Goal: Task Accomplishment & Management: Manage account settings

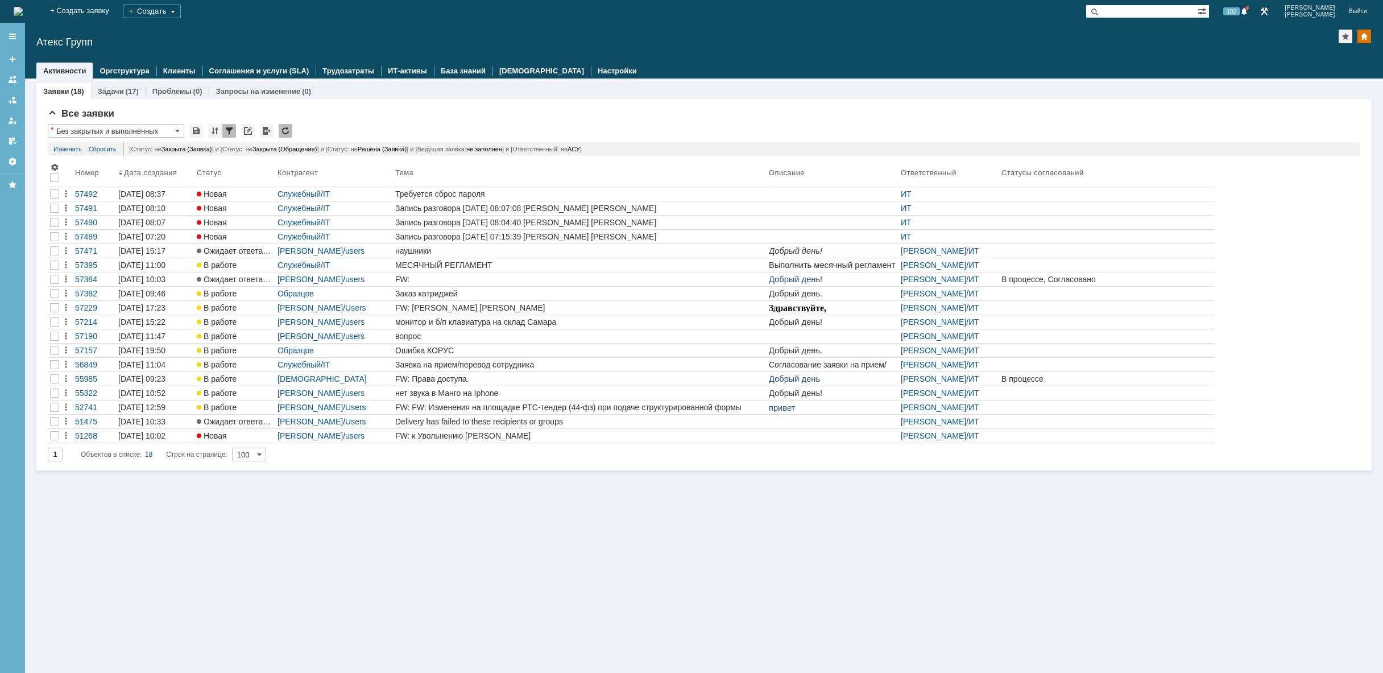
click at [173, 512] on div "Заявки (18) Задачи (17) Проблемы (0) Запросы на изменение (0) Все заявки * Без …" at bounding box center [704, 375] width 1358 height 594
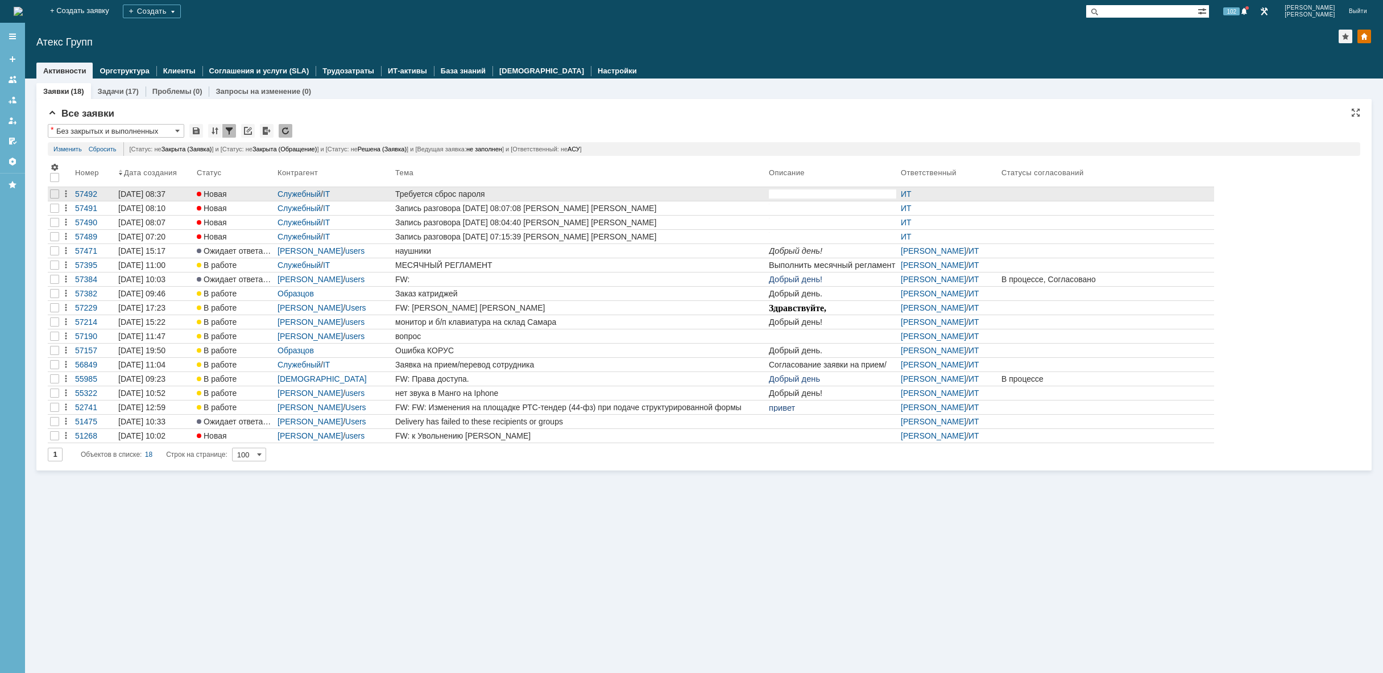
click at [519, 194] on div "Требуется сброс пароля" at bounding box center [579, 193] width 369 height 9
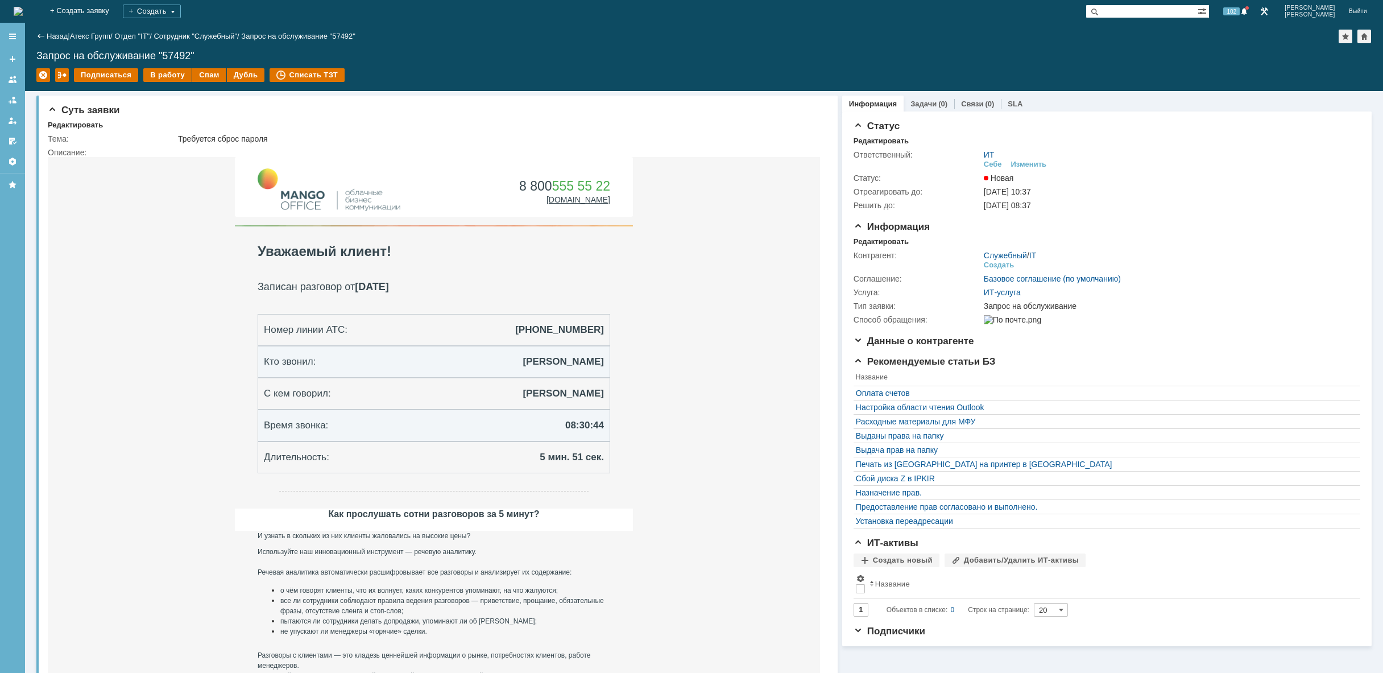
click at [23, 11] on img at bounding box center [18, 11] width 9 height 9
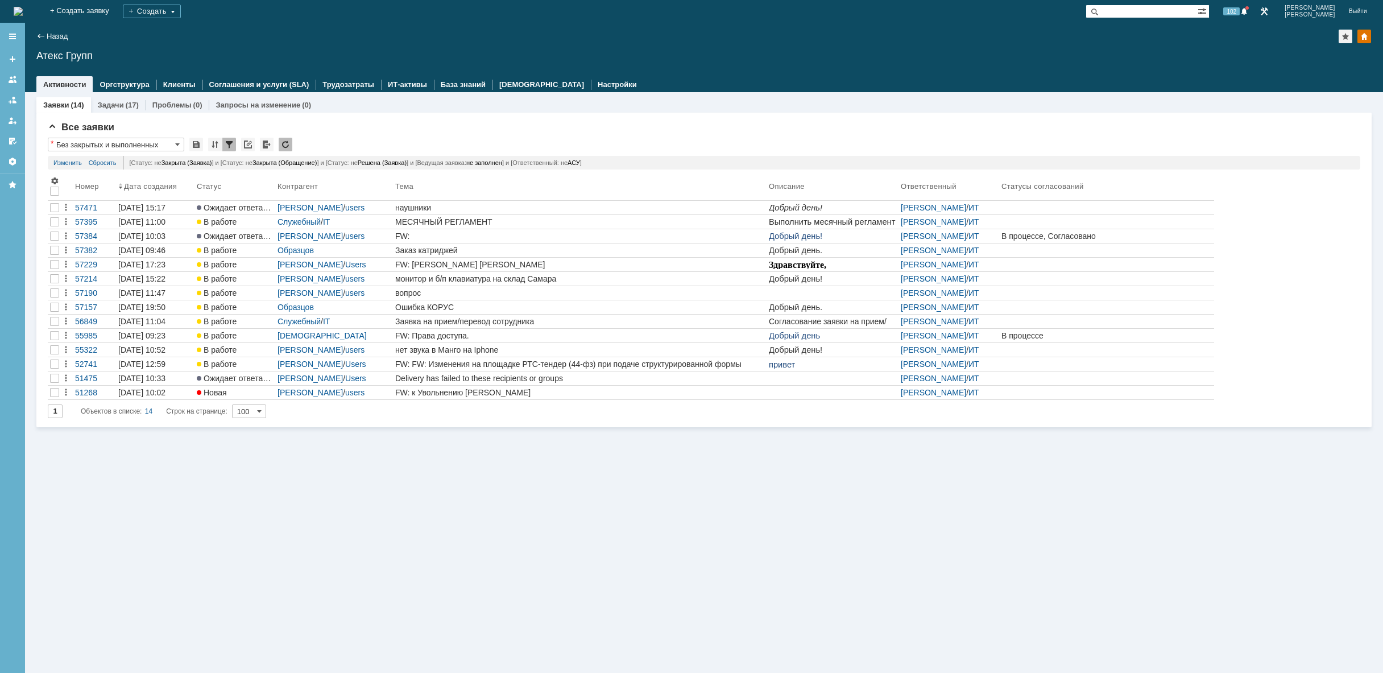
click at [23, 16] on img at bounding box center [18, 11] width 9 height 9
click at [1271, 11] on link at bounding box center [1264, 12] width 14 height 14
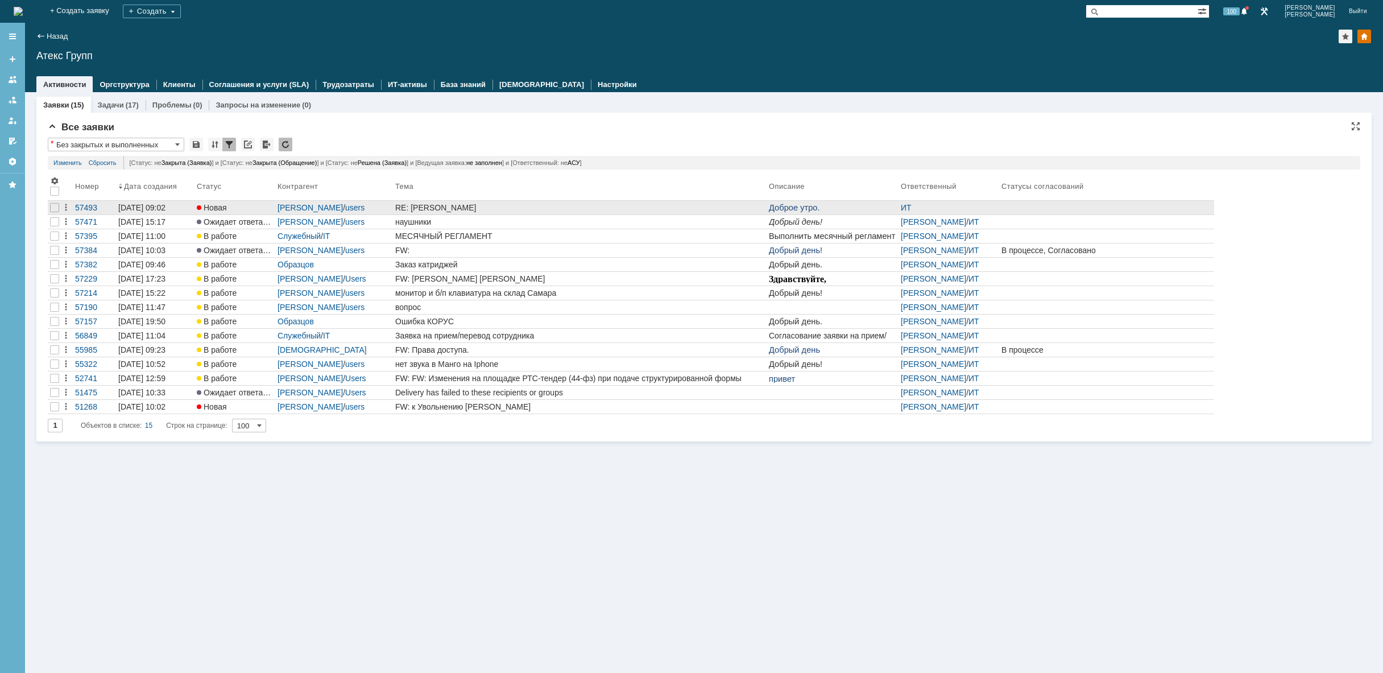
click at [677, 211] on div "RE: [PERSON_NAME]" at bounding box center [579, 207] width 369 height 9
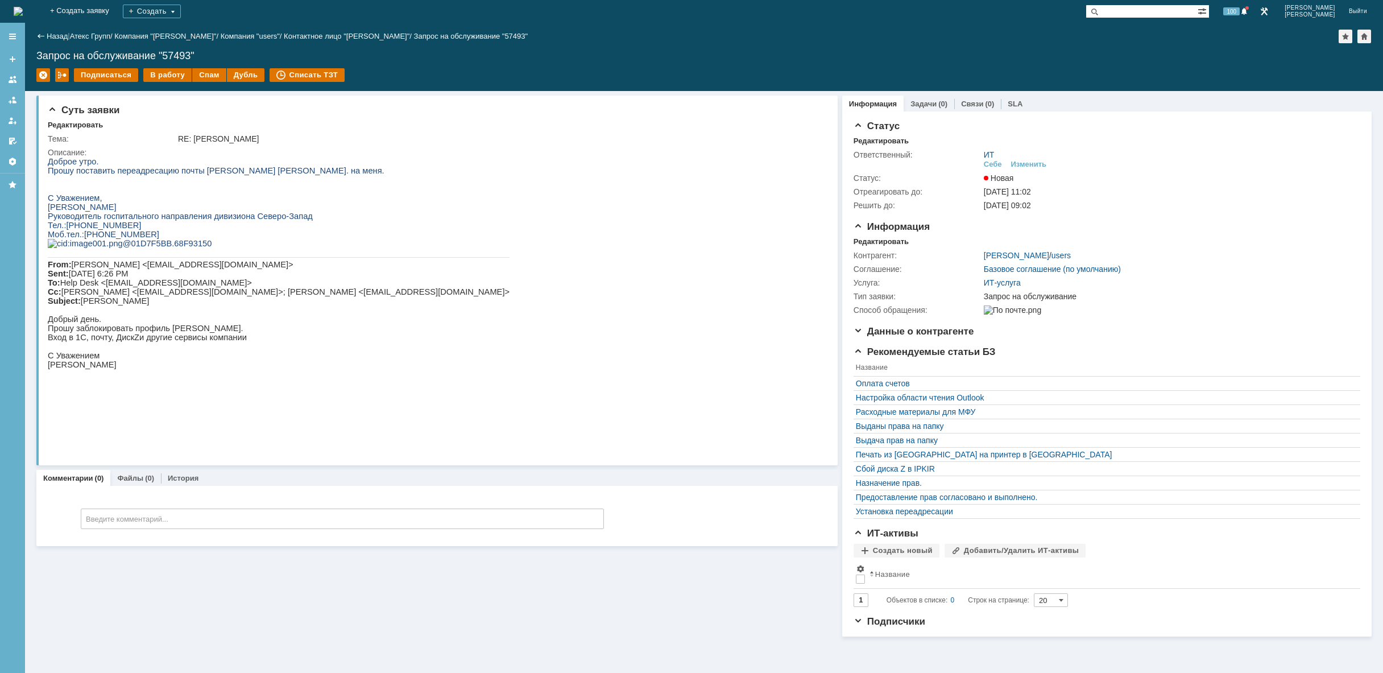
click at [23, 7] on img at bounding box center [18, 11] width 9 height 9
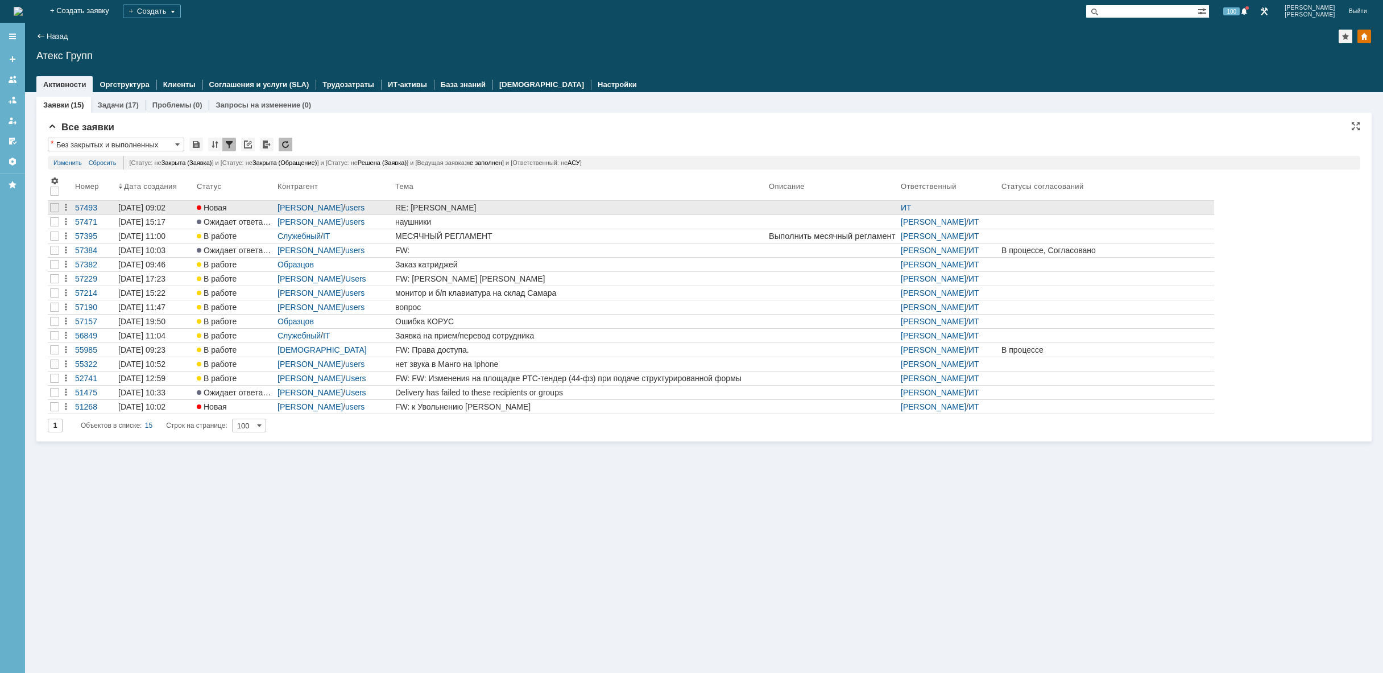
click at [516, 209] on div "RE: [PERSON_NAME]" at bounding box center [579, 207] width 369 height 9
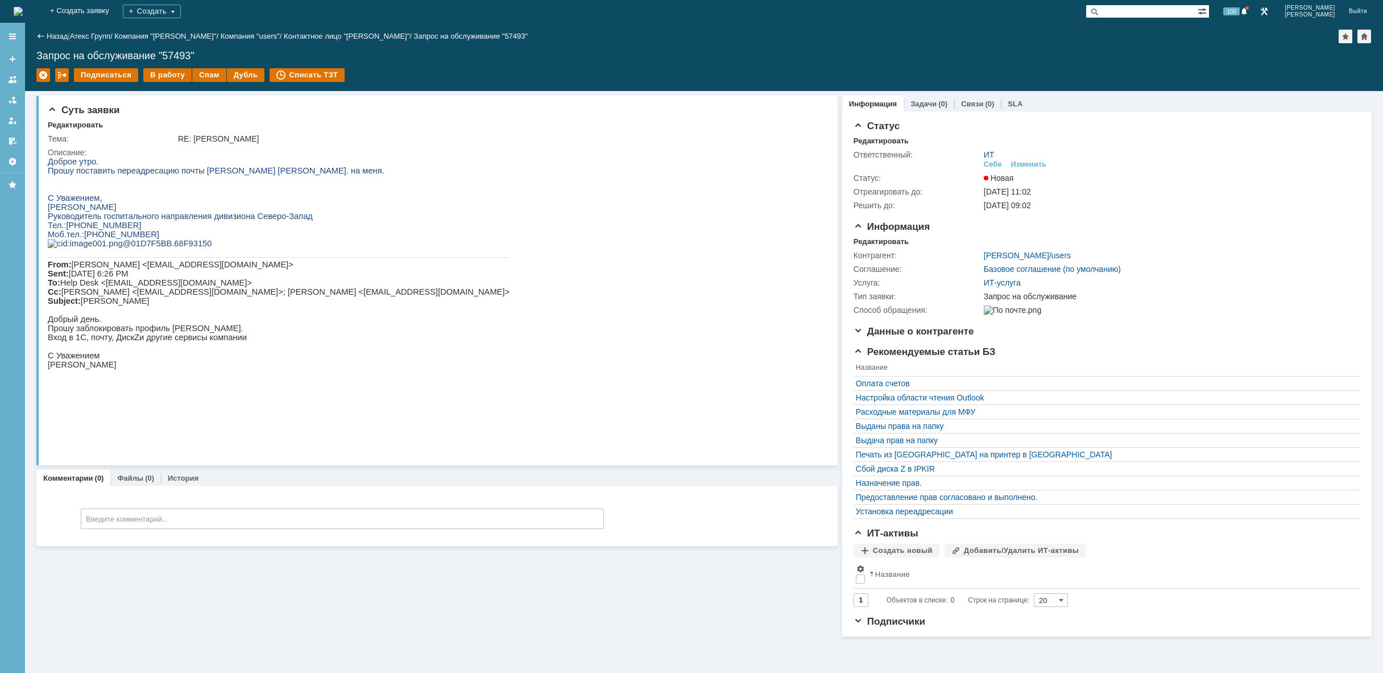
click at [23, 9] on img at bounding box center [18, 11] width 9 height 9
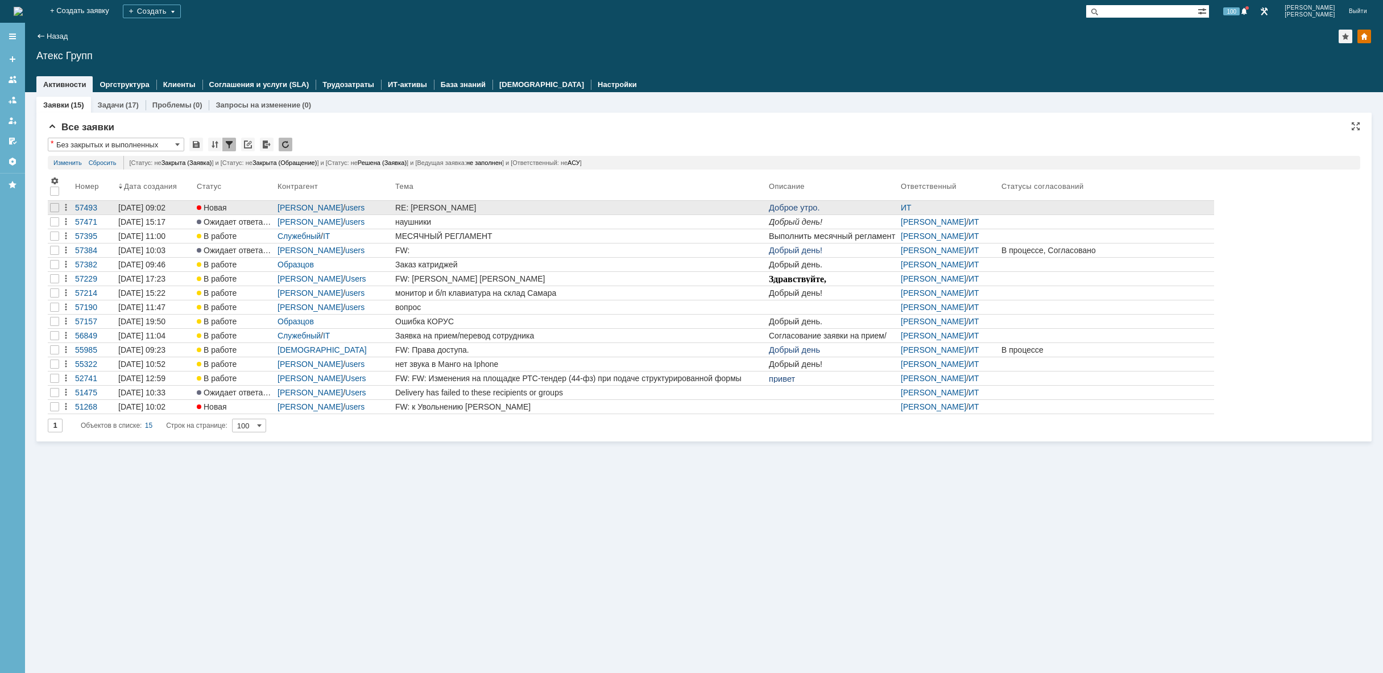
click at [533, 213] on link "RE: [PERSON_NAME]" at bounding box center [580, 208] width 374 height 14
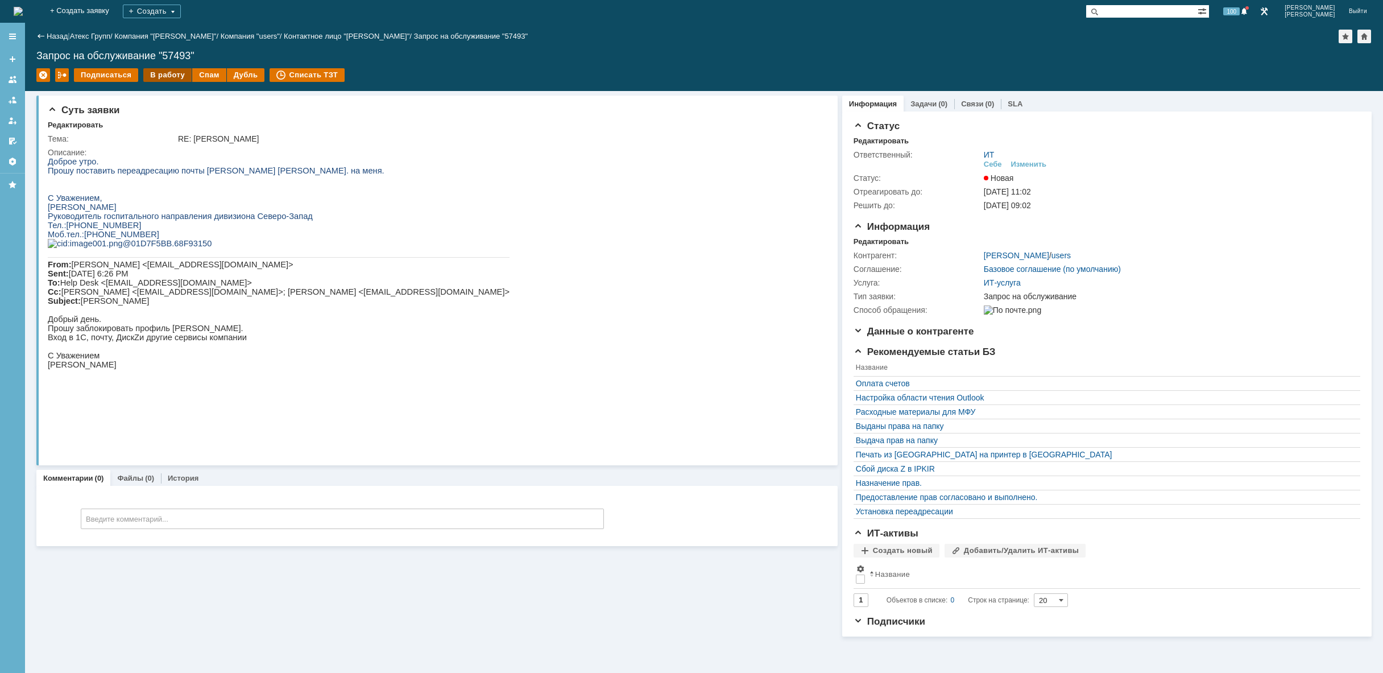
click at [165, 75] on div "В работу" at bounding box center [167, 75] width 48 height 14
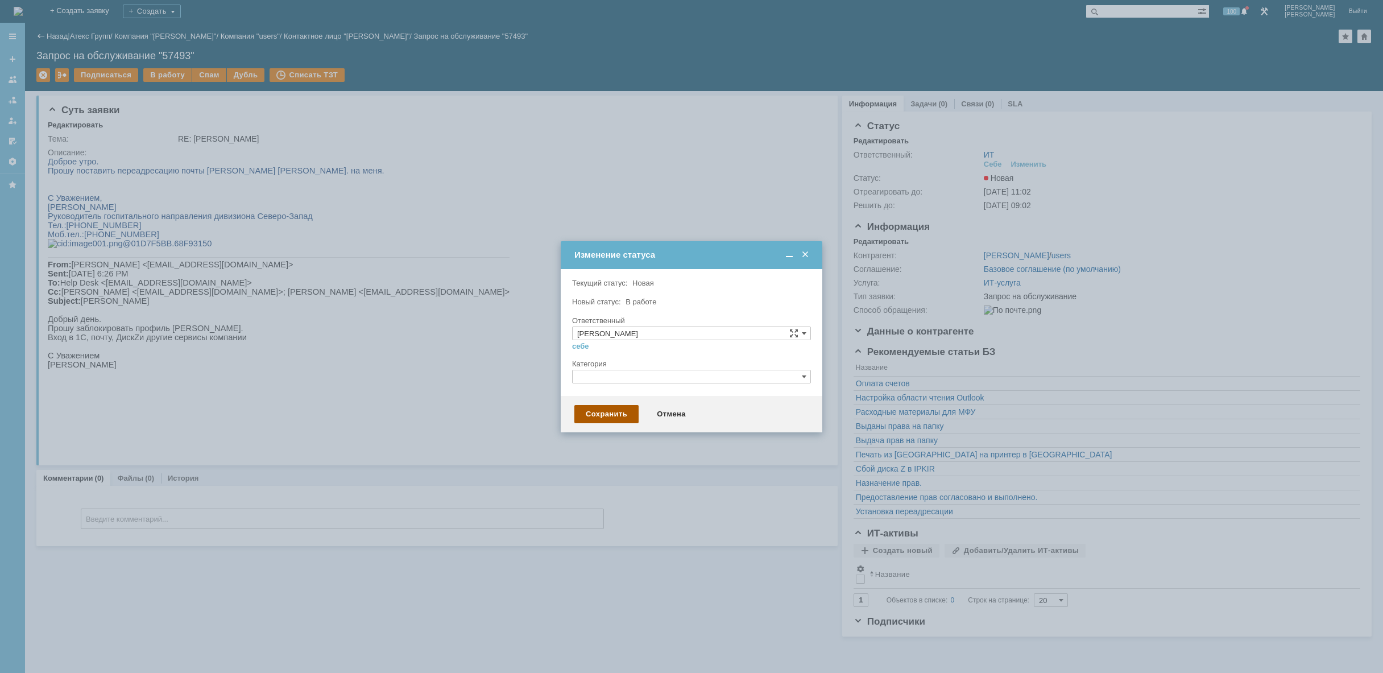
click at [608, 417] on div "Сохранить" at bounding box center [606, 414] width 64 height 18
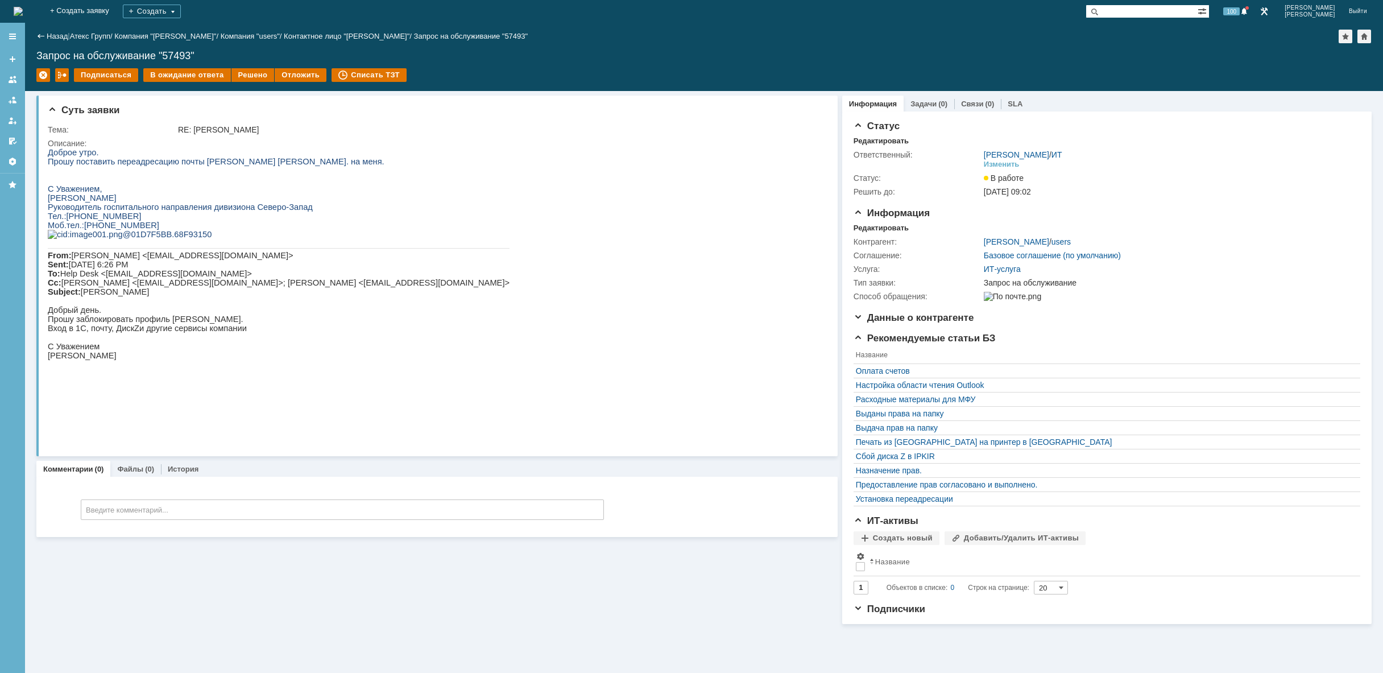
click at [251, 82] on td "Решено" at bounding box center [253, 75] width 44 height 15
click at [252, 76] on div "Решено" at bounding box center [252, 75] width 43 height 14
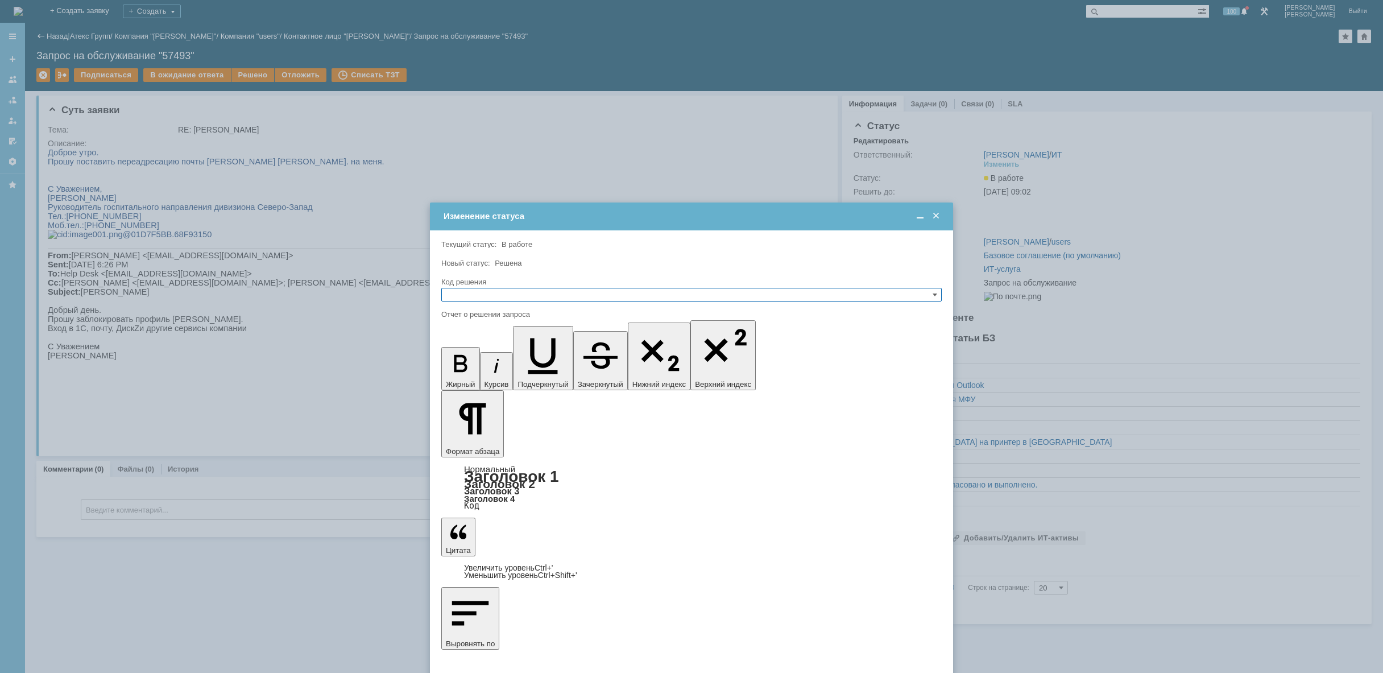
click at [541, 292] on input "text" at bounding box center [691, 295] width 500 height 14
click at [542, 347] on span "Решено" at bounding box center [691, 349] width 490 height 9
type input "Решено"
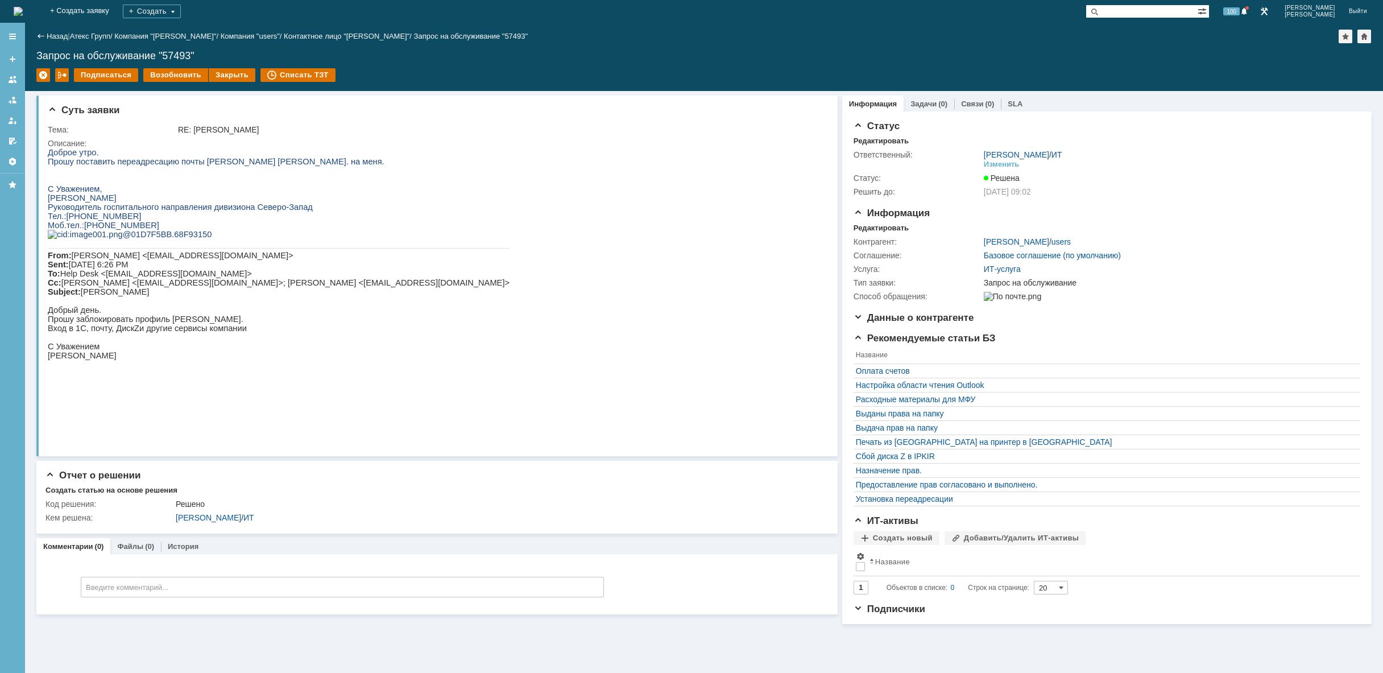
click at [23, 7] on img at bounding box center [18, 11] width 9 height 9
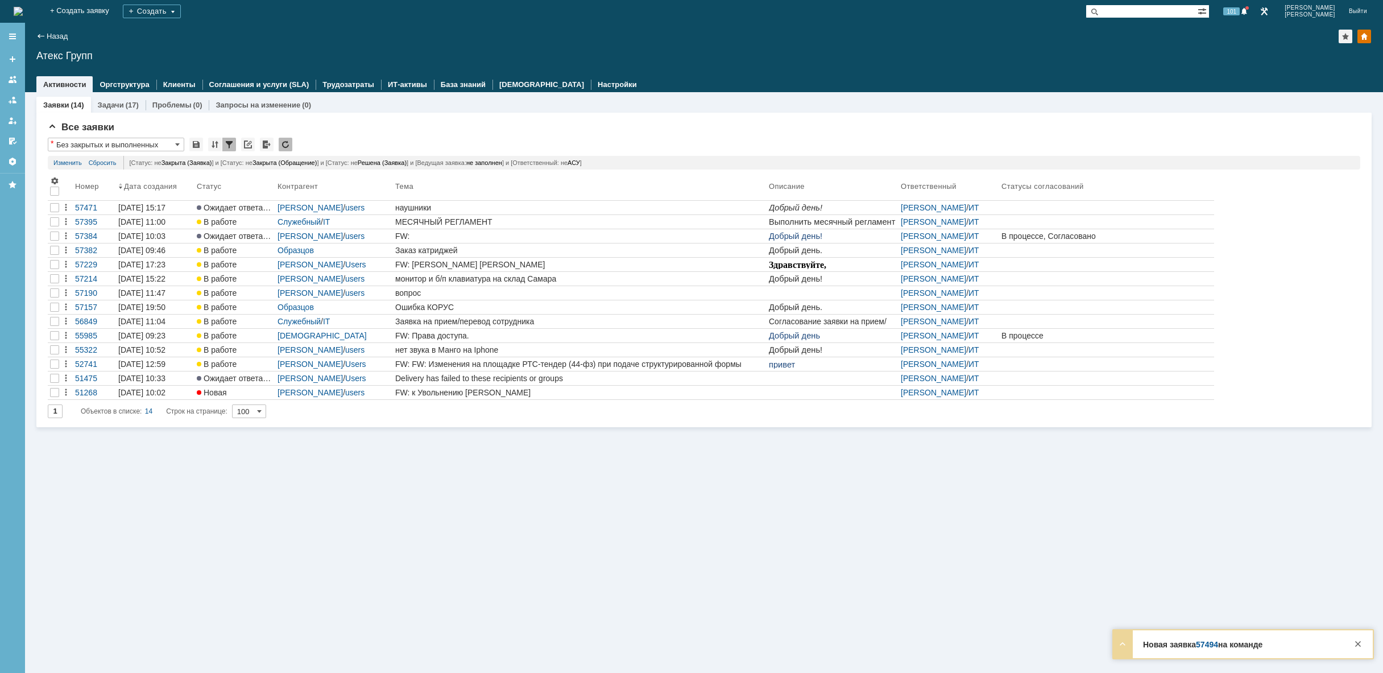
click at [23, 7] on img at bounding box center [18, 11] width 9 height 9
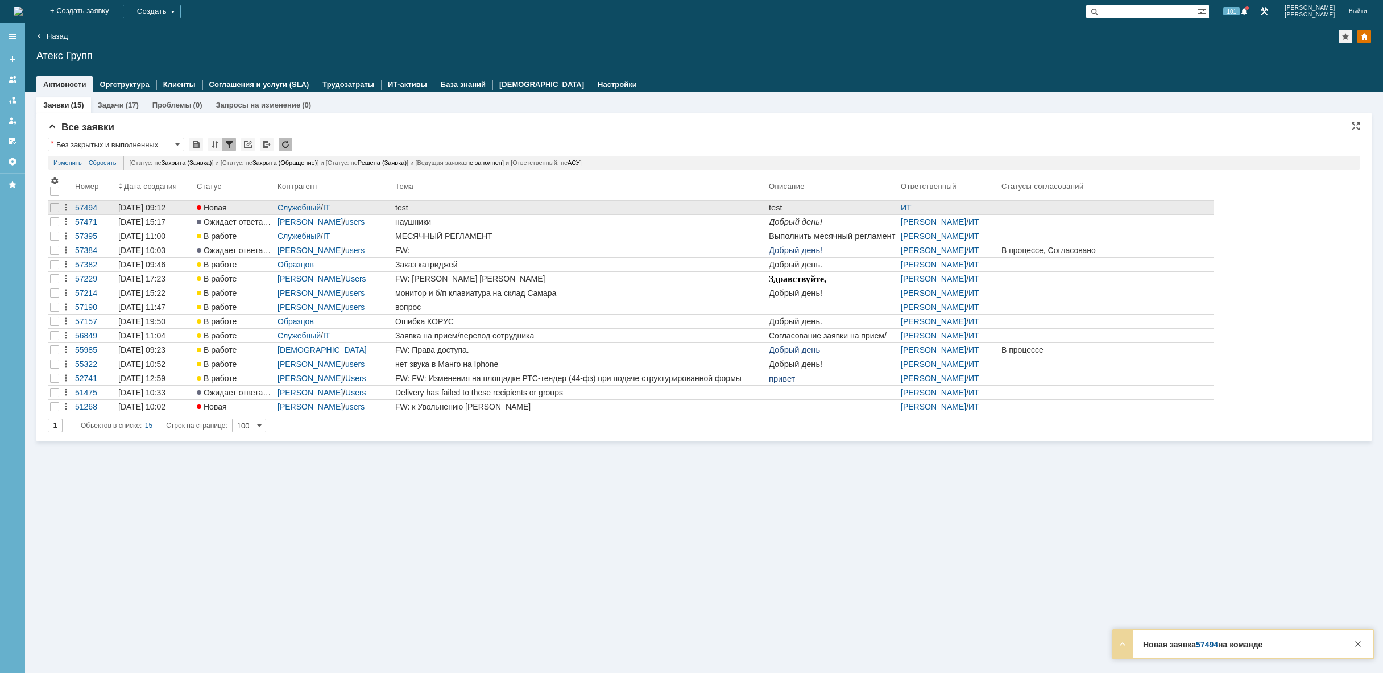
click at [490, 209] on div "test" at bounding box center [579, 207] width 369 height 9
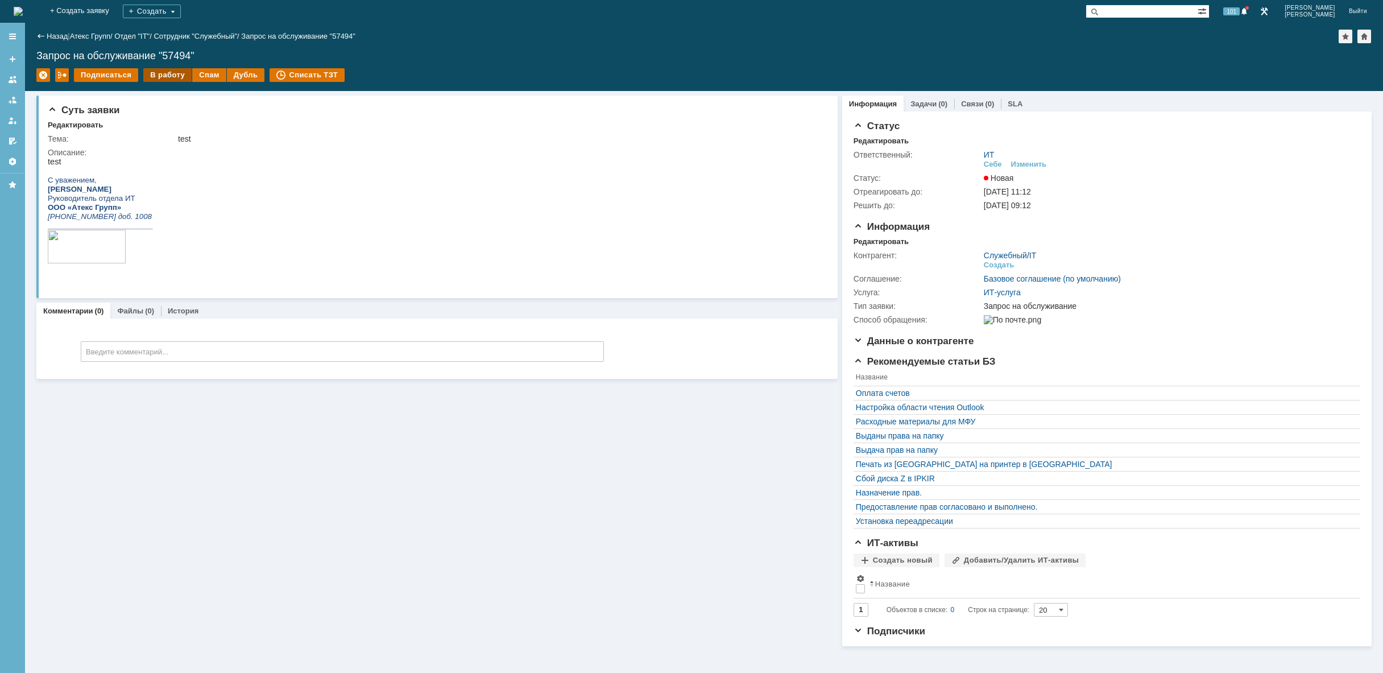
click at [168, 76] on div "В работу" at bounding box center [167, 75] width 48 height 14
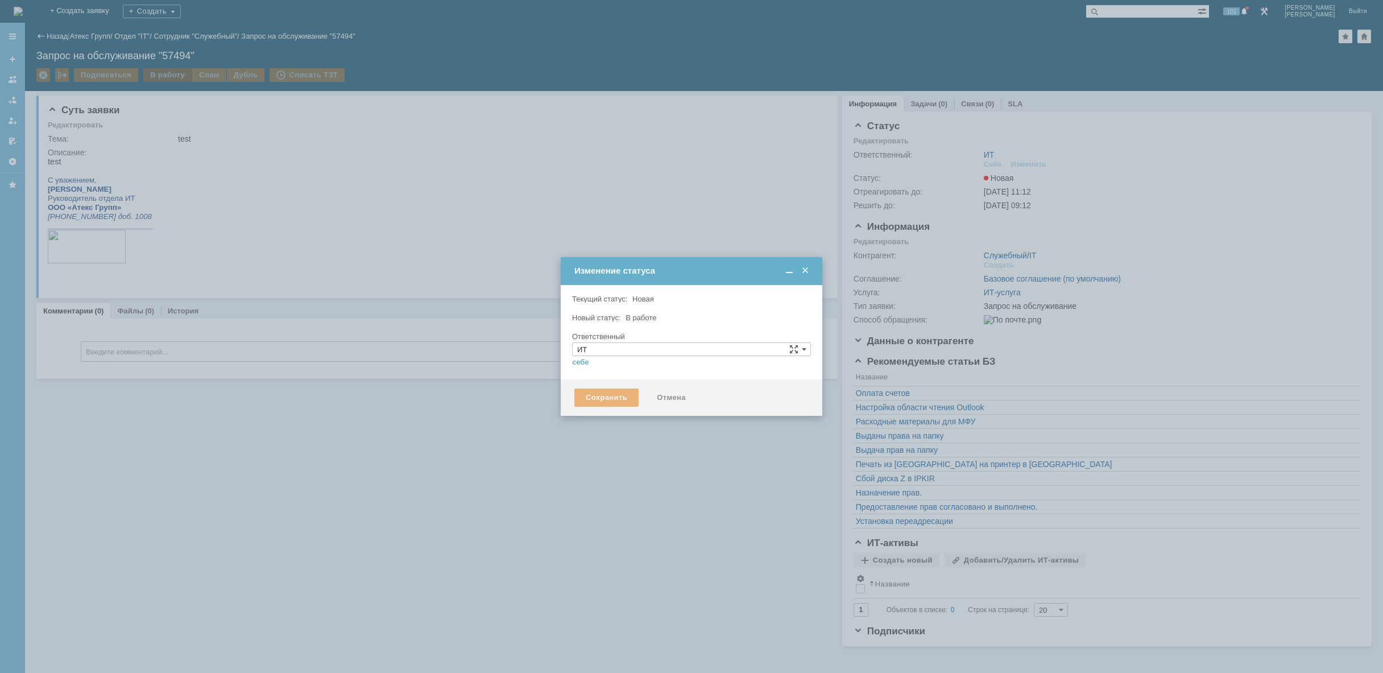
type input "[PERSON_NAME] [PERSON_NAME]"
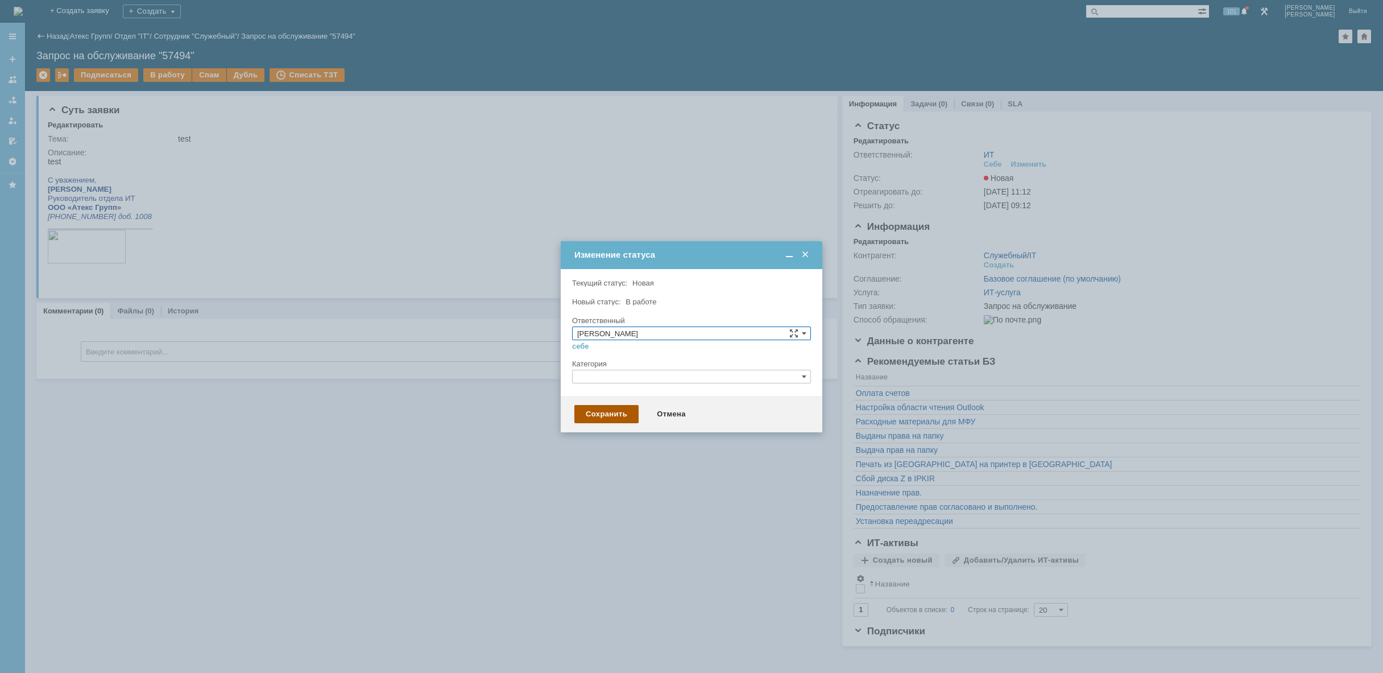
click at [603, 409] on div "Сохранить" at bounding box center [606, 414] width 64 height 18
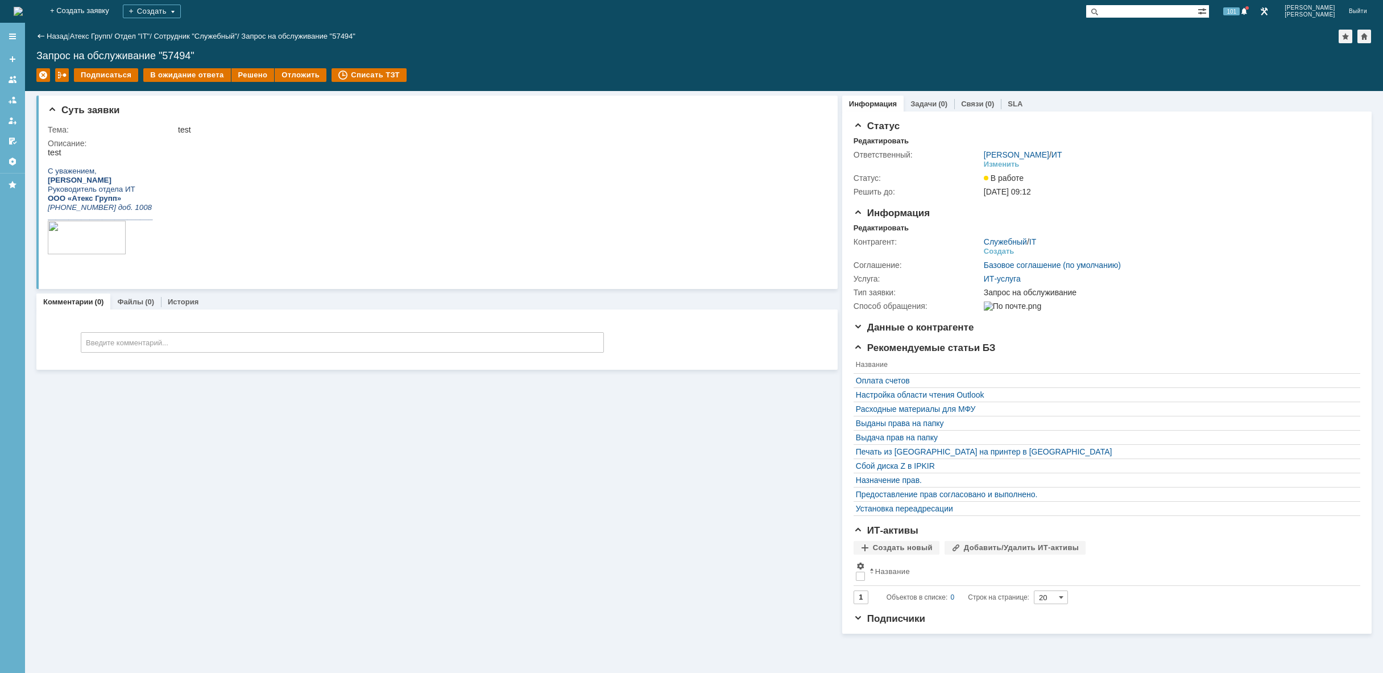
click at [23, 11] on img at bounding box center [18, 11] width 9 height 9
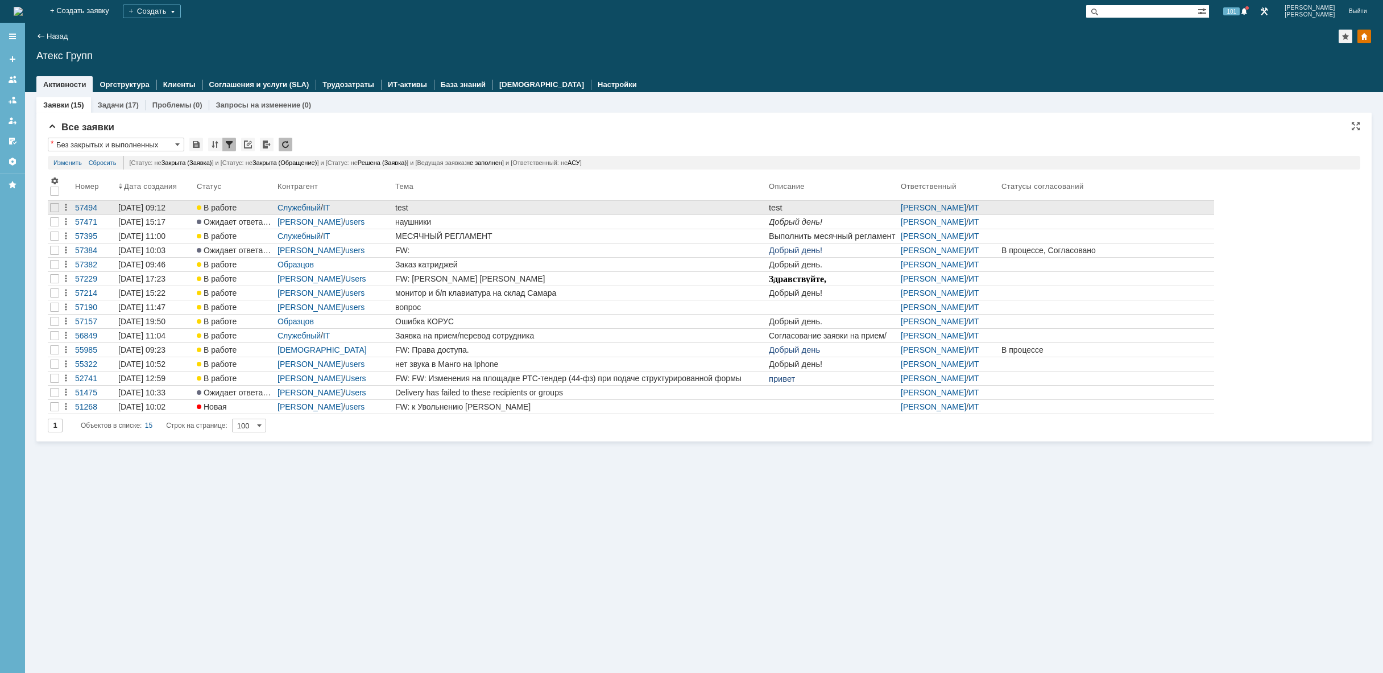
click at [532, 208] on div "test" at bounding box center [579, 207] width 369 height 9
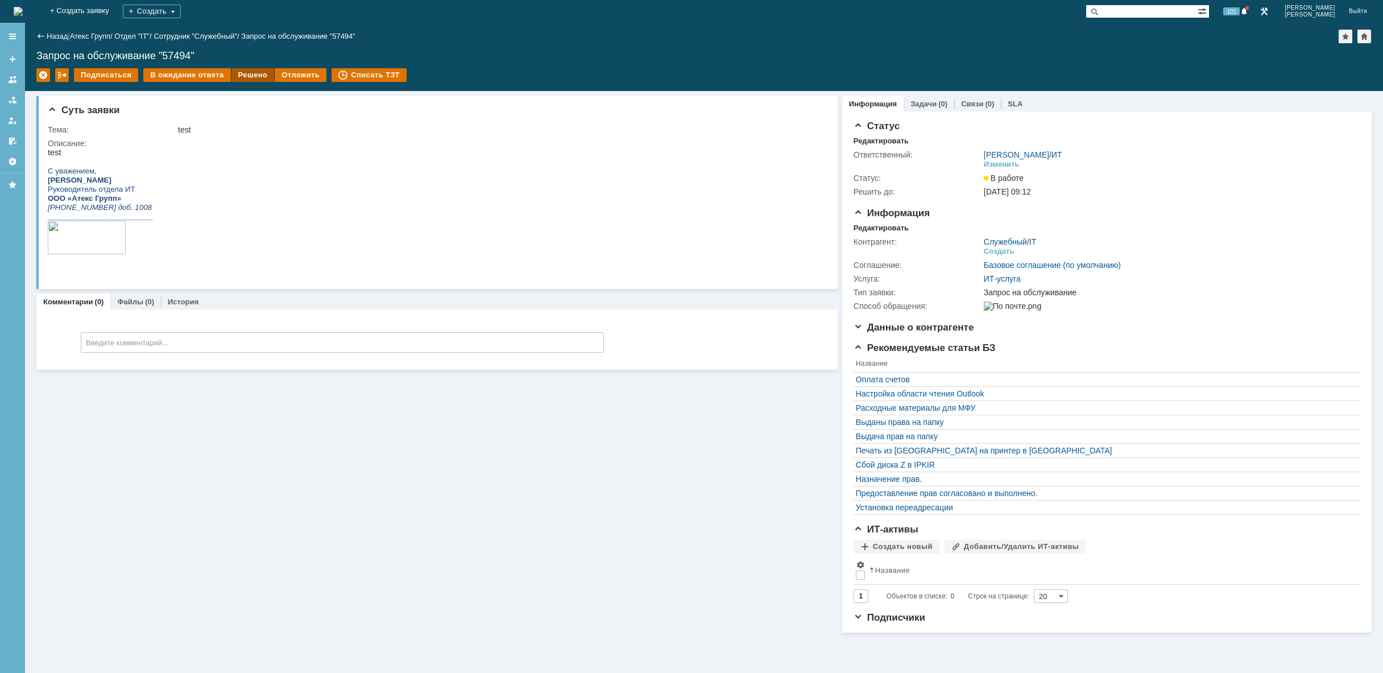
click at [250, 81] on div "Решено" at bounding box center [252, 75] width 43 height 14
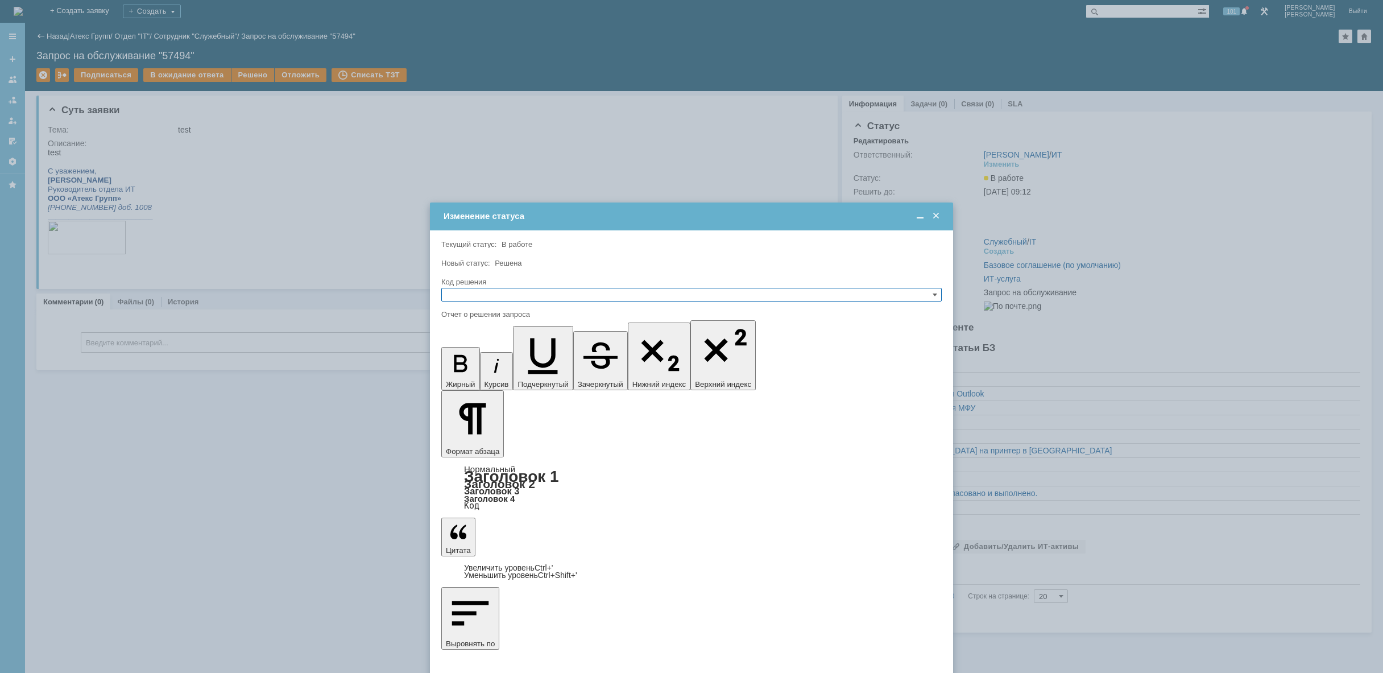
click at [478, 290] on input "text" at bounding box center [691, 295] width 500 height 14
click at [492, 351] on span "Решено" at bounding box center [691, 349] width 490 height 9
type input "Решено"
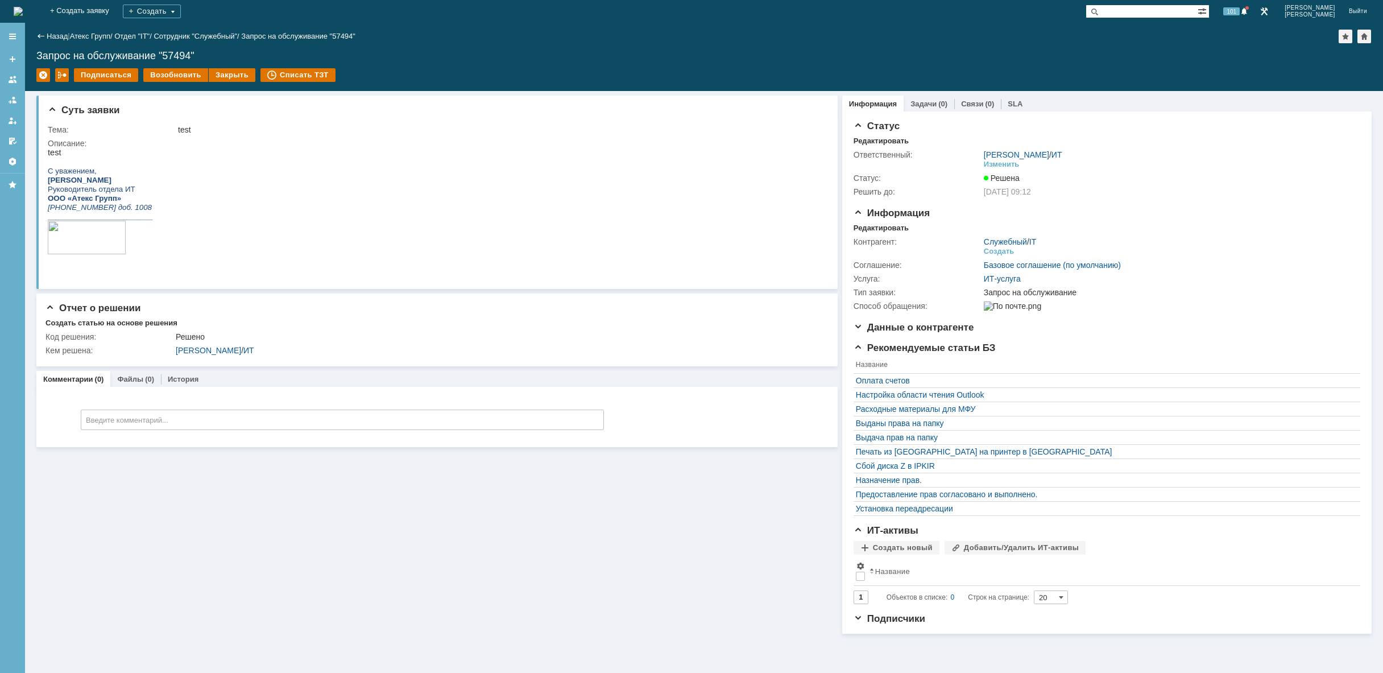
click at [23, 11] on img at bounding box center [18, 11] width 9 height 9
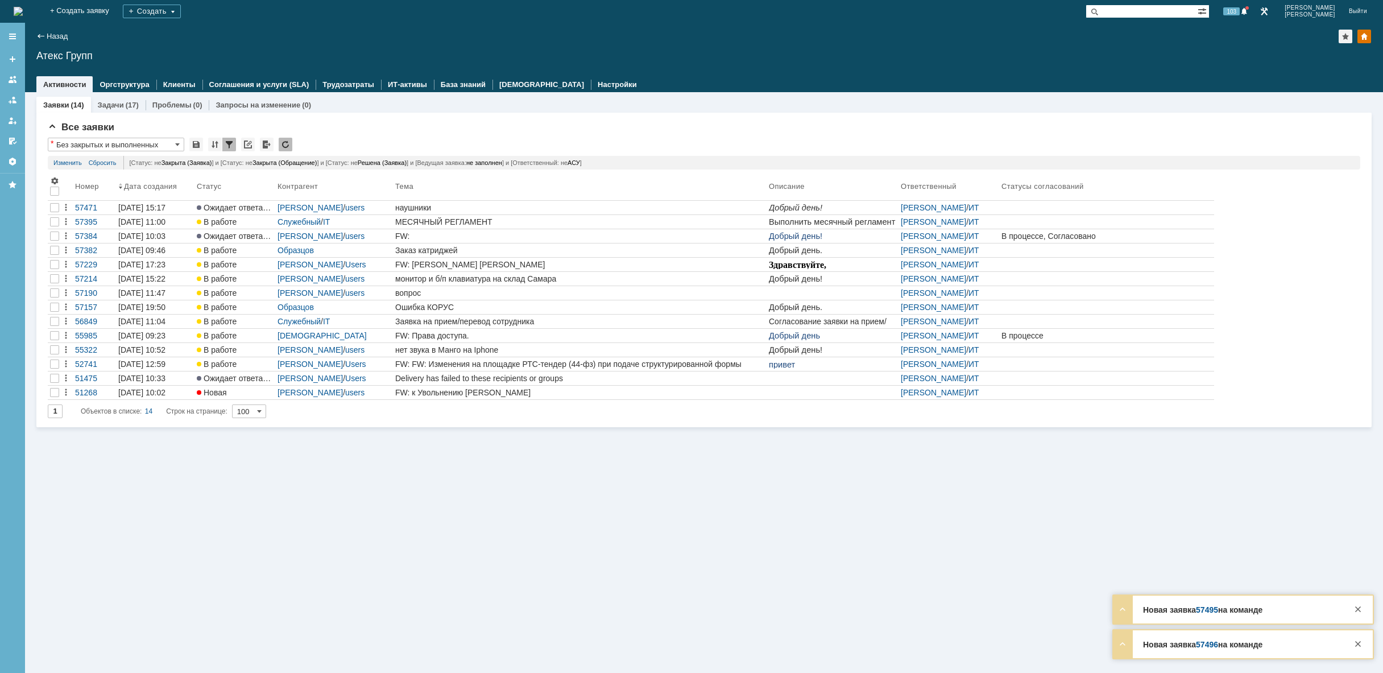
click at [23, 11] on img at bounding box center [18, 11] width 9 height 9
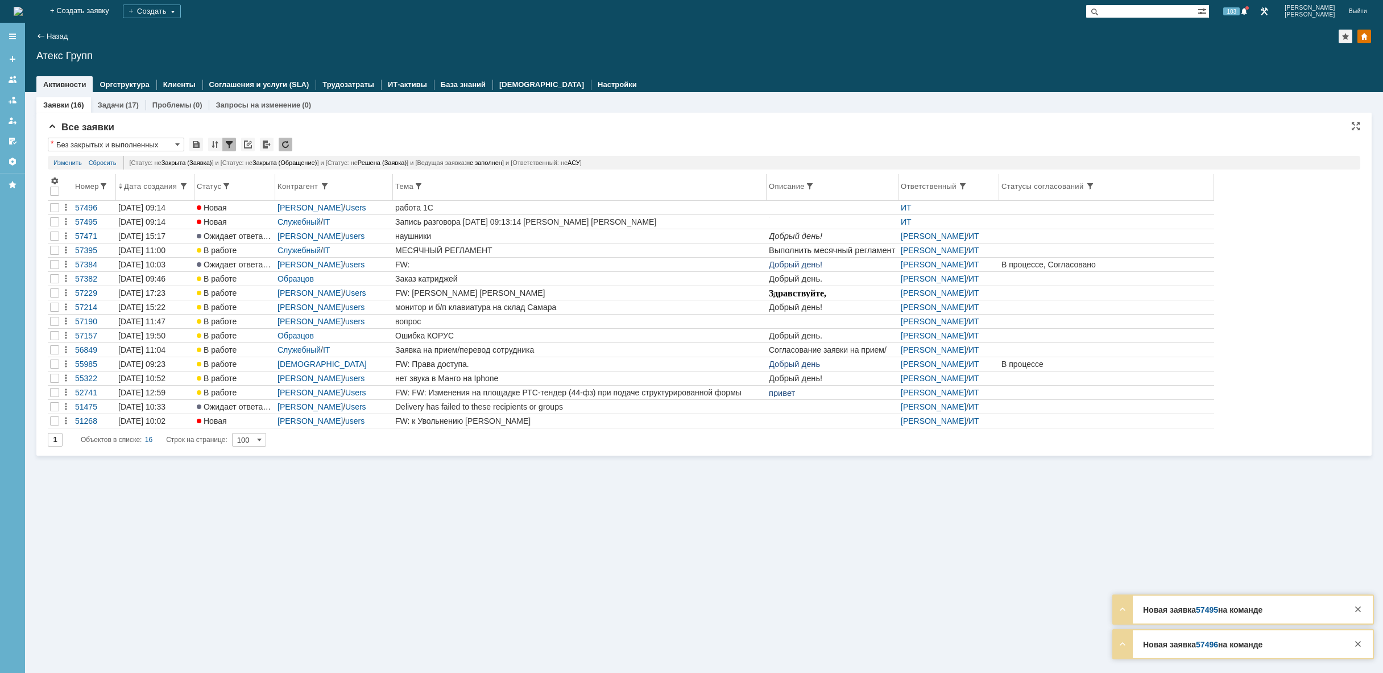
click at [598, 198] on th "Тема" at bounding box center [580, 187] width 374 height 27
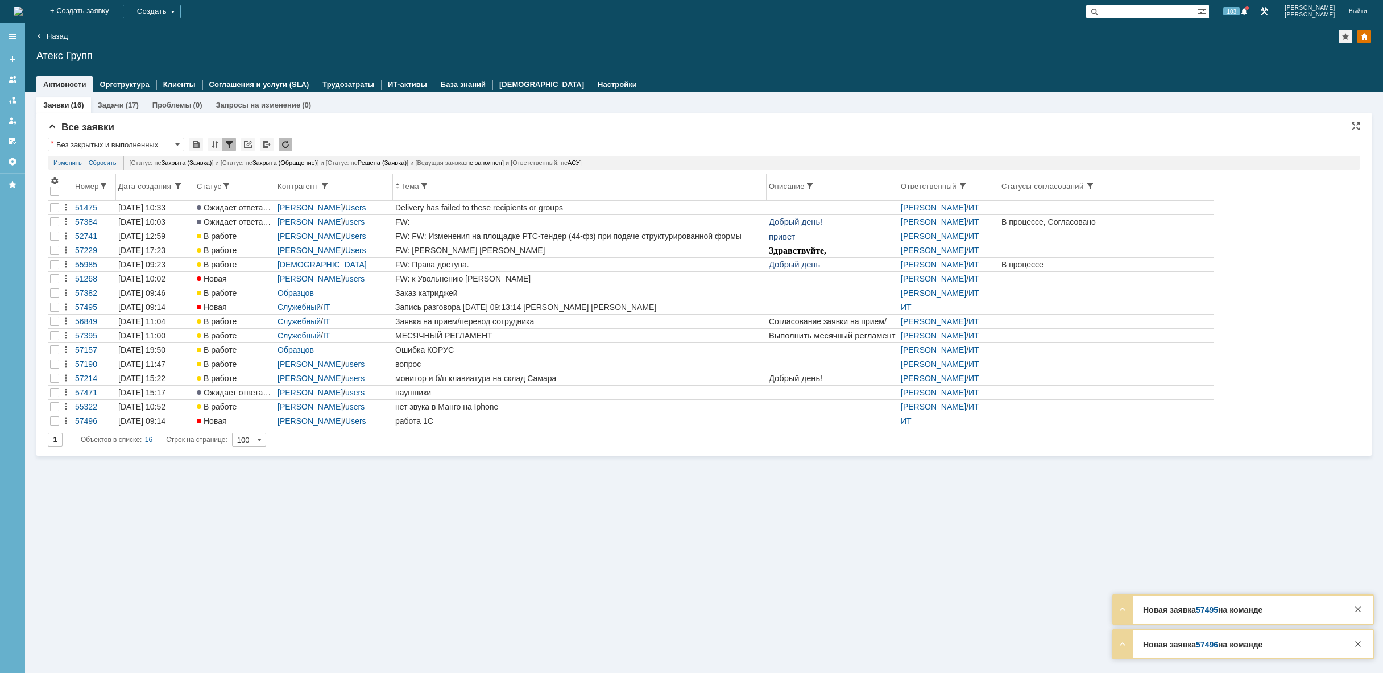
click at [146, 200] on th "Дата создания" at bounding box center [155, 187] width 78 height 27
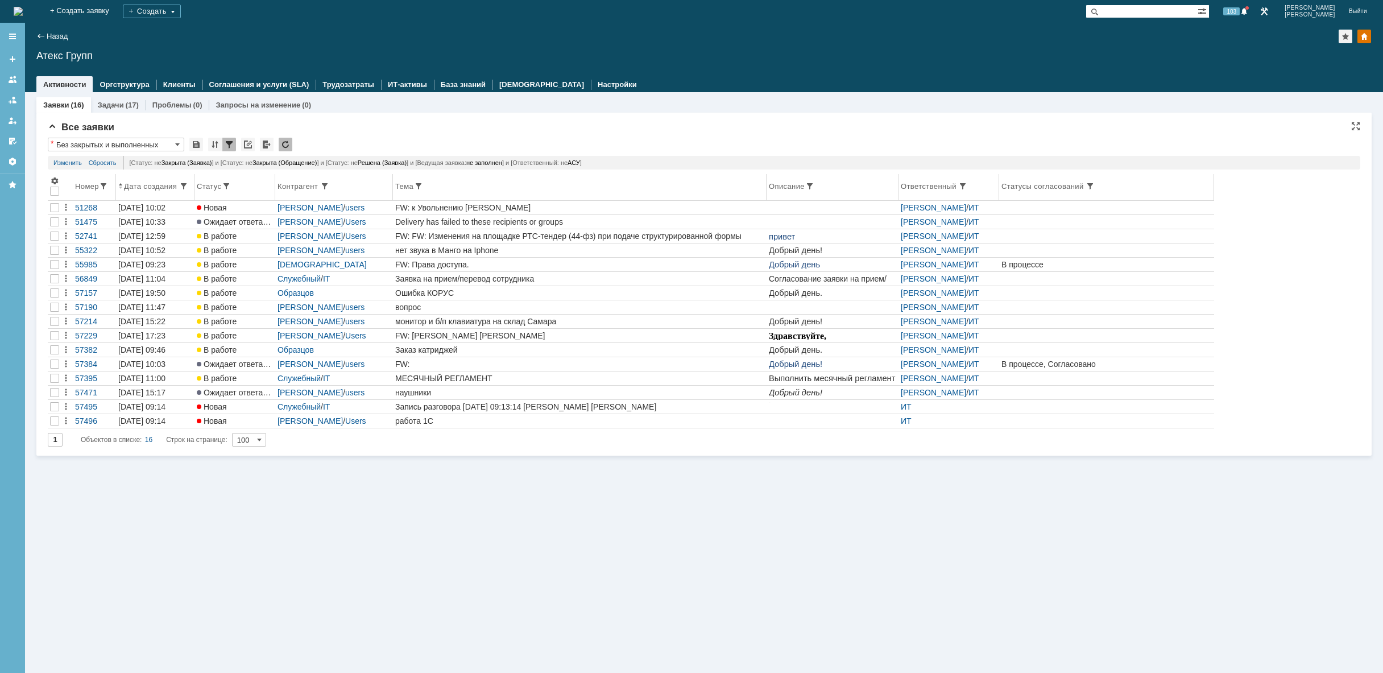
click at [143, 182] on div "Дата создания" at bounding box center [151, 186] width 55 height 9
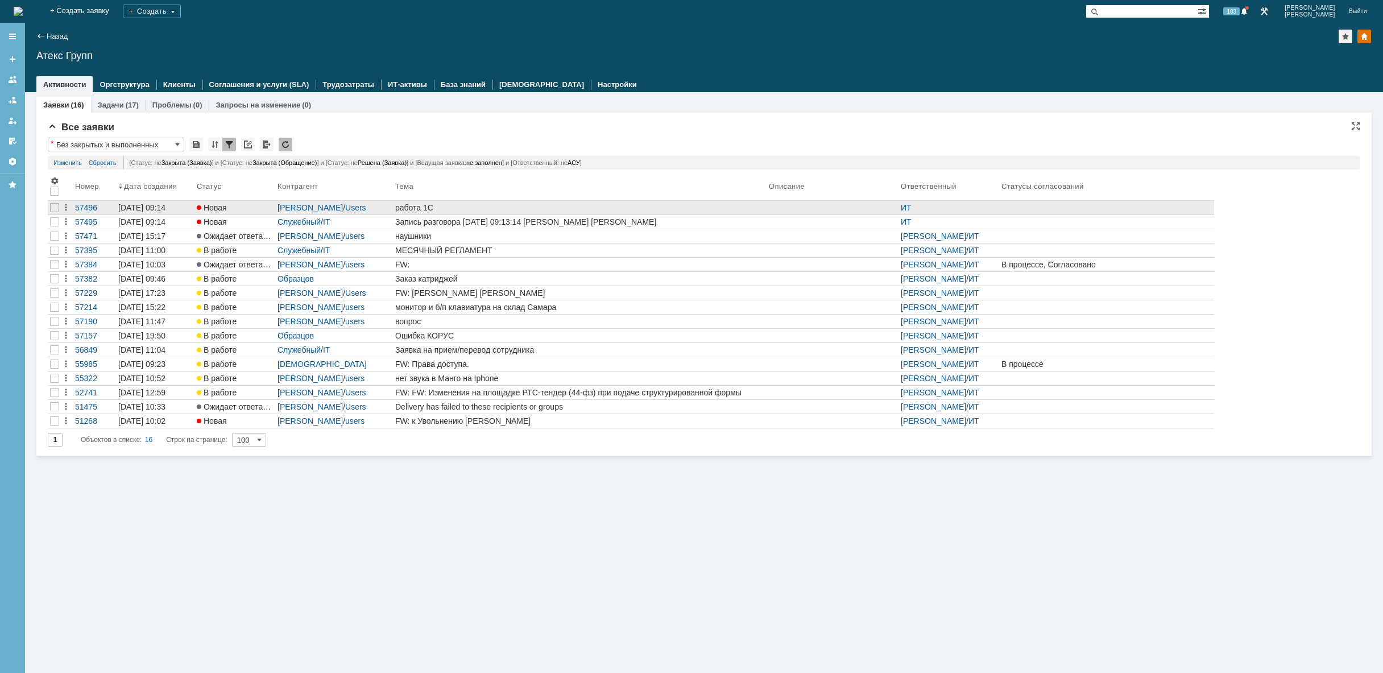
click at [555, 206] on div "работа 1С" at bounding box center [579, 207] width 369 height 9
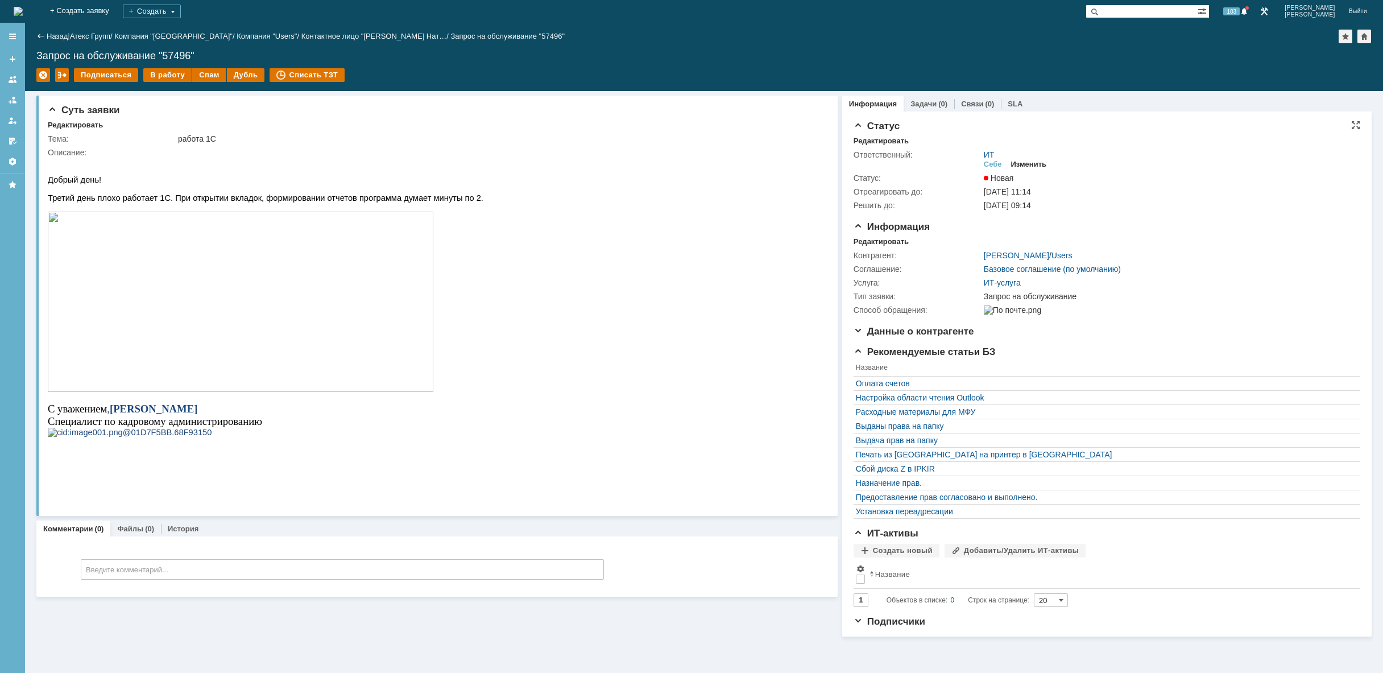
click at [1035, 165] on div "Изменить" at bounding box center [1029, 164] width 36 height 9
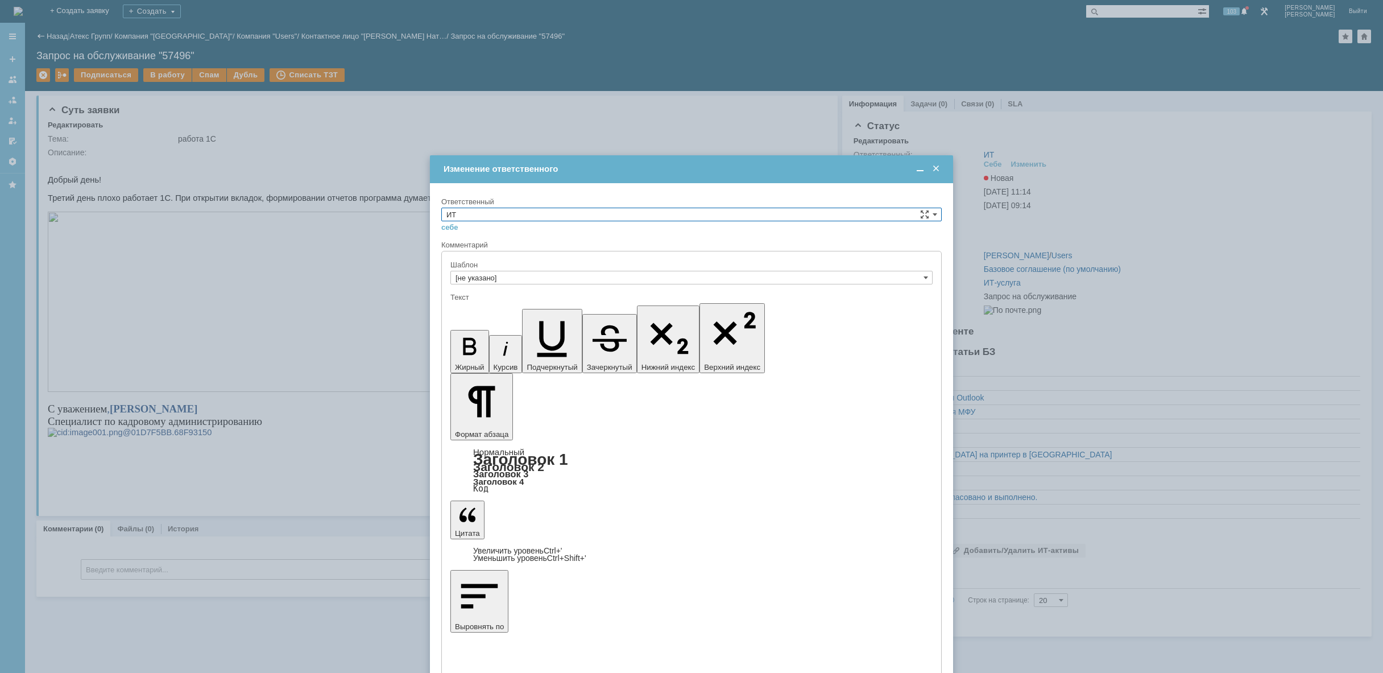
click at [571, 213] on input "ИТ" at bounding box center [691, 215] width 500 height 14
click at [517, 305] on span "АСУ" at bounding box center [691, 308] width 490 height 9
type input "АСУ"
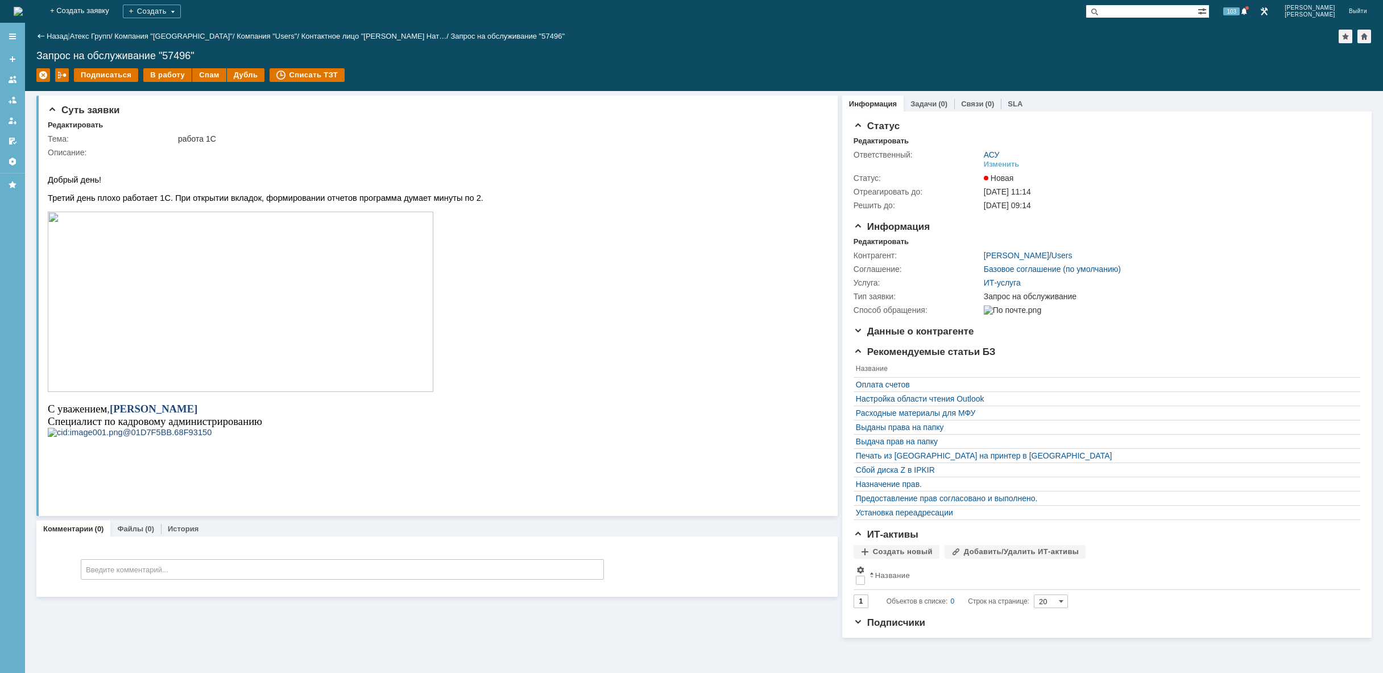
click at [23, 7] on img at bounding box center [18, 11] width 9 height 9
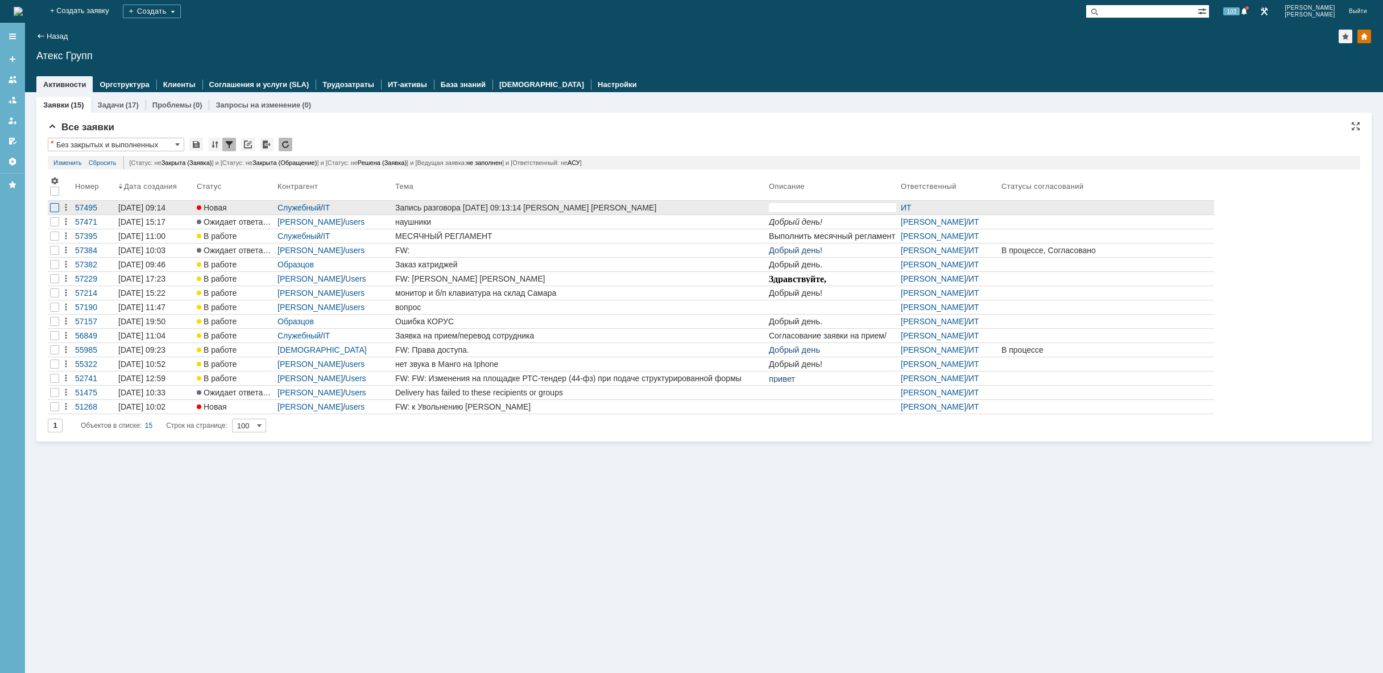
click at [58, 205] on div at bounding box center [54, 207] width 9 height 9
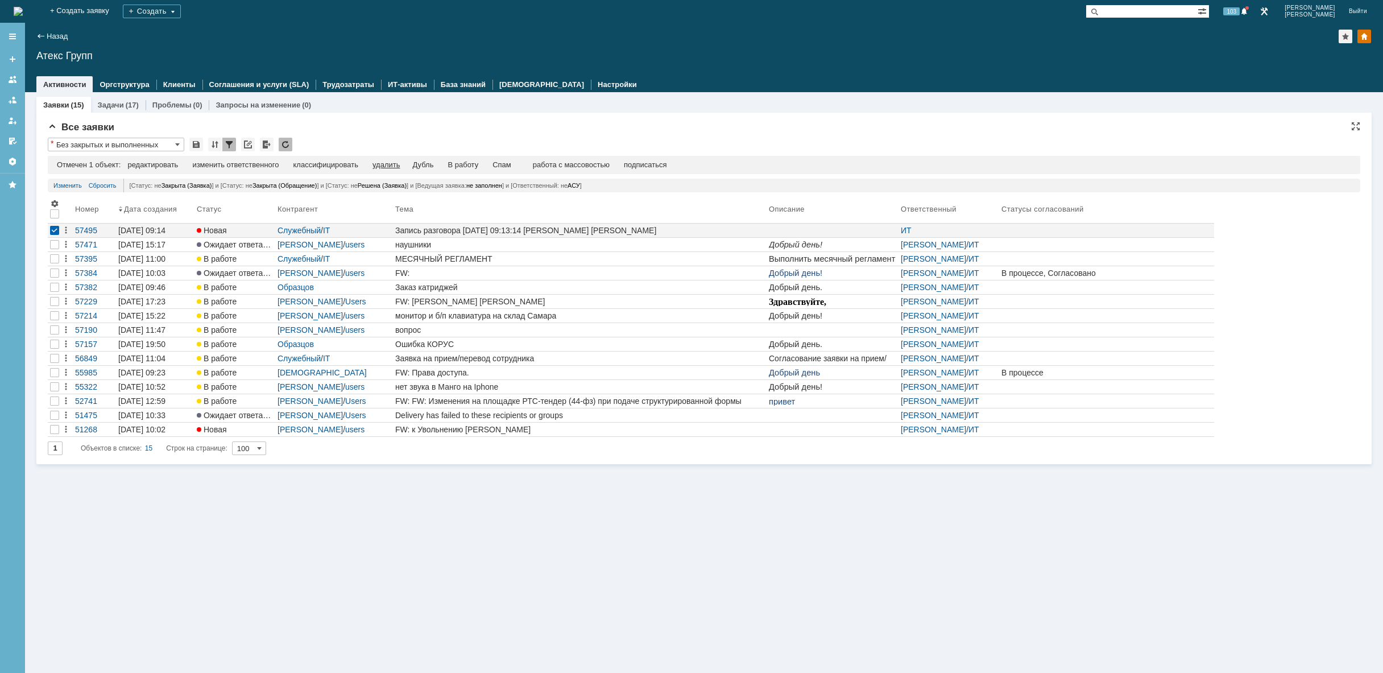
click at [396, 168] on div "удалить" at bounding box center [385, 164] width 27 height 9
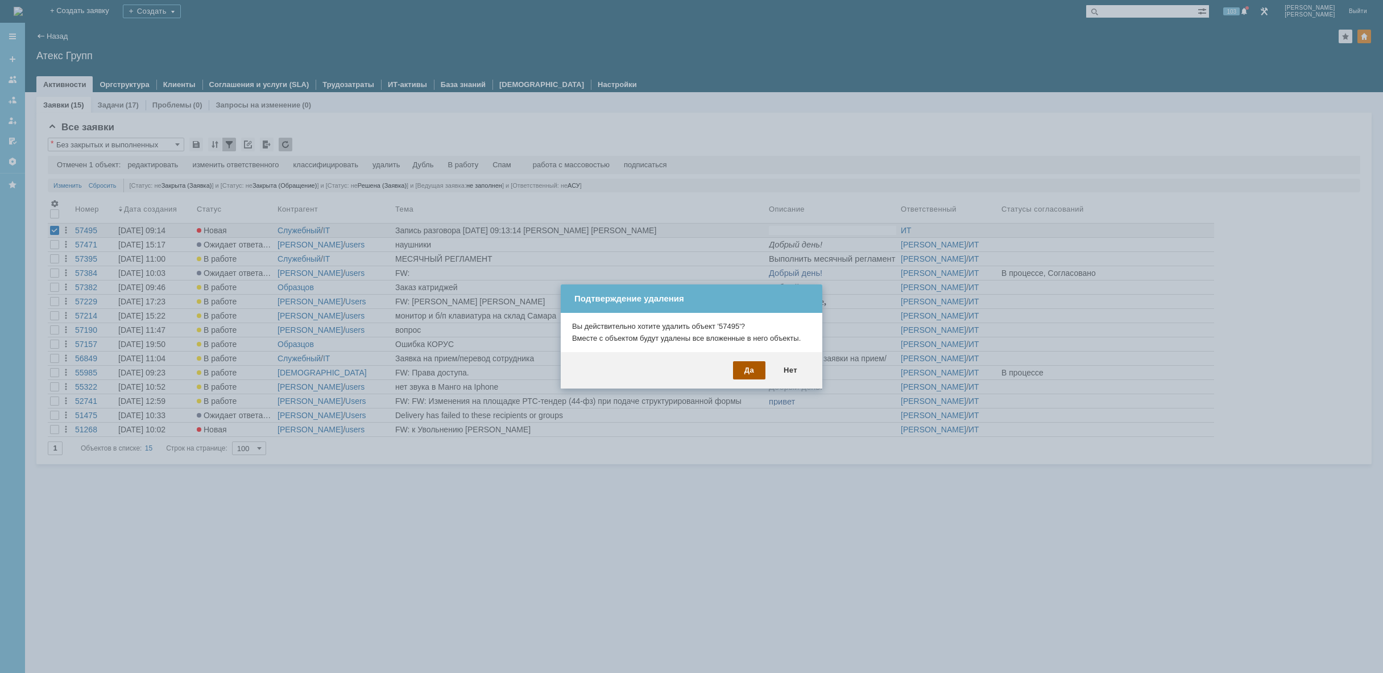
click at [756, 368] on div "Да" at bounding box center [749, 370] width 32 height 18
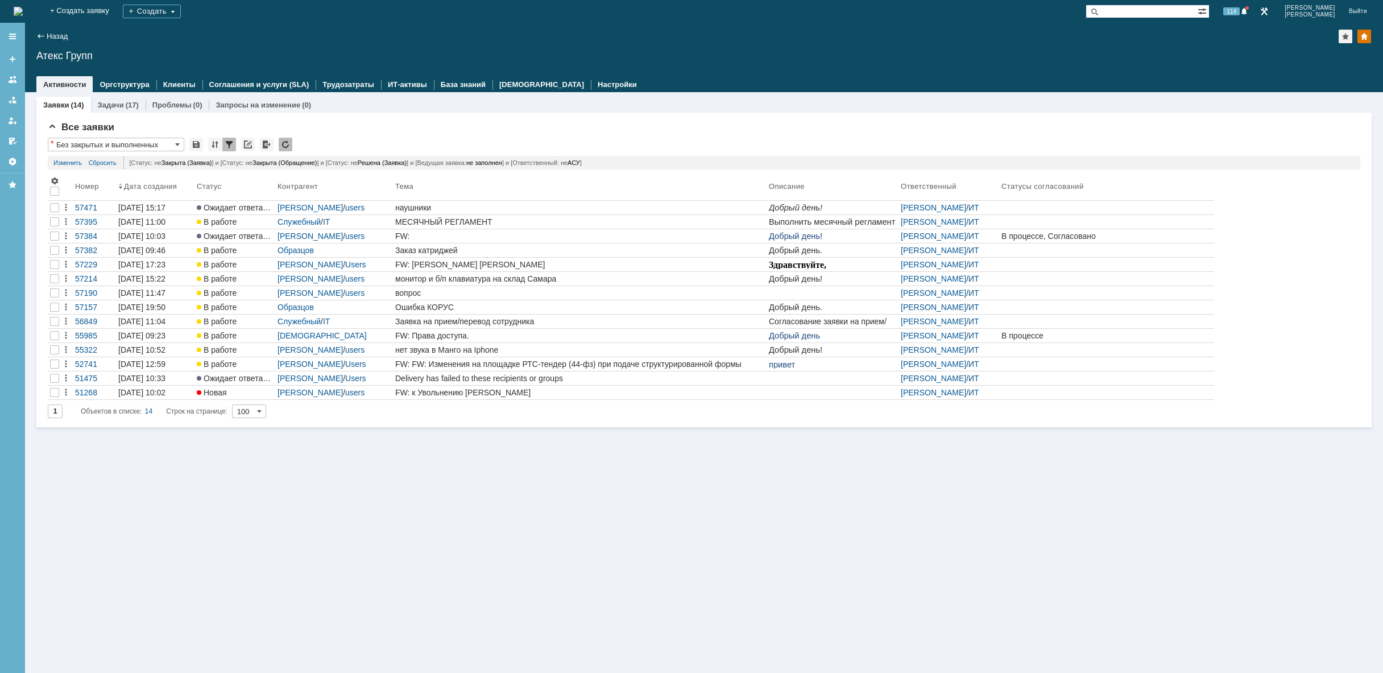
click at [23, 7] on img at bounding box center [18, 11] width 9 height 9
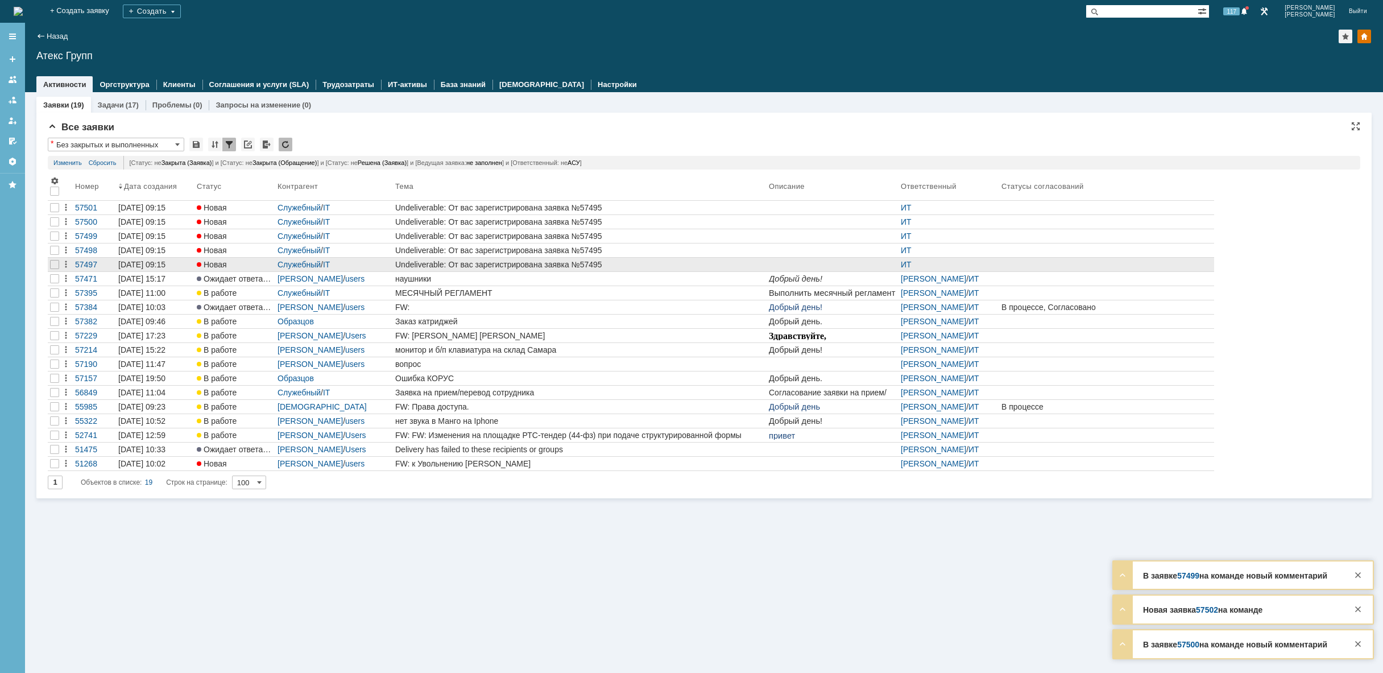
click at [487, 267] on div "Undeliverable: От вас зарегистрирована заявка №57495" at bounding box center [579, 264] width 369 height 9
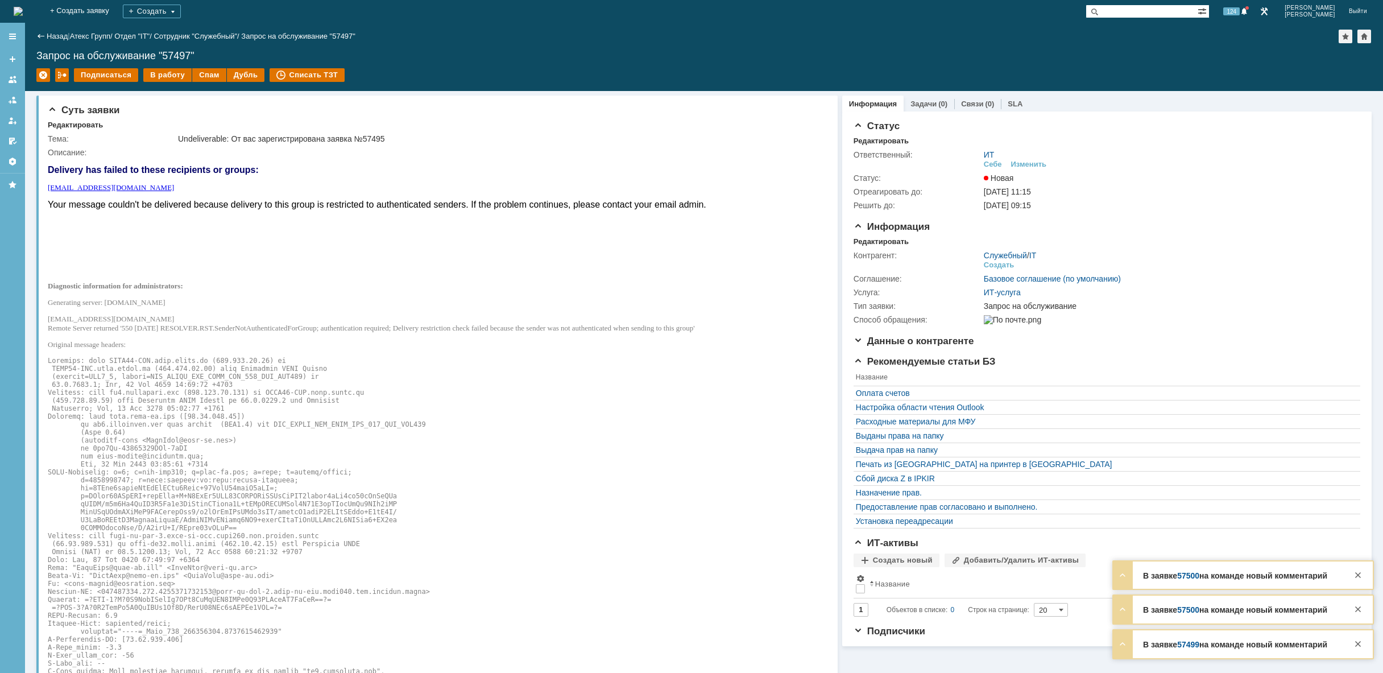
click at [23, 14] on img at bounding box center [18, 11] width 9 height 9
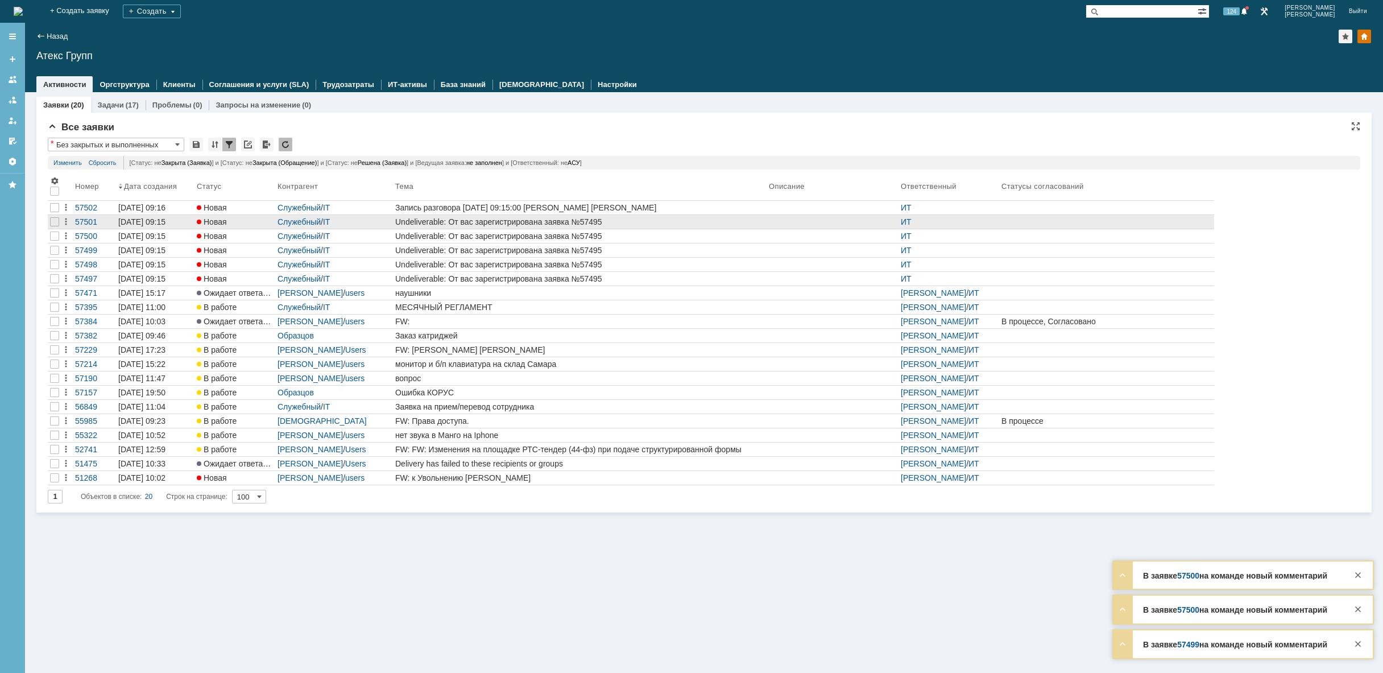
click at [445, 221] on div "Undeliverable: От вас зарегистрирована заявка №57495" at bounding box center [579, 221] width 369 height 9
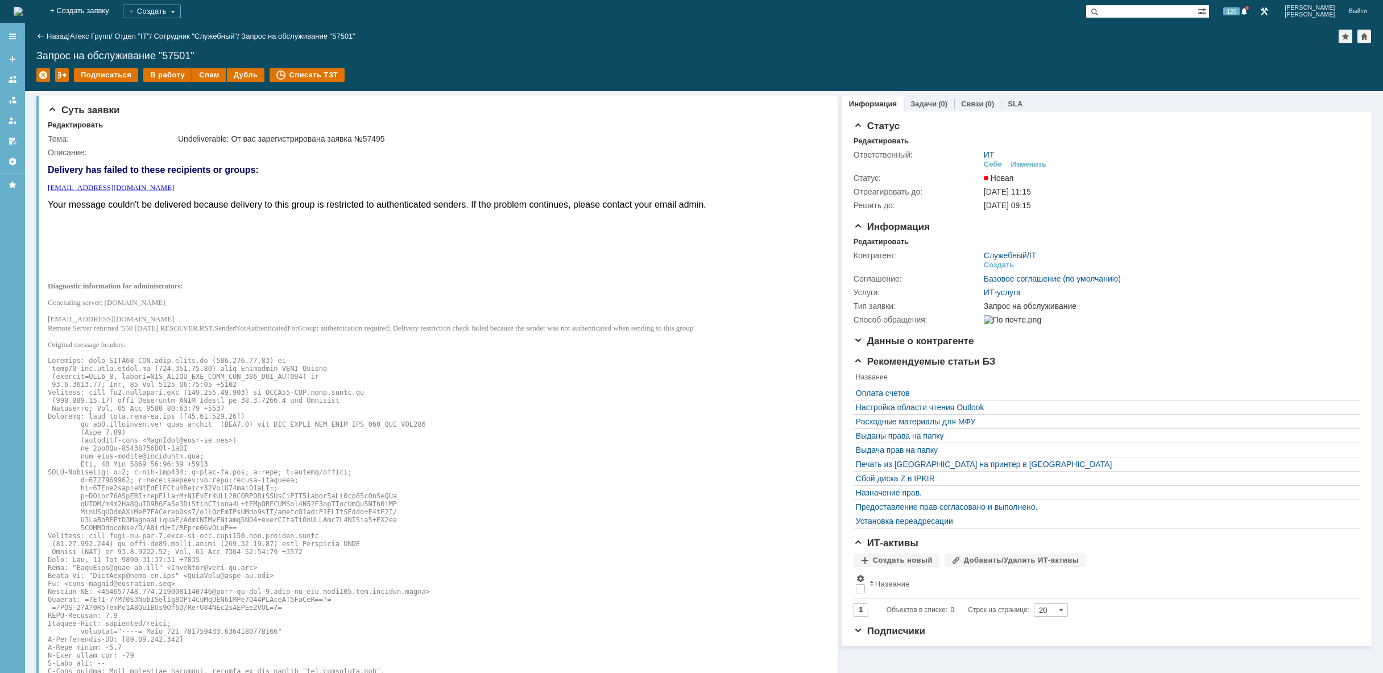
click at [23, 7] on img at bounding box center [18, 11] width 9 height 9
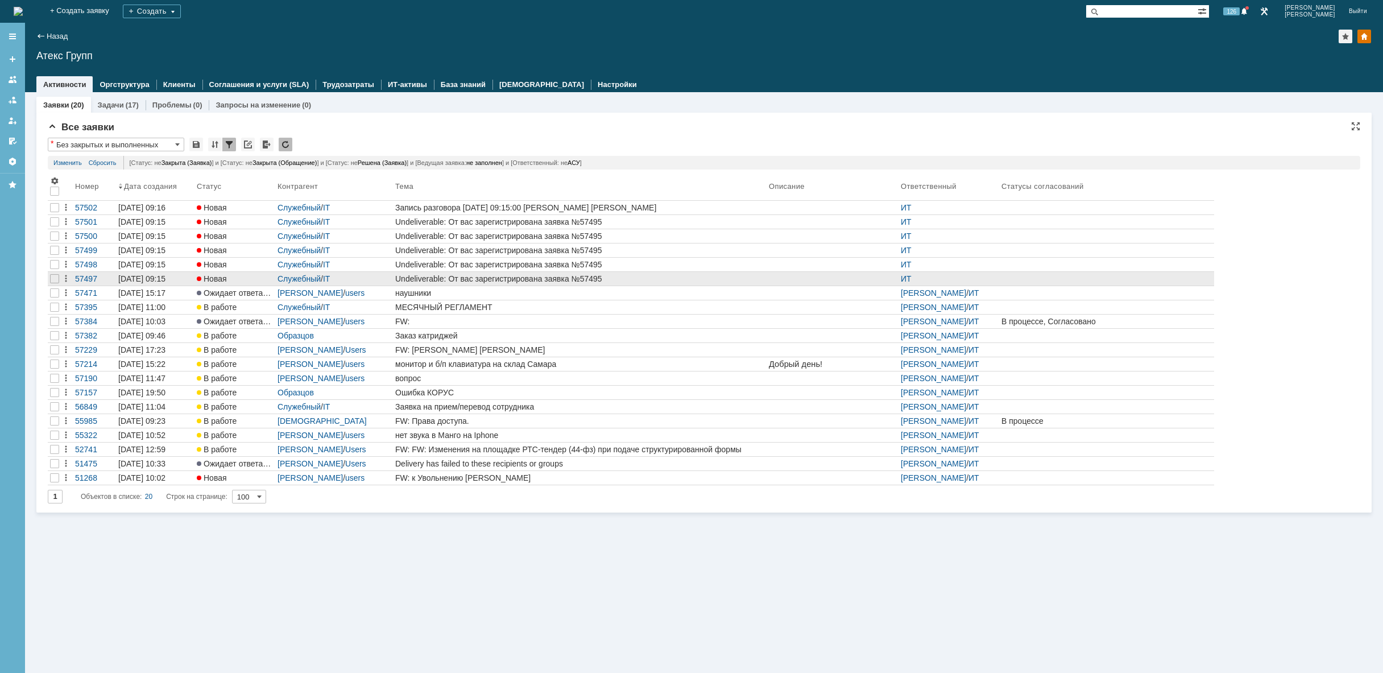
click at [48, 277] on div at bounding box center [55, 279] width 14 height 14
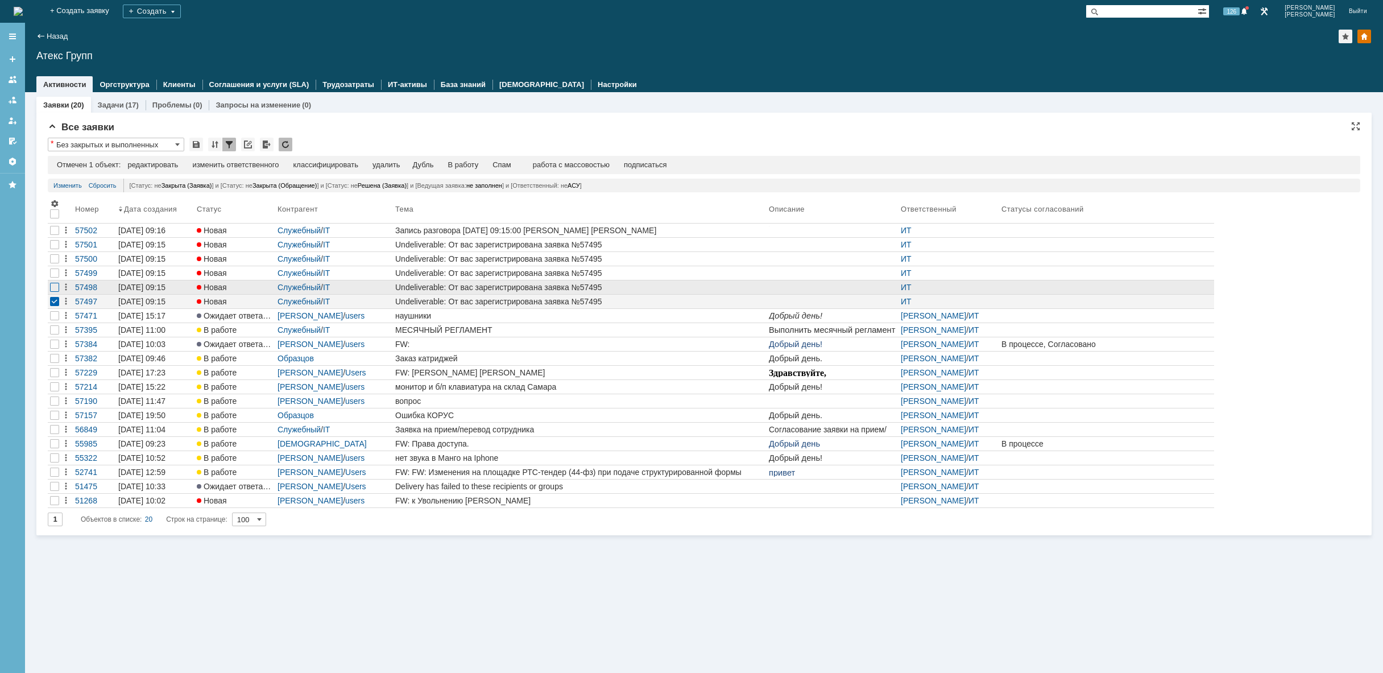
click at [56, 235] on div at bounding box center [54, 230] width 9 height 9
click at [56, 249] on div at bounding box center [54, 244] width 9 height 9
click at [55, 266] on div at bounding box center [55, 273] width 14 height 14
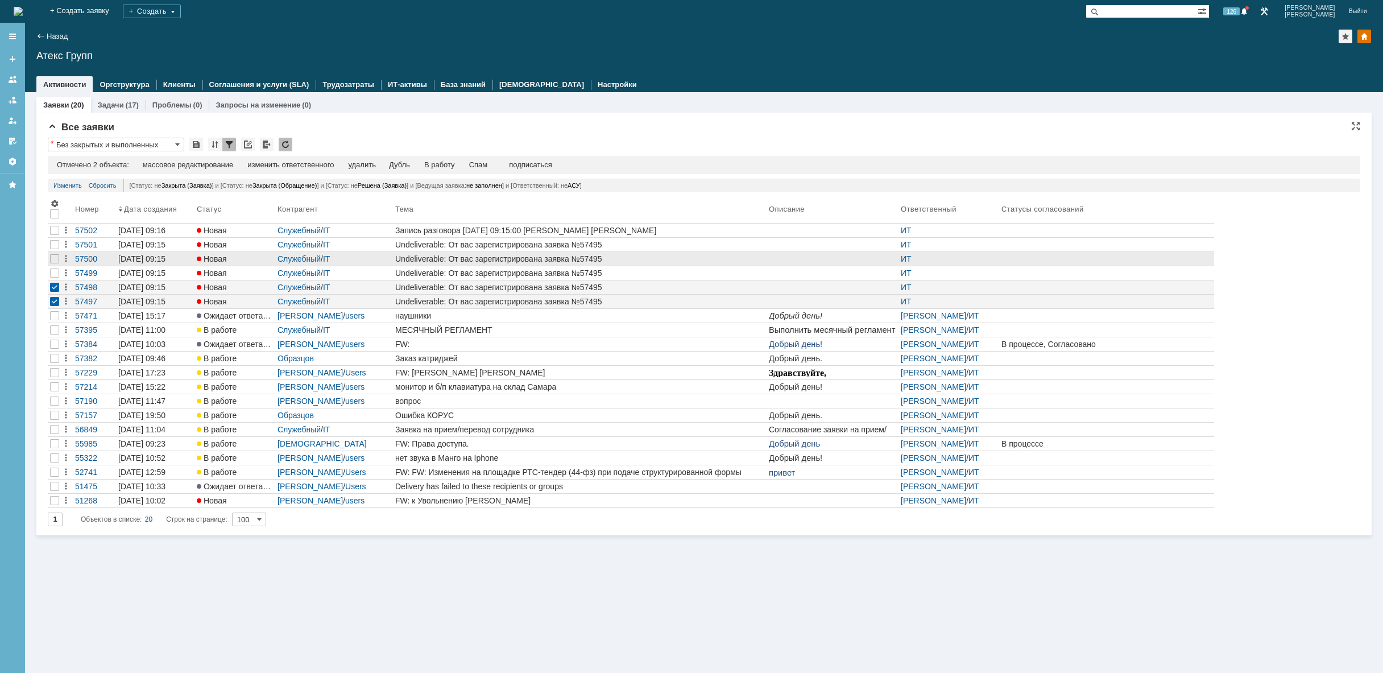
click at [58, 271] on div at bounding box center [54, 272] width 9 height 9
click at [57, 235] on div at bounding box center [54, 230] width 9 height 9
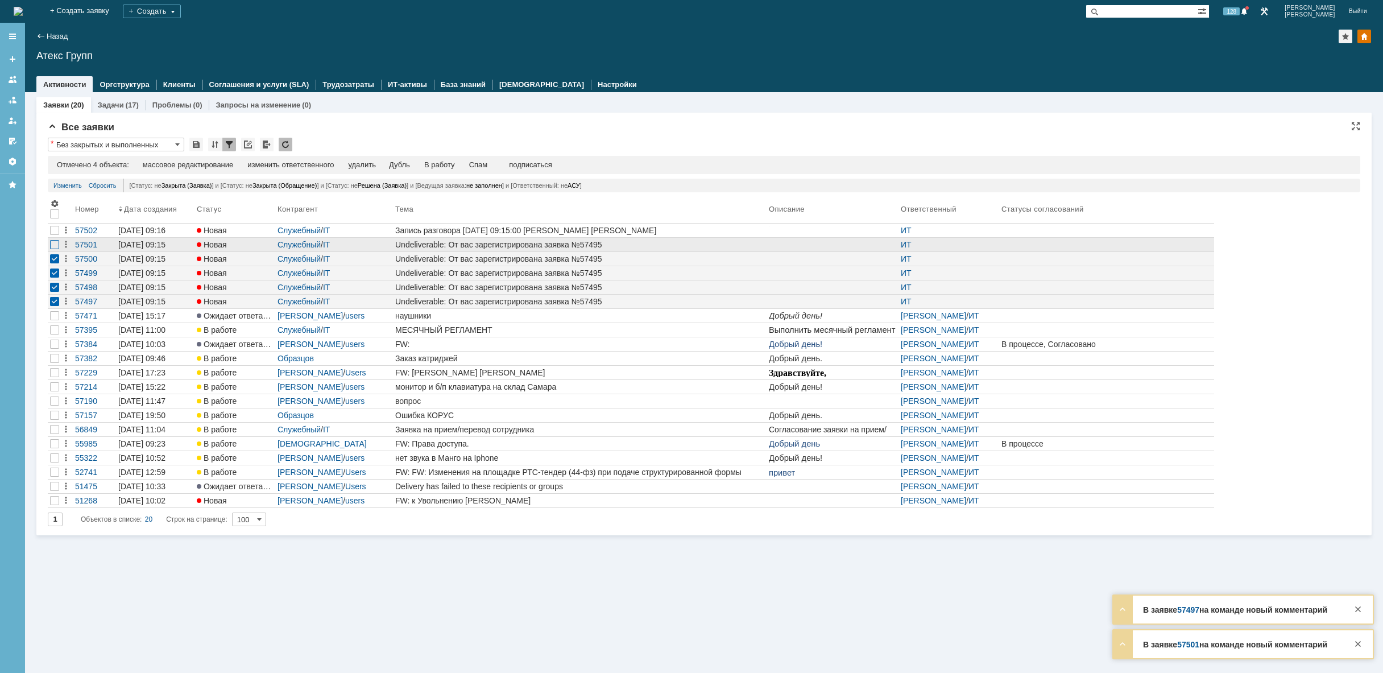
click at [55, 244] on div at bounding box center [54, 244] width 9 height 9
click at [54, 231] on div at bounding box center [54, 230] width 9 height 9
click at [377, 164] on div "удалить" at bounding box center [365, 164] width 27 height 9
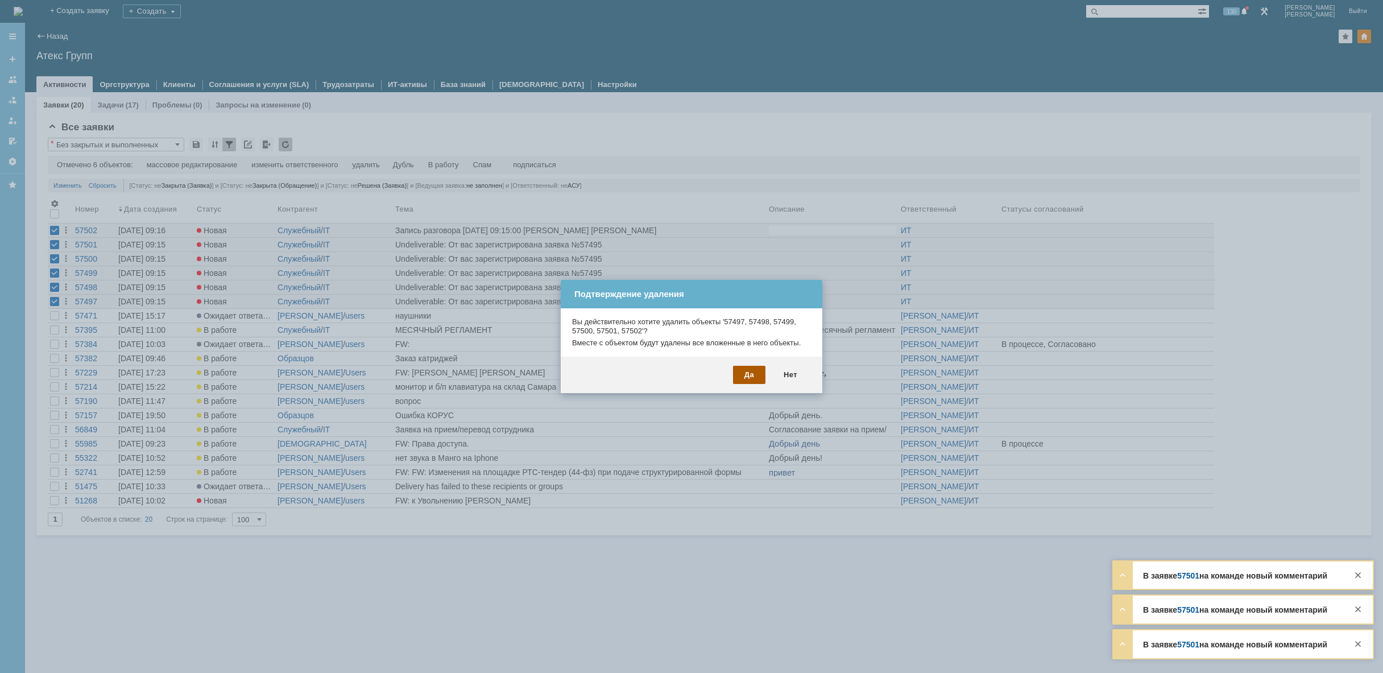
click at [750, 369] on div "Да" at bounding box center [749, 375] width 32 height 18
click at [745, 375] on div "Да" at bounding box center [749, 375] width 32 height 18
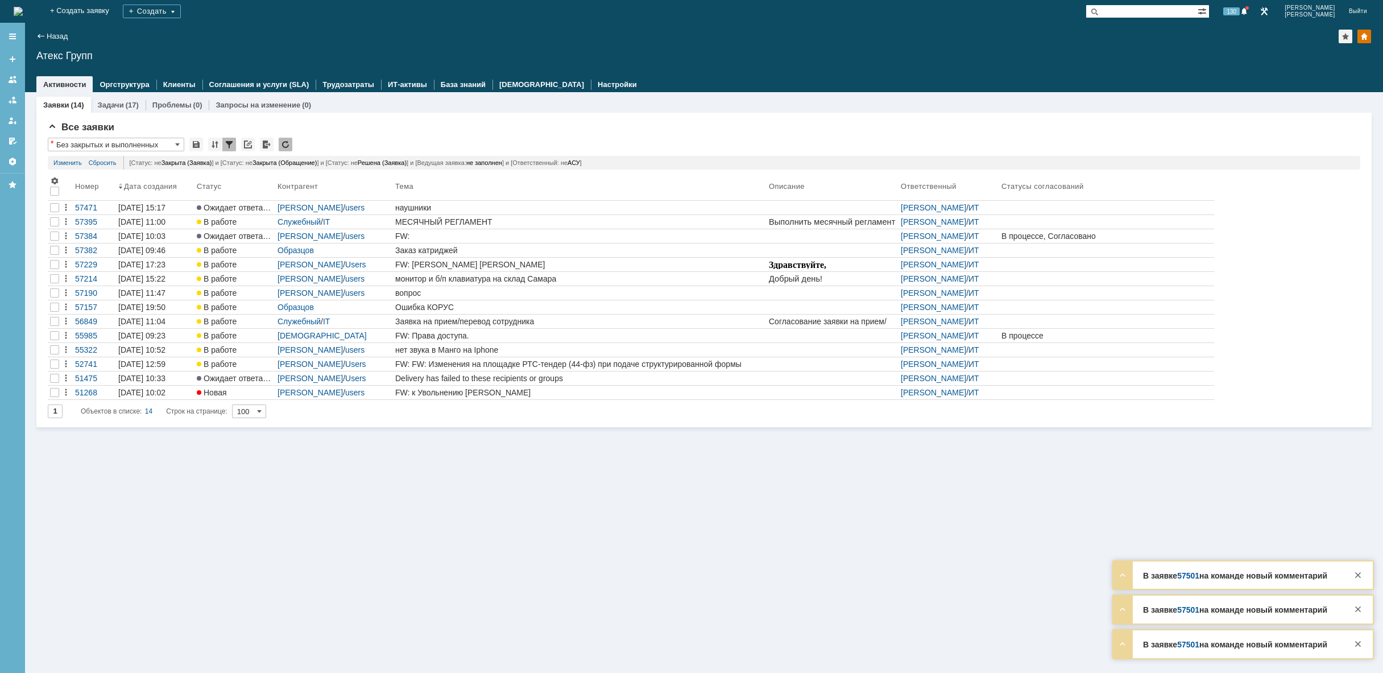
click at [23, 9] on img at bounding box center [18, 11] width 9 height 9
click at [23, 8] on img at bounding box center [18, 11] width 9 height 9
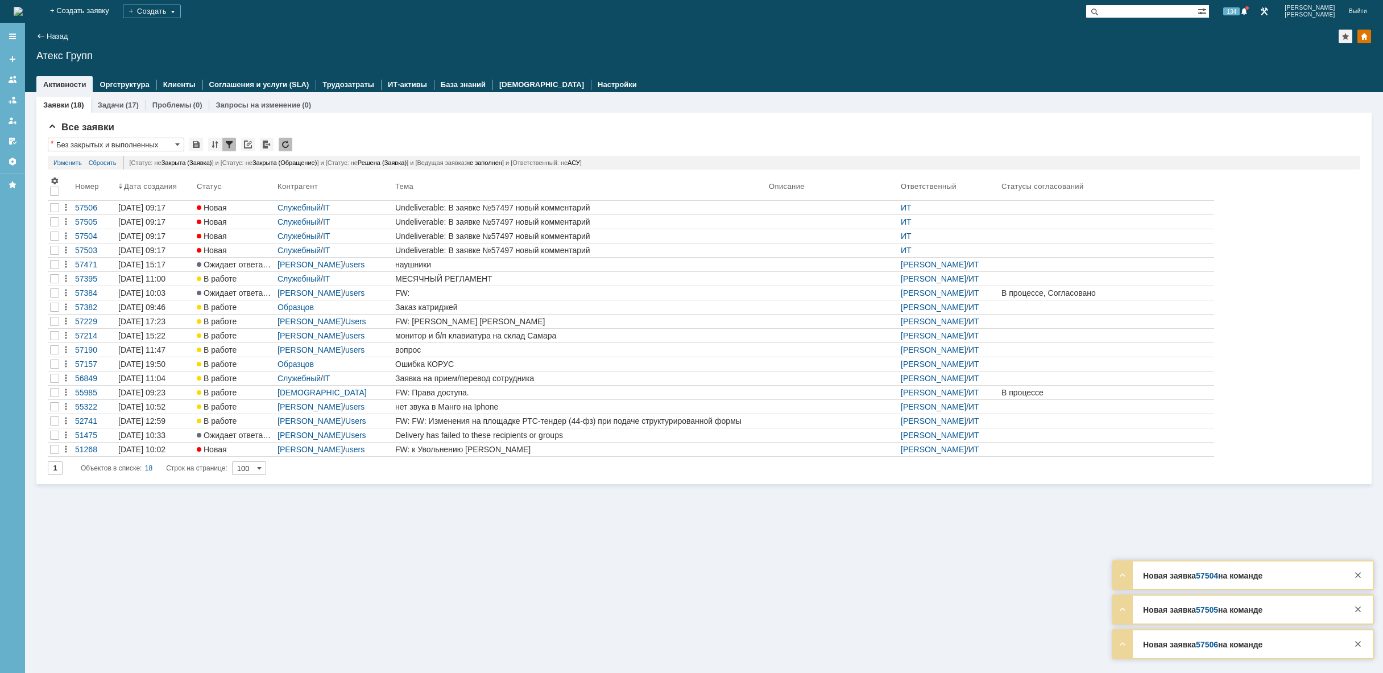
click at [23, 8] on img at bounding box center [18, 11] width 9 height 9
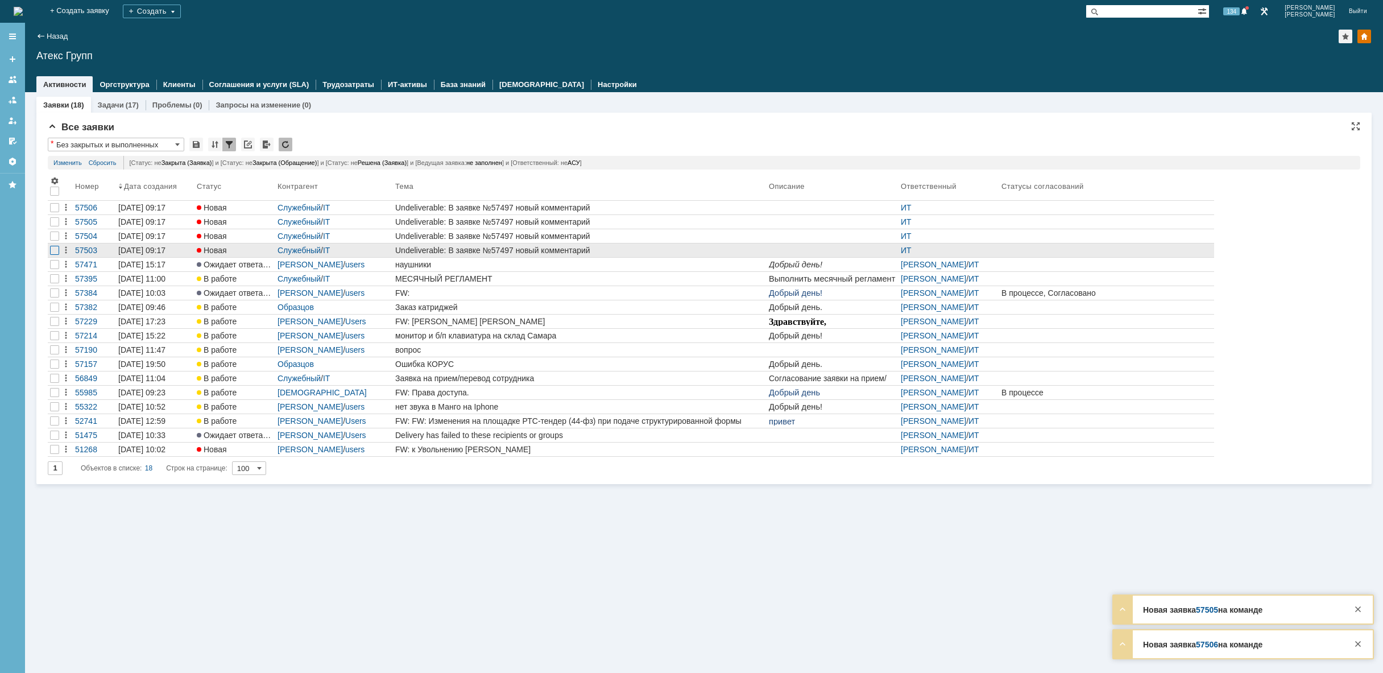
click at [55, 226] on div at bounding box center [54, 221] width 9 height 9
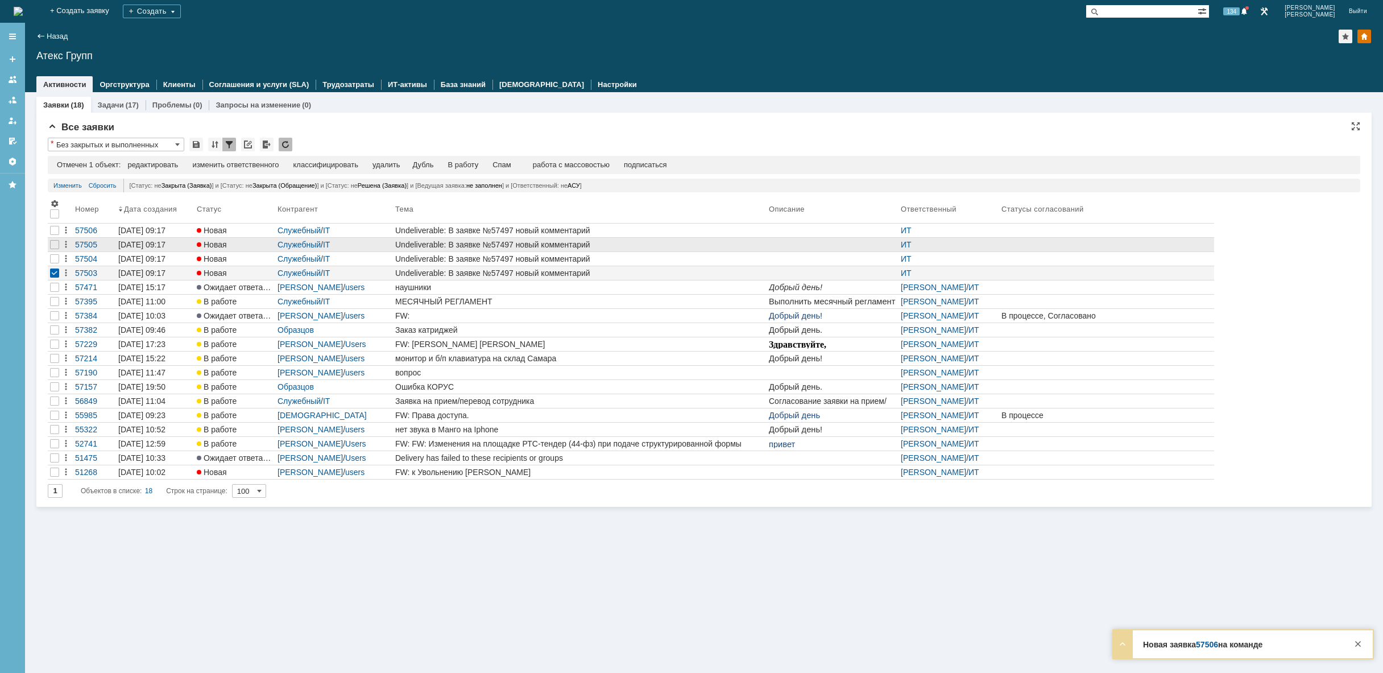
click at [54, 235] on div at bounding box center [54, 230] width 9 height 9
click at [55, 245] on div at bounding box center [54, 244] width 9 height 9
click at [55, 233] on div at bounding box center [54, 230] width 9 height 9
click at [370, 167] on div "удалить" at bounding box center [361, 164] width 27 height 9
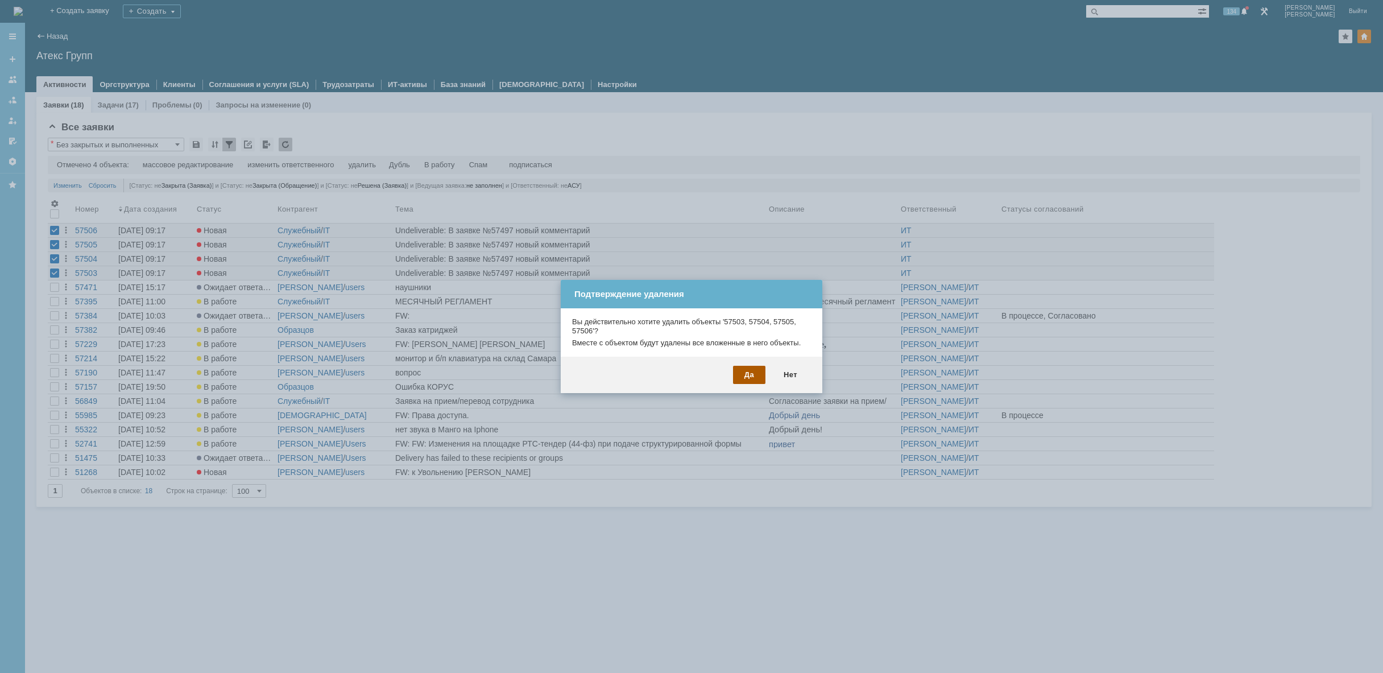
click at [750, 378] on div "Да" at bounding box center [749, 375] width 32 height 18
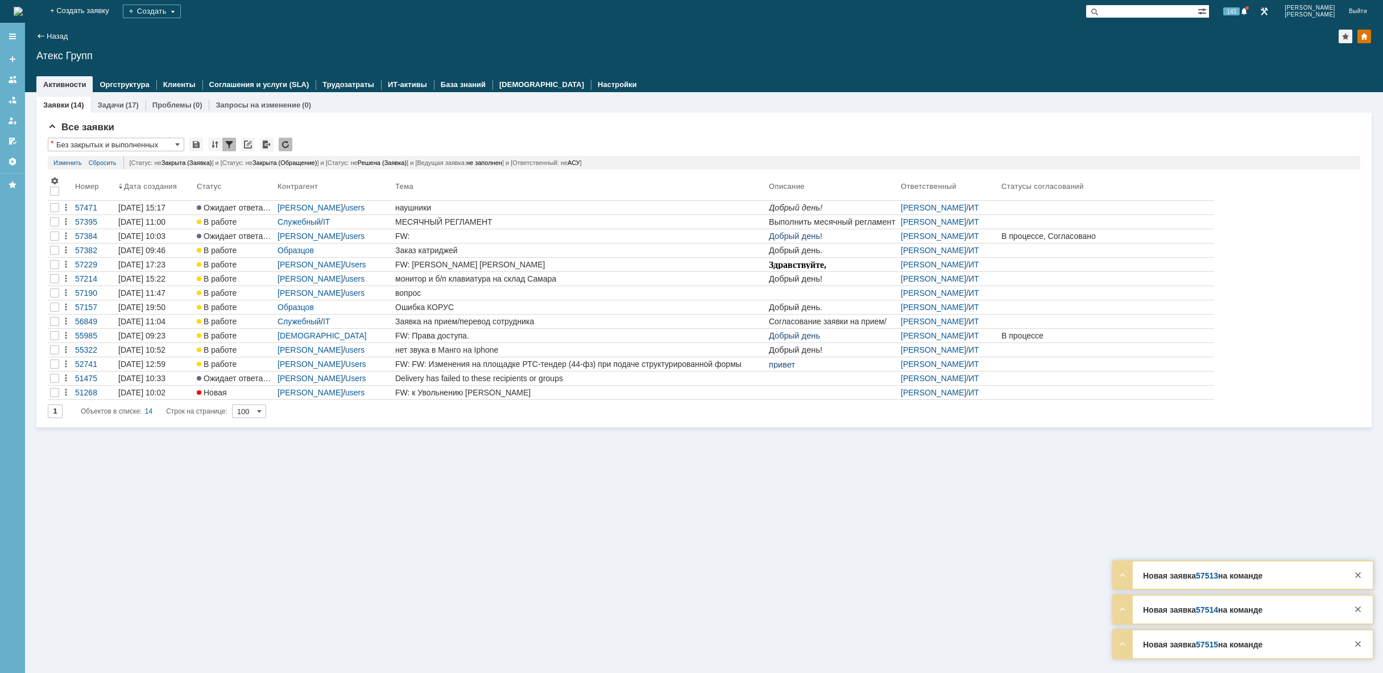
click at [23, 12] on img at bounding box center [18, 11] width 9 height 9
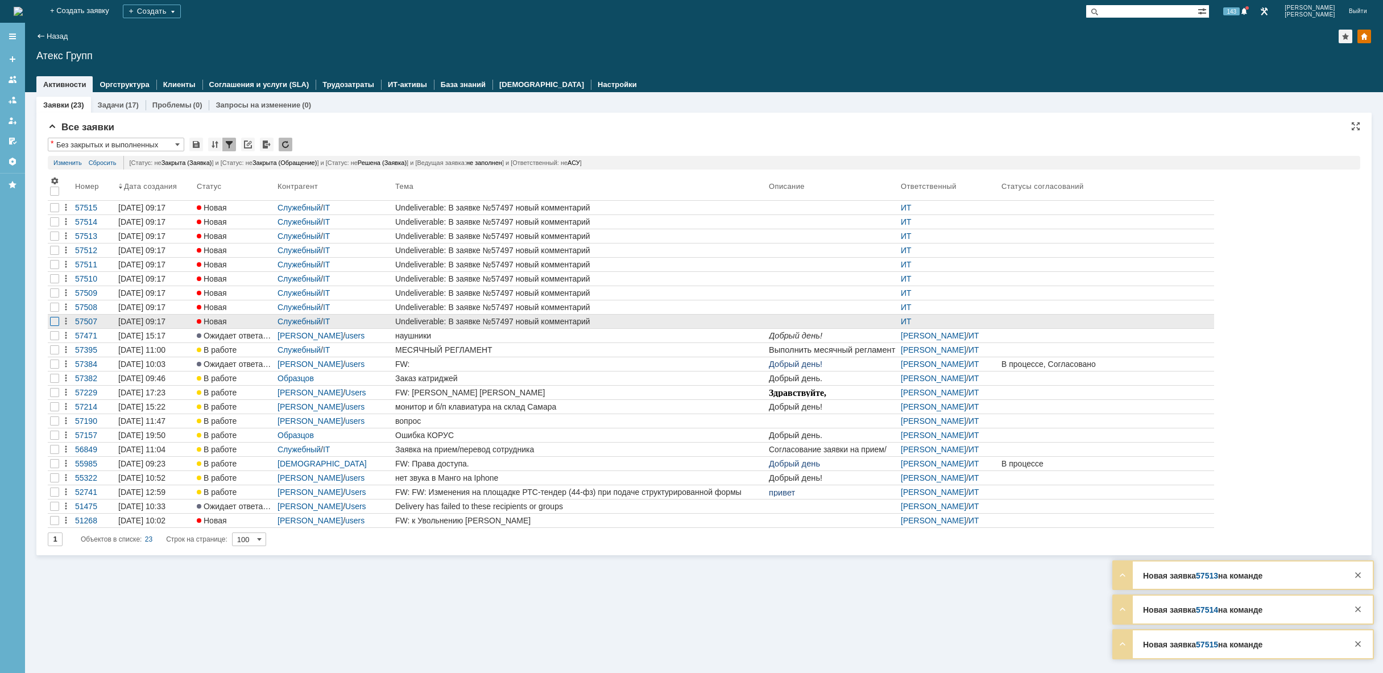
click at [55, 212] on div at bounding box center [54, 207] width 9 height 9
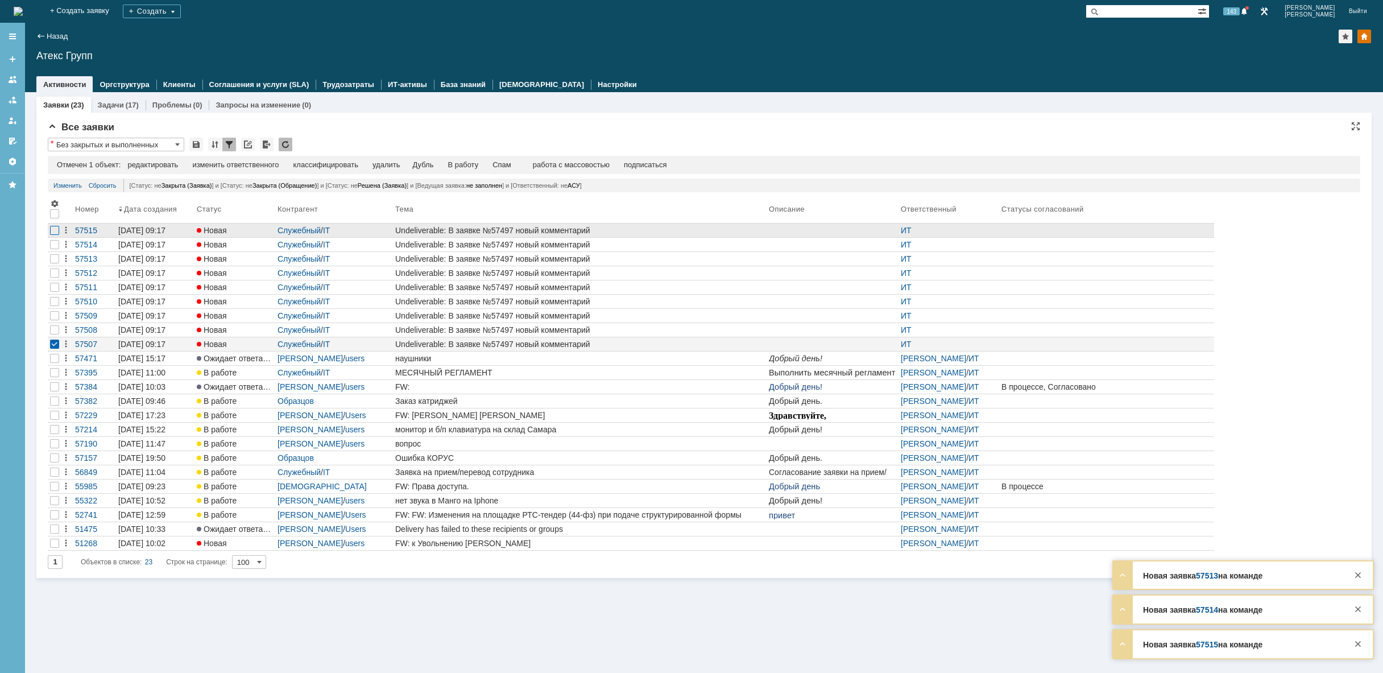
click at [50, 229] on div at bounding box center [54, 230] width 9 height 9
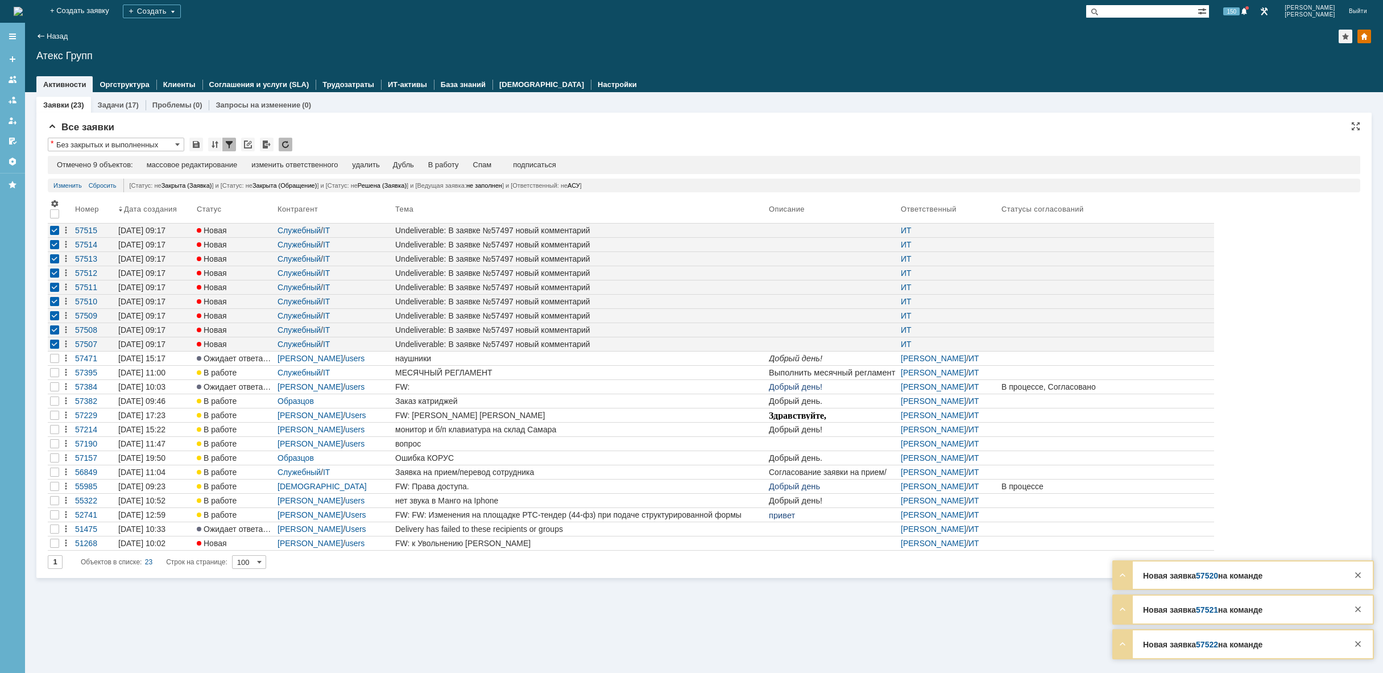
click at [23, 7] on img at bounding box center [18, 11] width 9 height 9
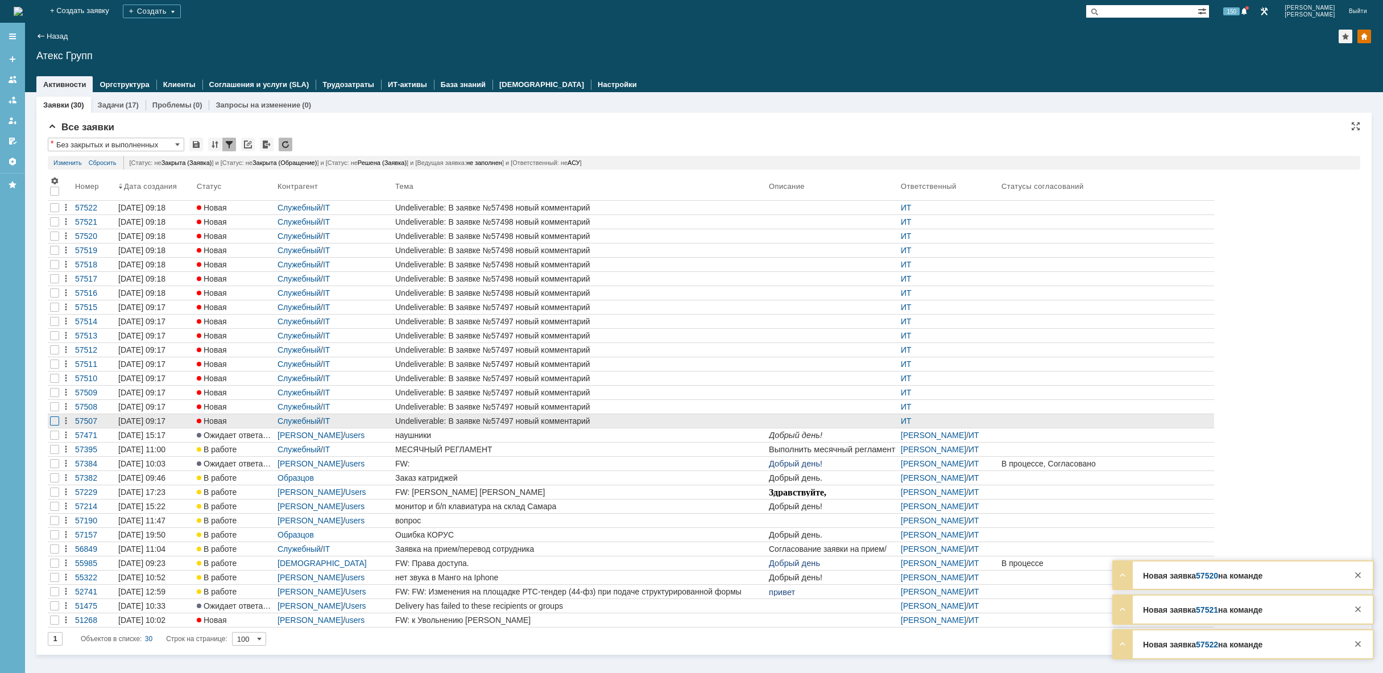
click at [56, 226] on div at bounding box center [54, 221] width 9 height 9
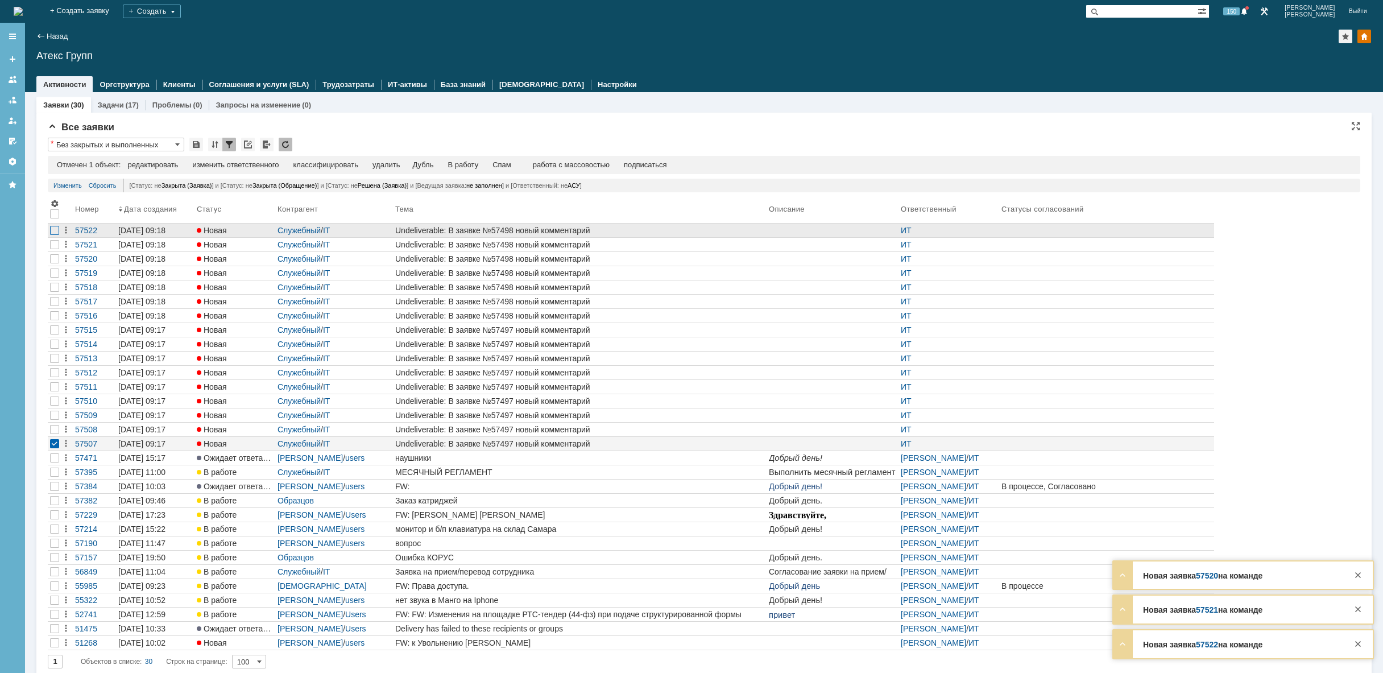
click at [55, 229] on div at bounding box center [54, 230] width 9 height 9
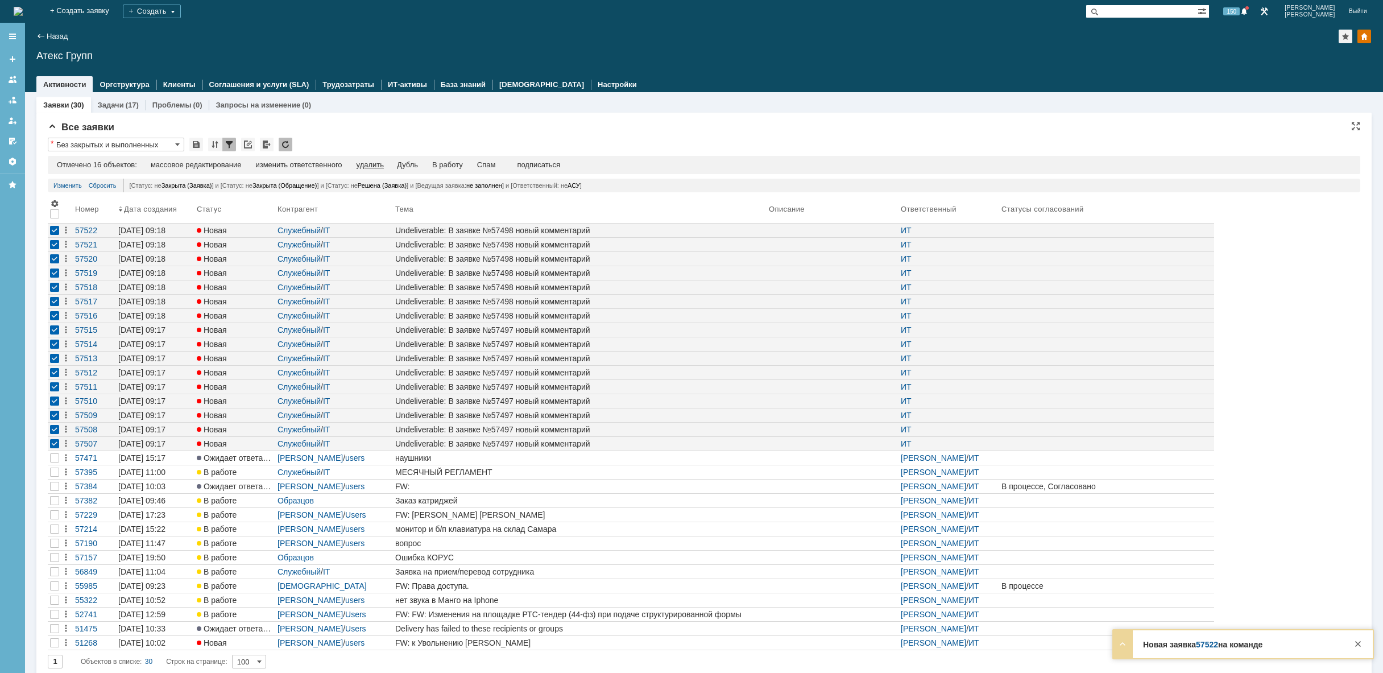
click at [366, 165] on div "удалить" at bounding box center [369, 164] width 27 height 9
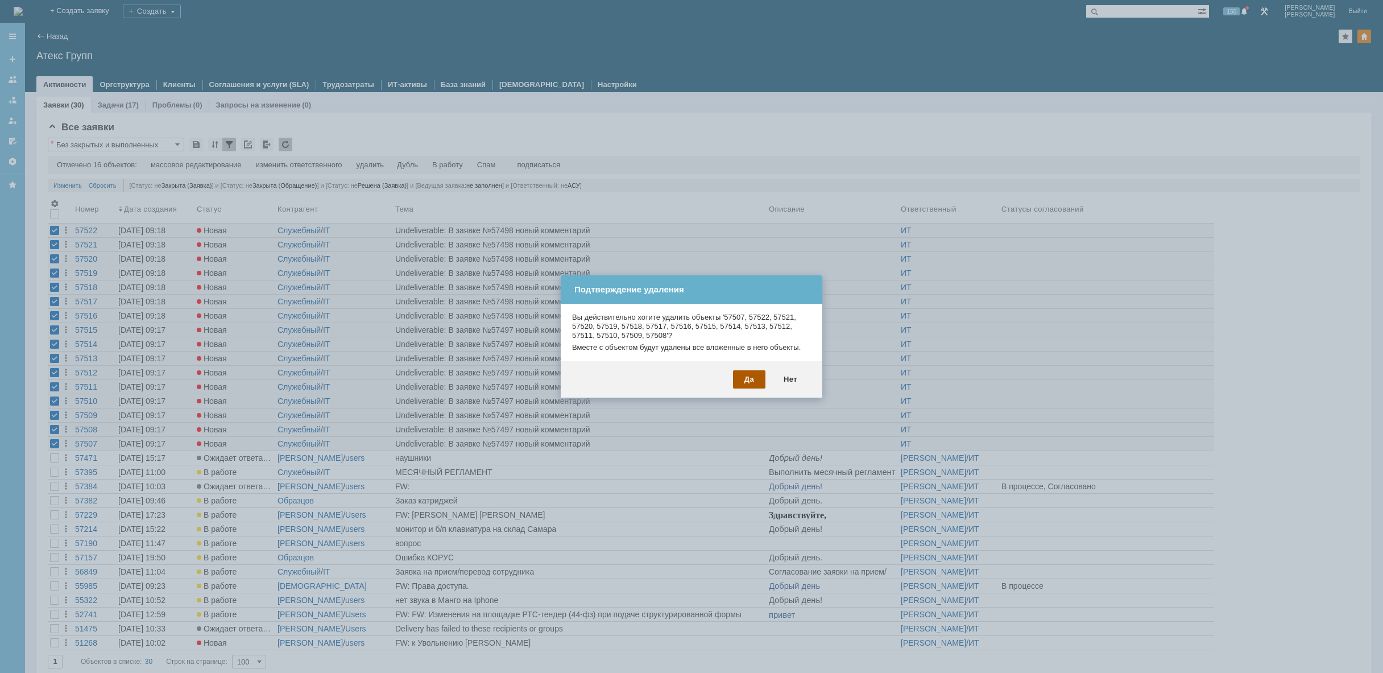
click at [748, 381] on div "Да" at bounding box center [749, 379] width 32 height 18
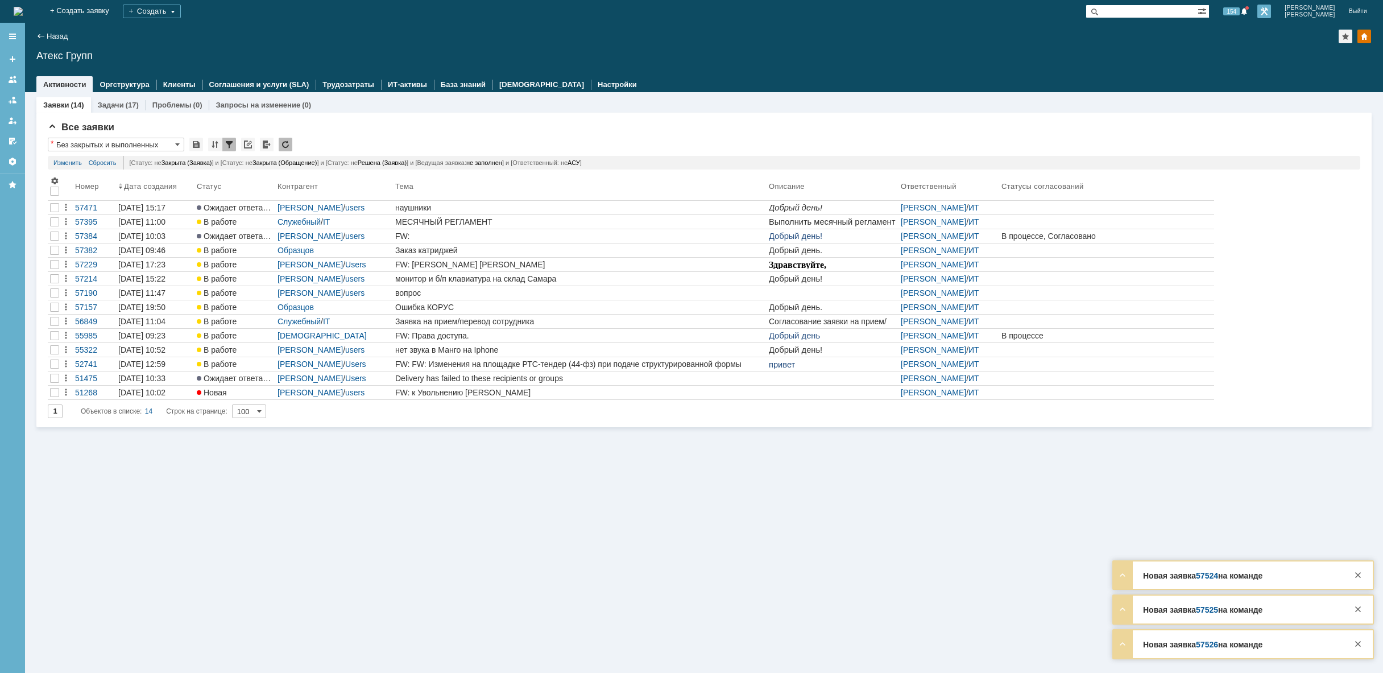
click at [1271, 13] on link at bounding box center [1264, 12] width 14 height 14
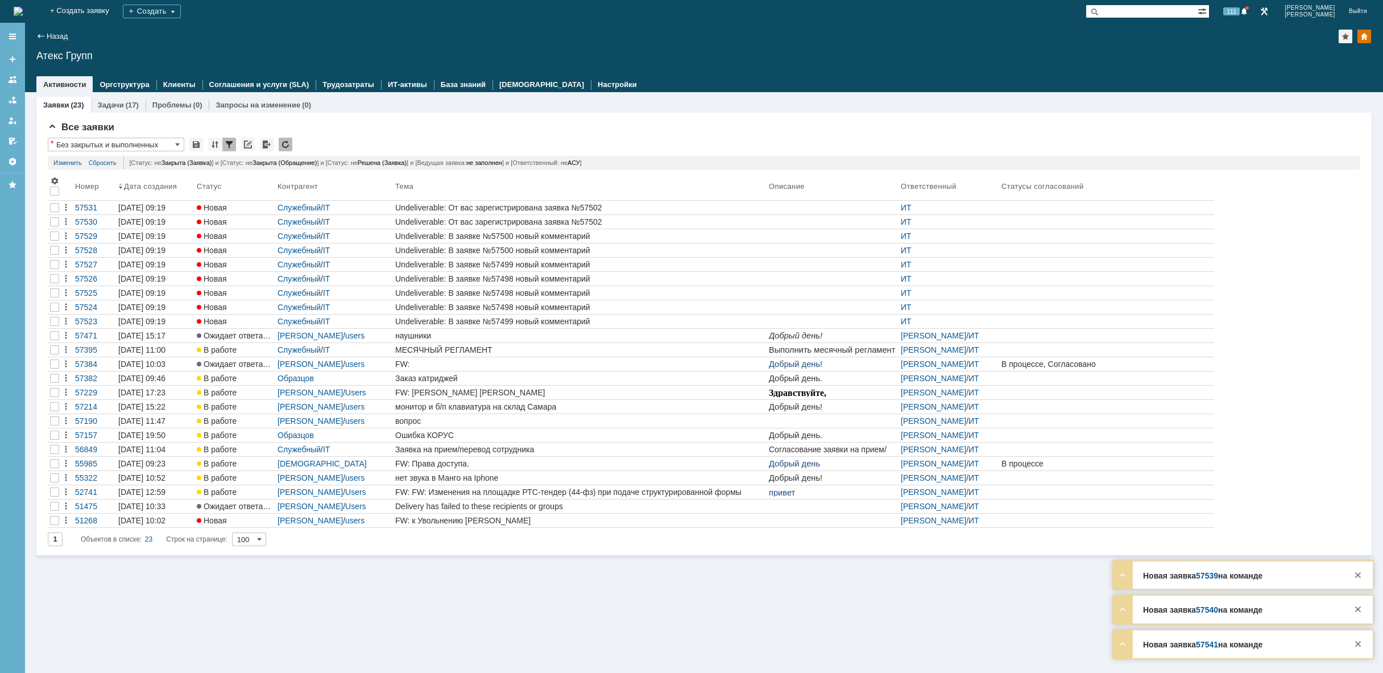
click at [23, 12] on img at bounding box center [18, 11] width 9 height 9
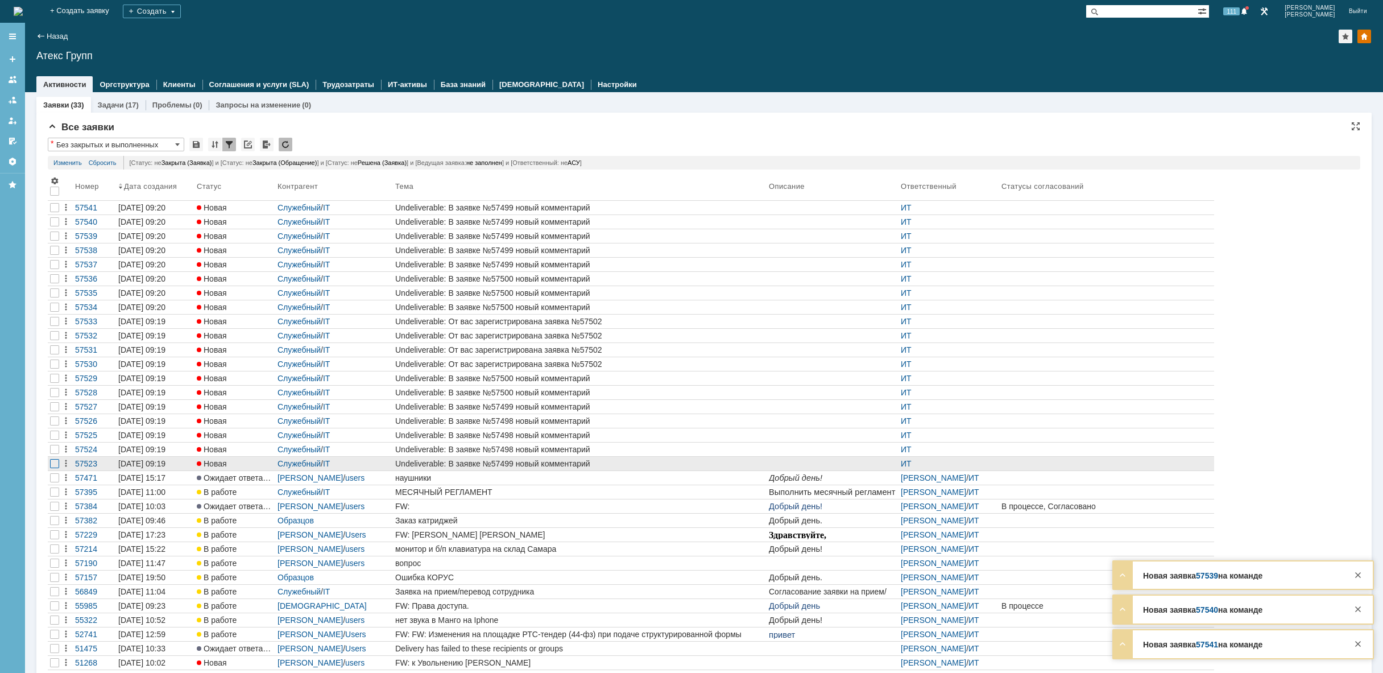
click at [57, 212] on div at bounding box center [54, 207] width 9 height 9
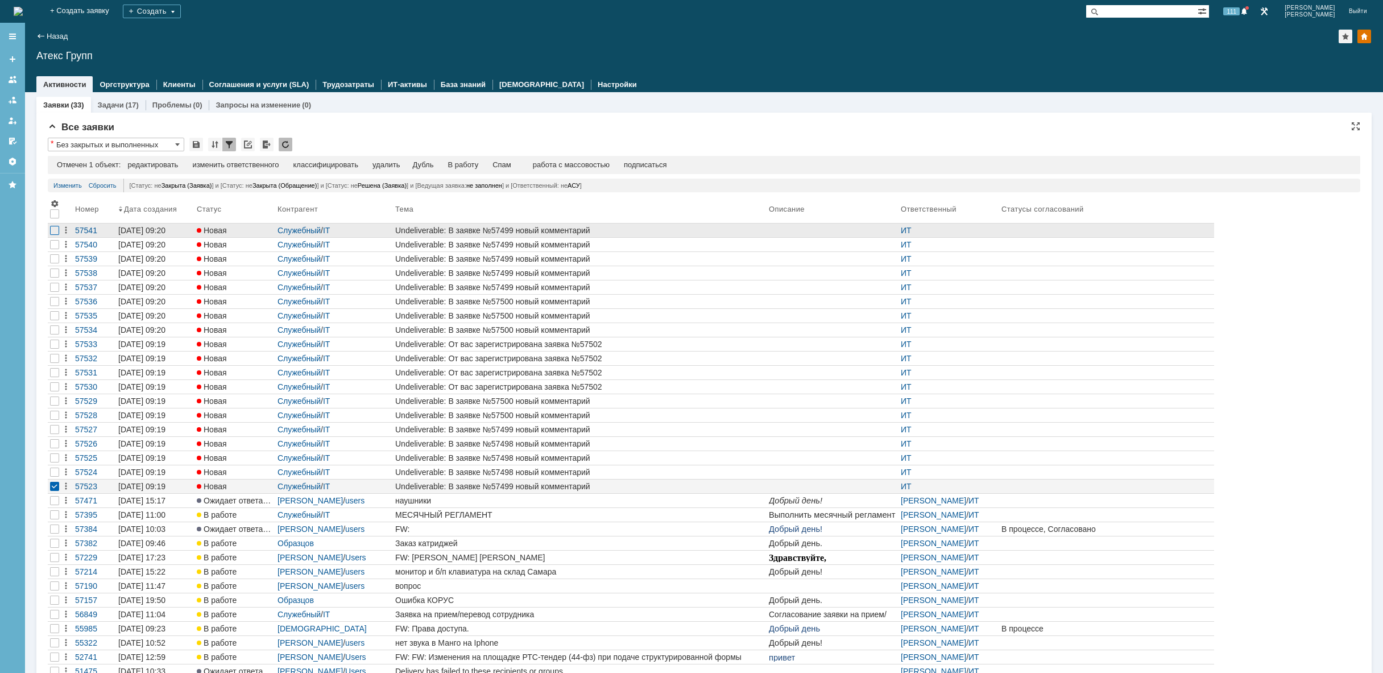
click at [56, 233] on div at bounding box center [54, 230] width 9 height 9
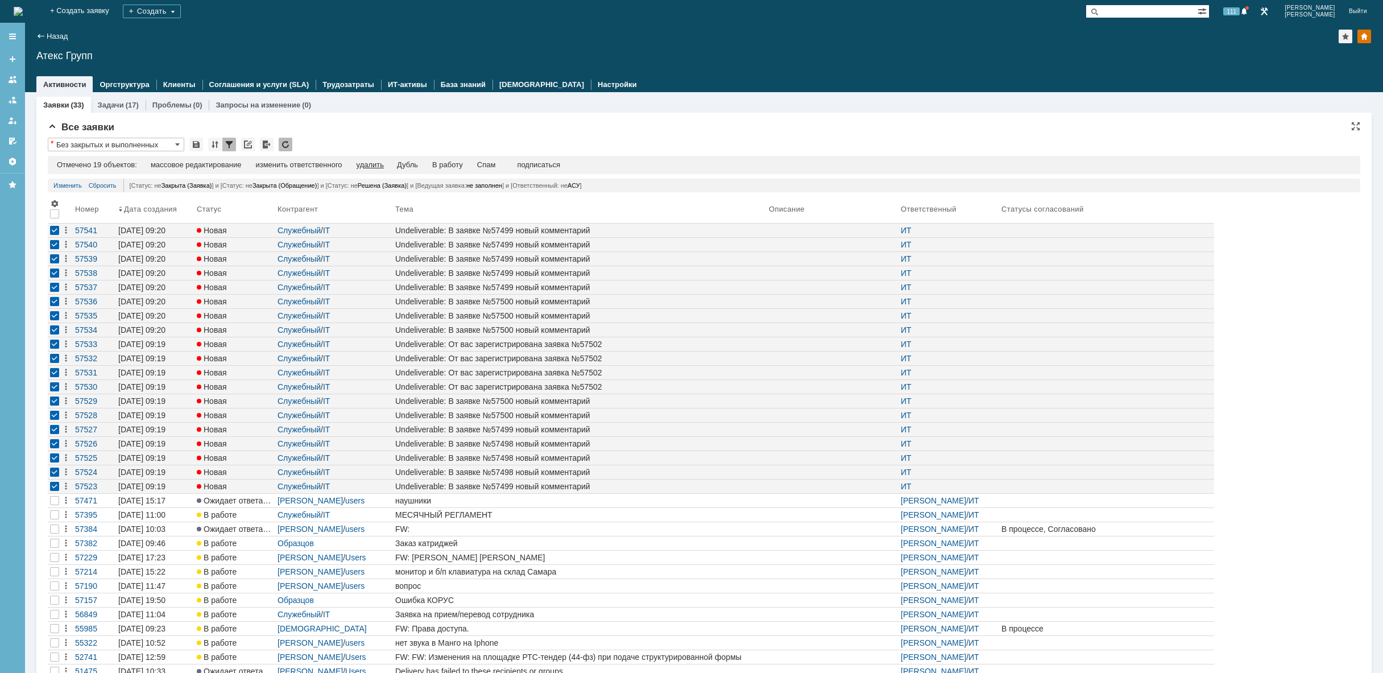
click at [376, 167] on div "удалить" at bounding box center [369, 164] width 27 height 9
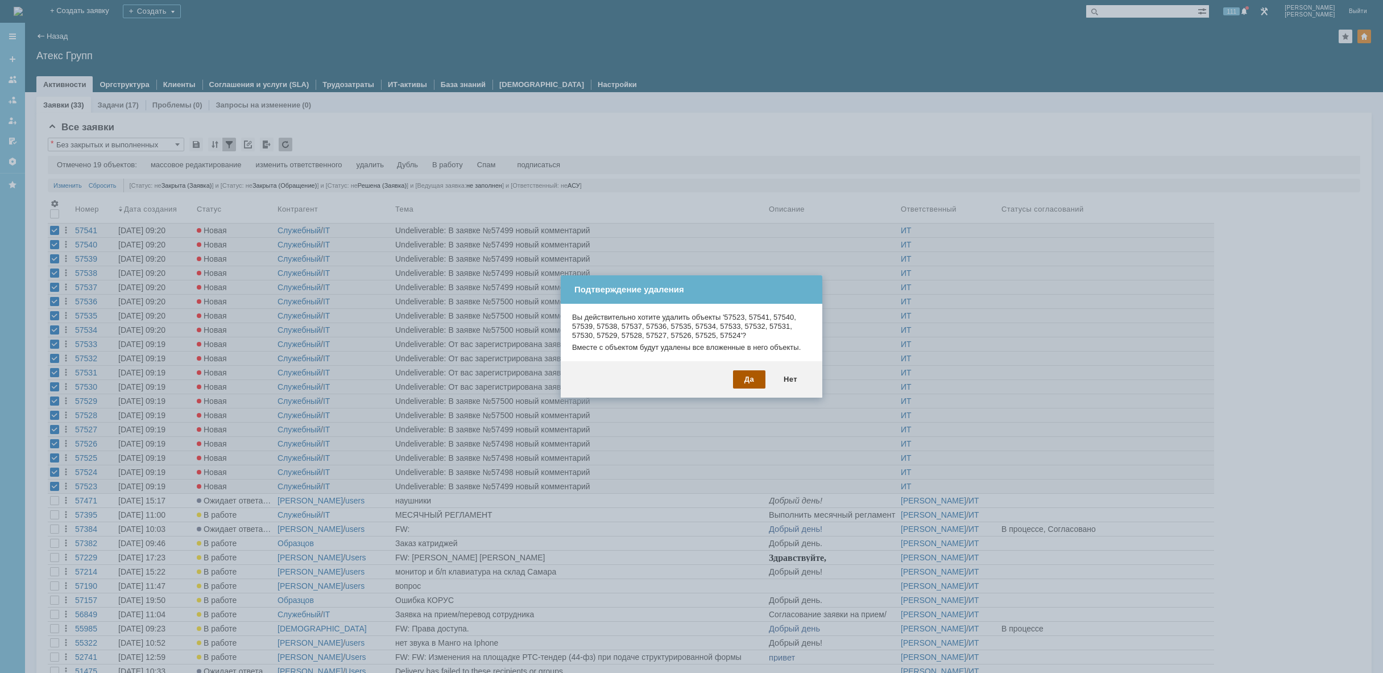
click at [744, 375] on div "Да" at bounding box center [749, 379] width 32 height 18
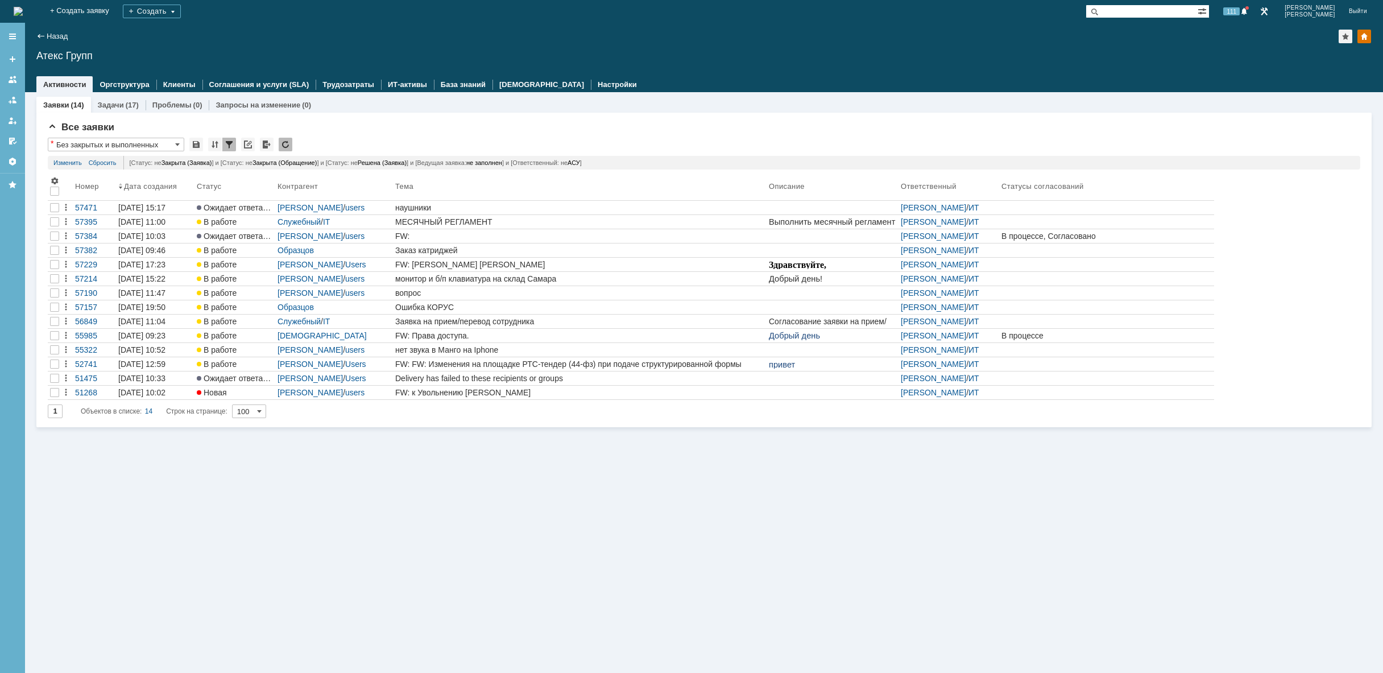
click at [23, 11] on img at bounding box center [18, 11] width 9 height 9
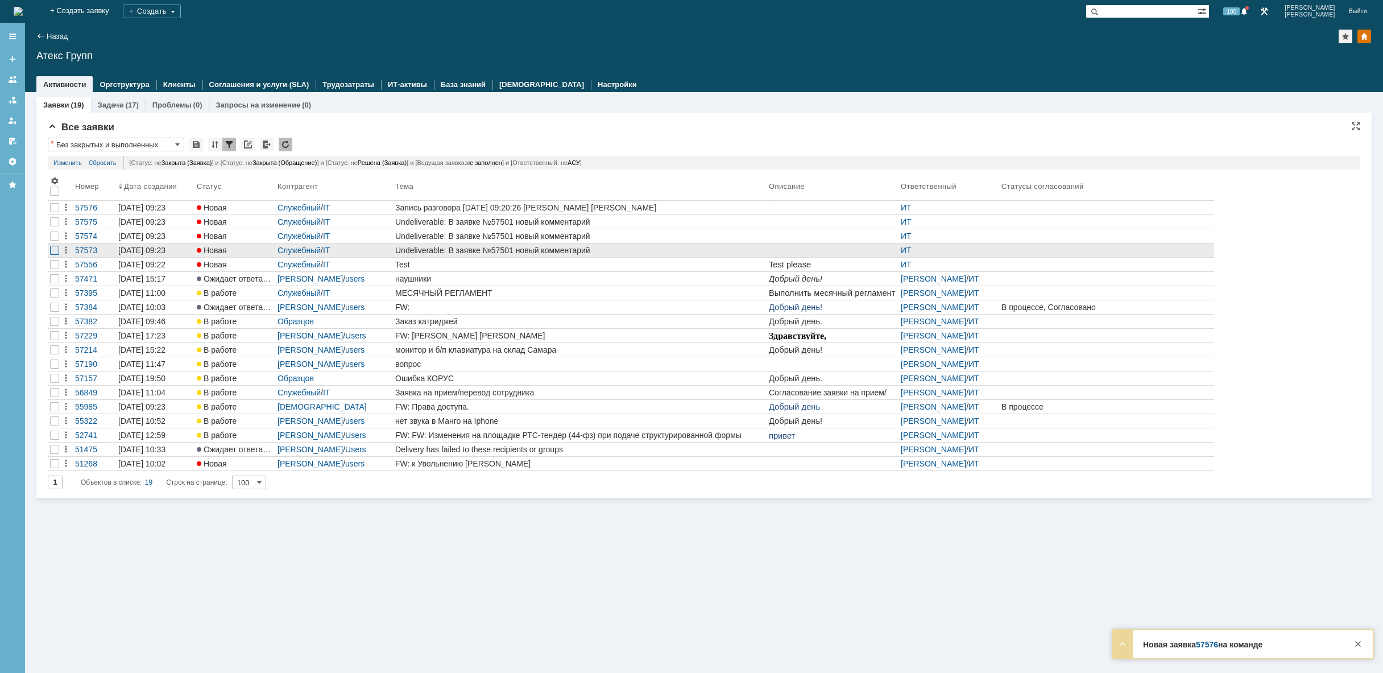
click at [53, 226] on div at bounding box center [54, 221] width 9 height 9
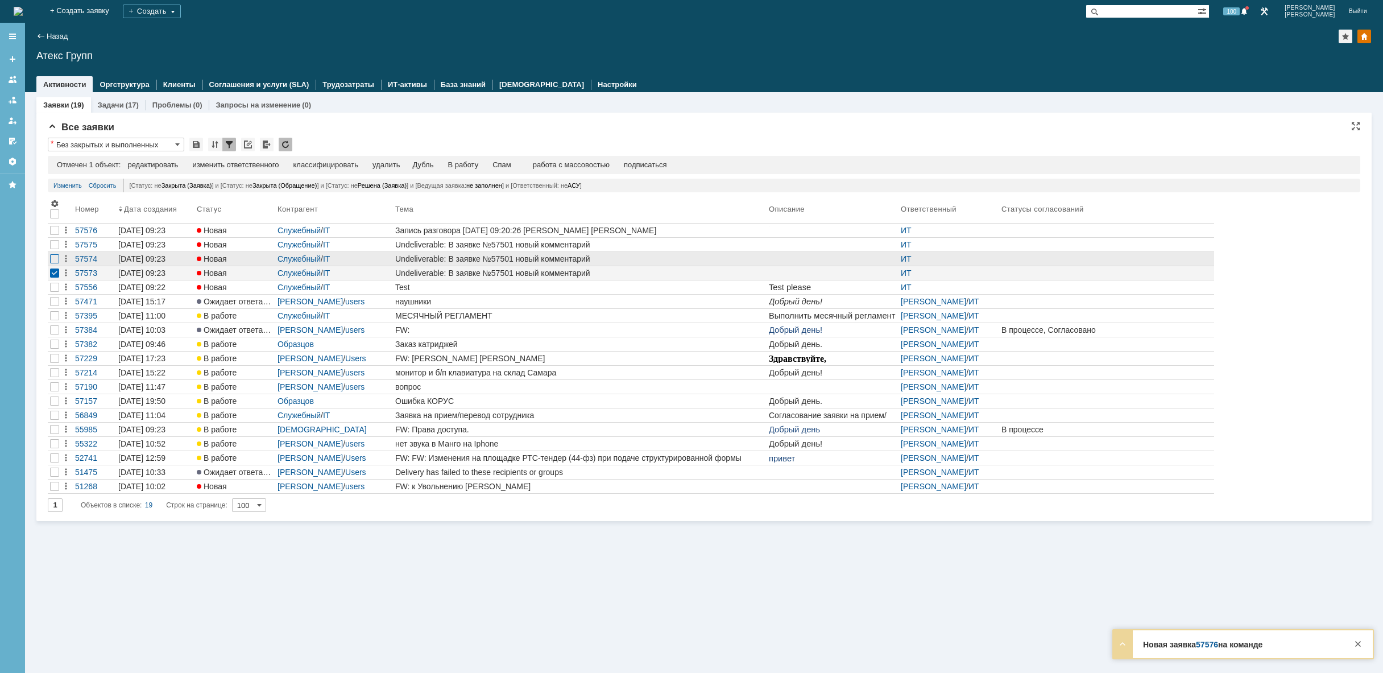
click at [52, 235] on div at bounding box center [54, 230] width 9 height 9
click at [52, 248] on div at bounding box center [54, 244] width 9 height 9
click at [367, 165] on div "удалить" at bounding box center [361, 164] width 27 height 9
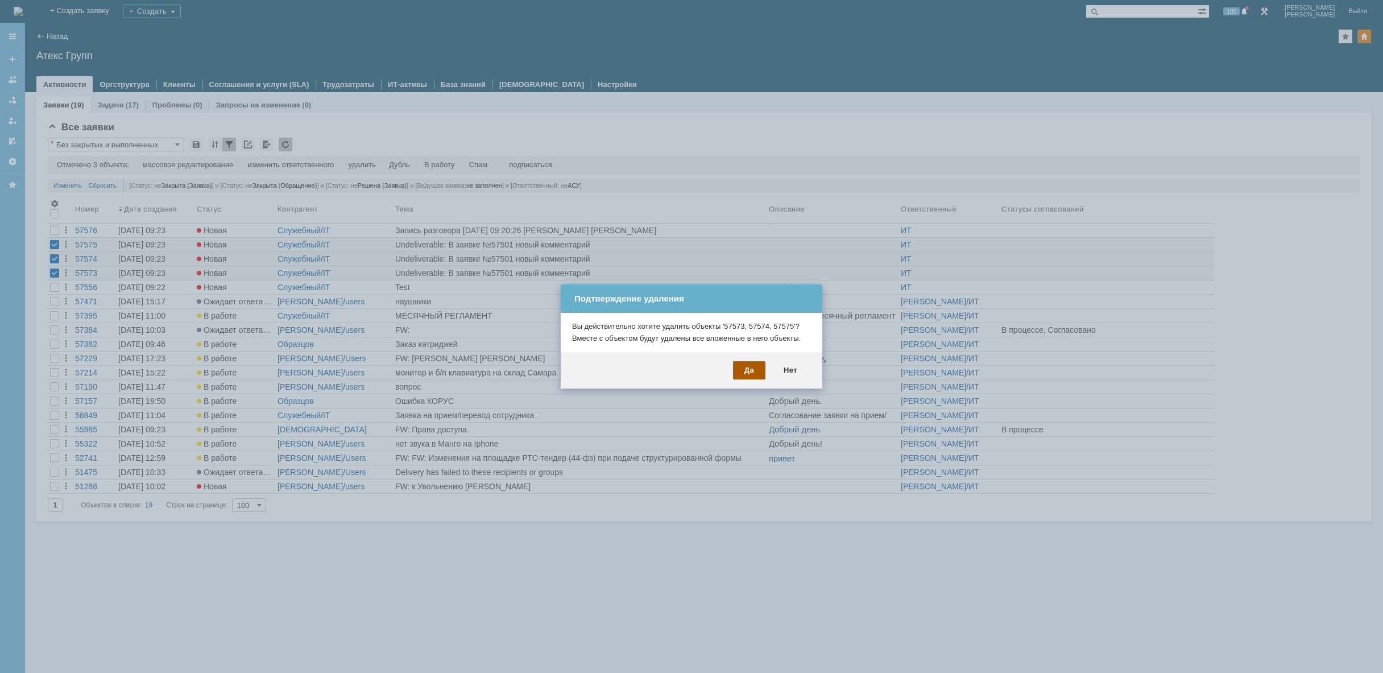
click at [744, 369] on div "Да" at bounding box center [749, 370] width 32 height 18
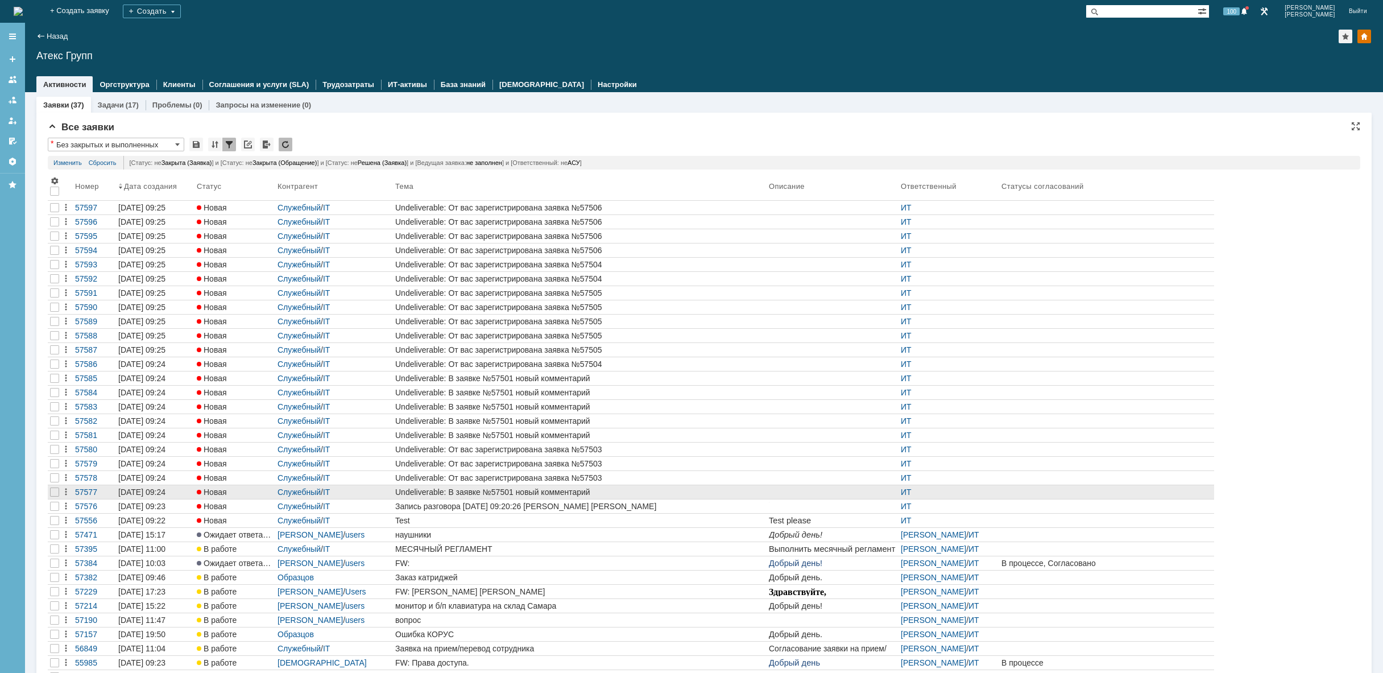
click at [447, 492] on div "Undeliverable: В заявке №57501 новый комментарий" at bounding box center [579, 491] width 369 height 9
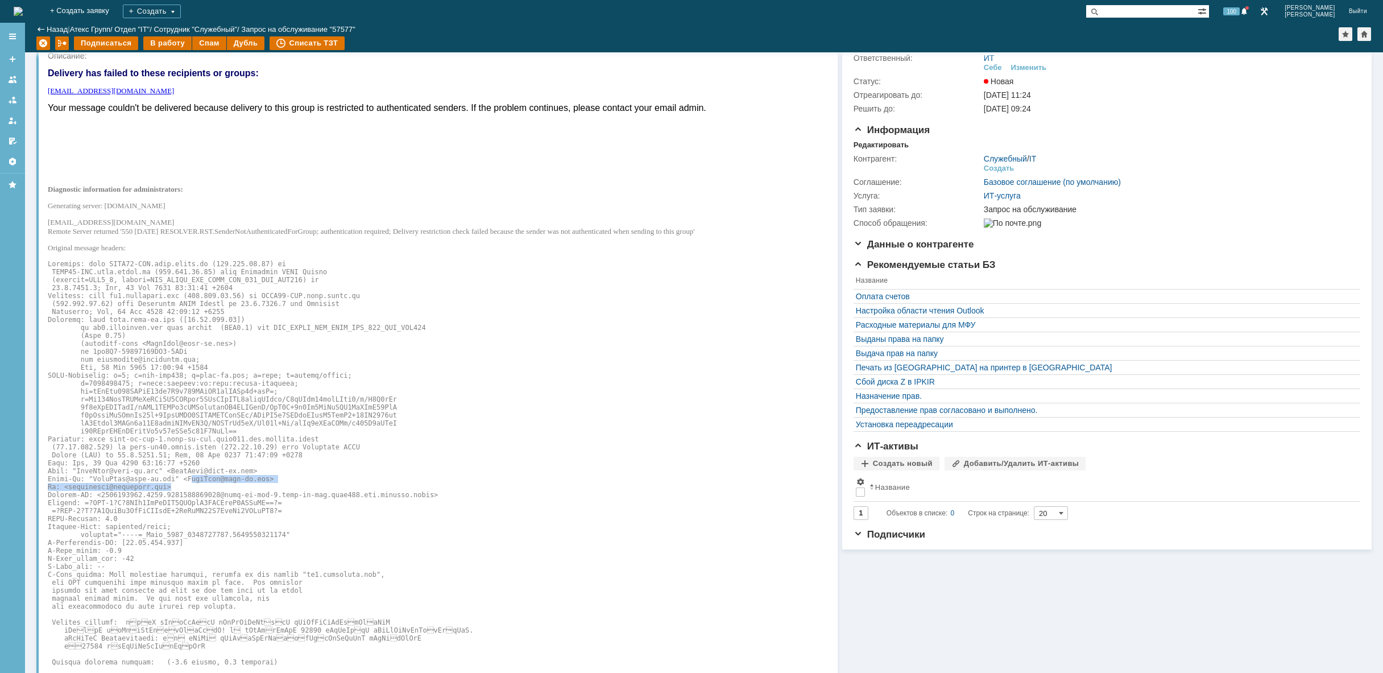
drag, startPoint x: 182, startPoint y: 487, endPoint x: 234, endPoint y: 492, distance: 51.9
click at [234, 492] on pre at bounding box center [377, 594] width 658 height 669
click at [174, 485] on pre at bounding box center [377, 594] width 658 height 669
click at [23, 8] on img at bounding box center [18, 11] width 9 height 9
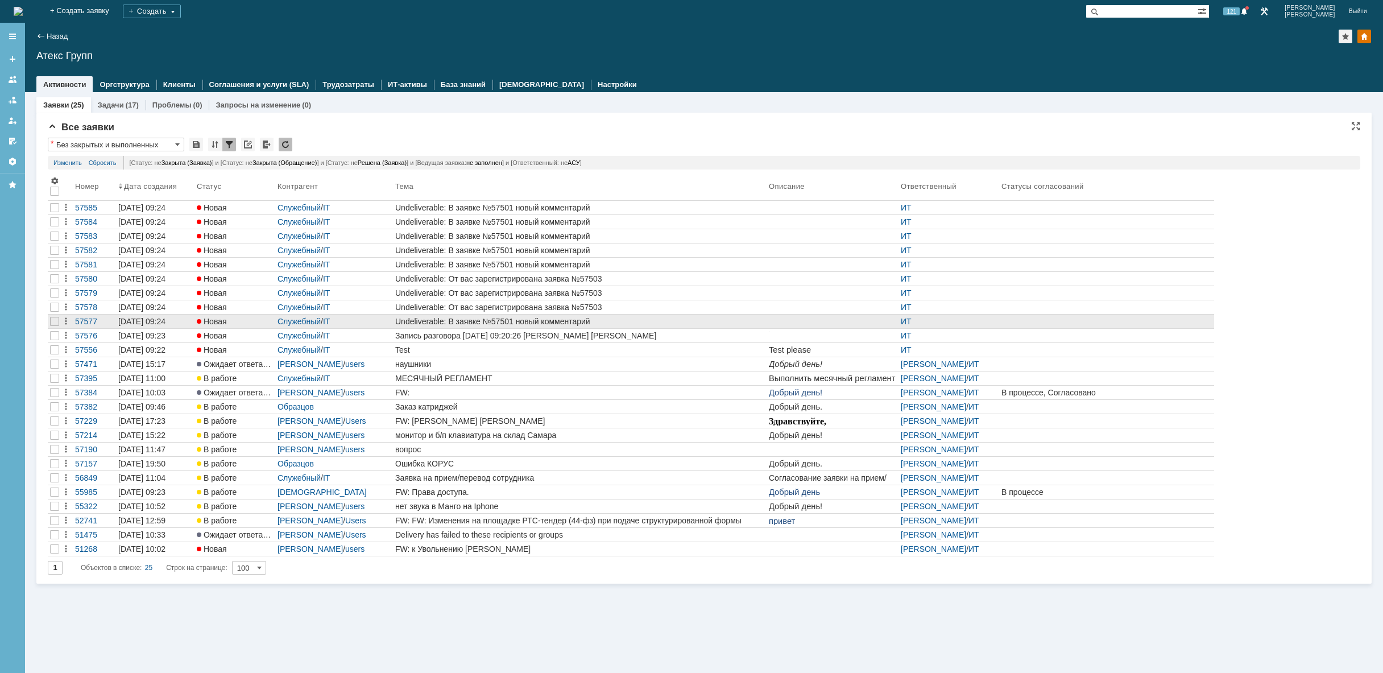
click at [480, 322] on div "Undeliverable: В заявке №57501 новый комментарий" at bounding box center [579, 321] width 369 height 9
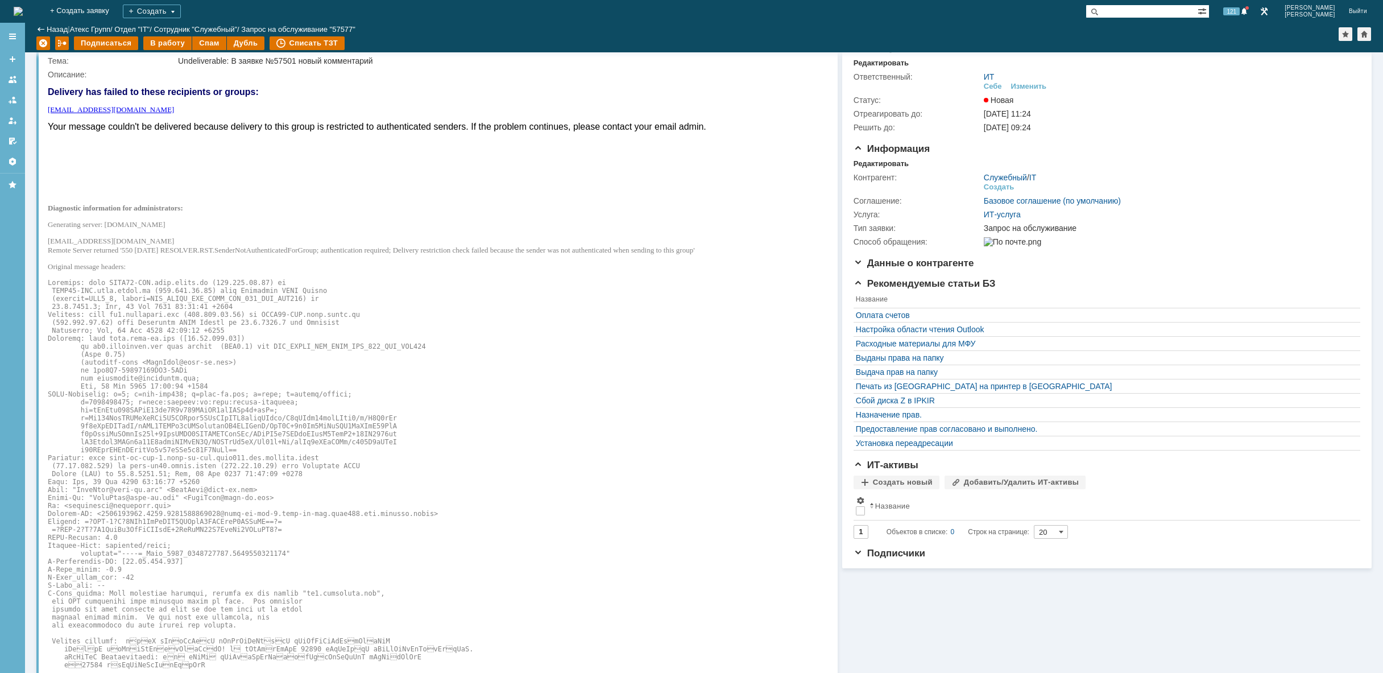
scroll to position [26, 0]
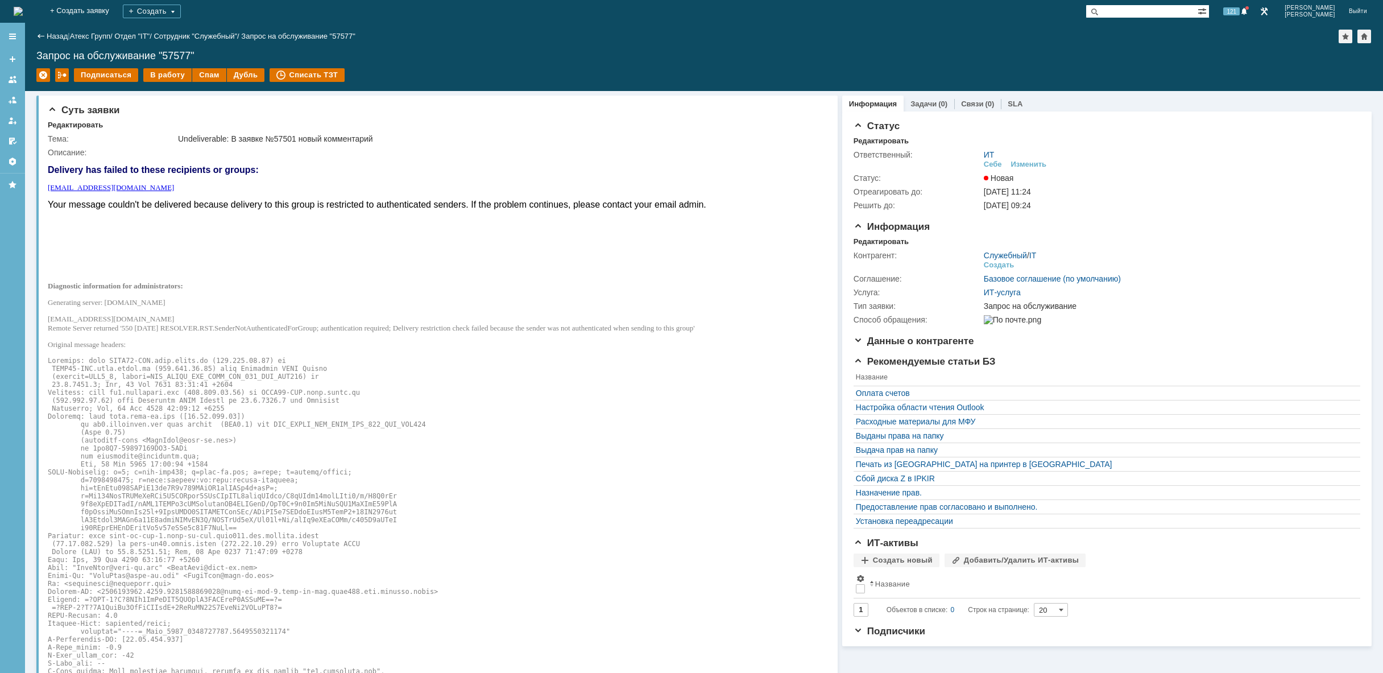
click at [23, 11] on img at bounding box center [18, 11] width 9 height 9
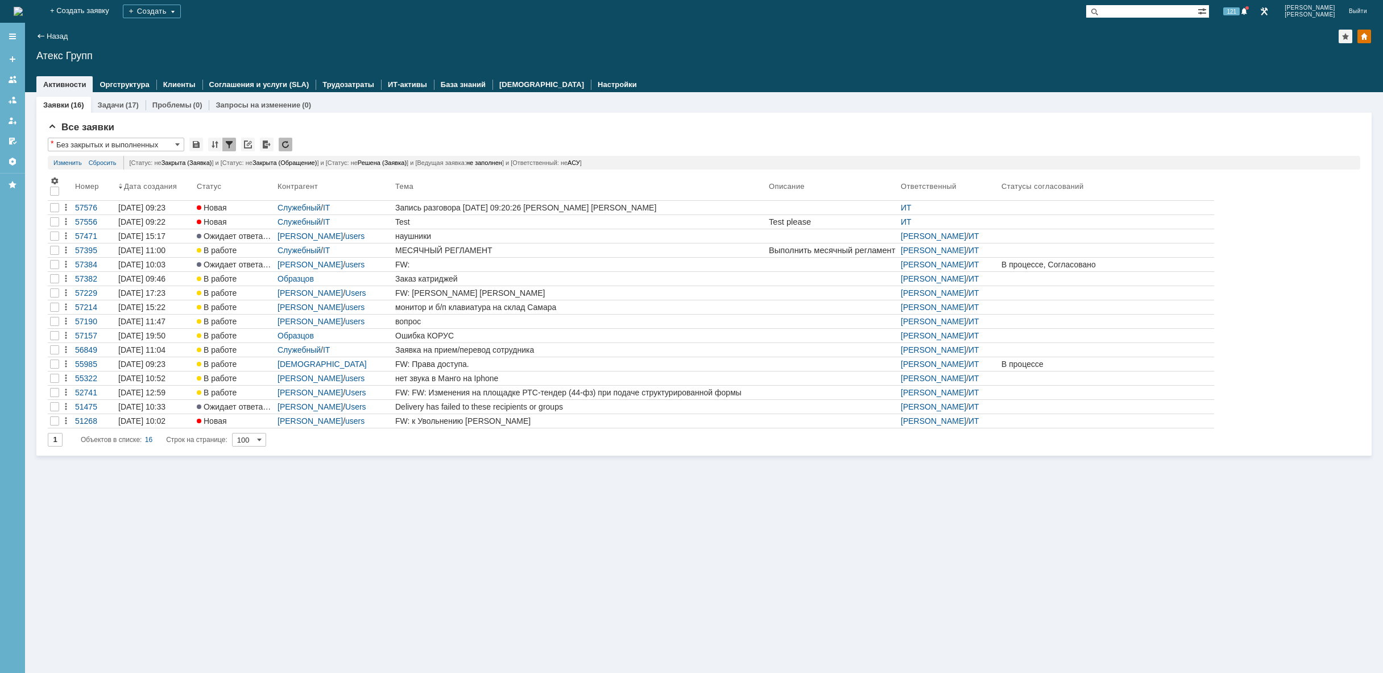
click at [23, 7] on img at bounding box center [18, 11] width 9 height 9
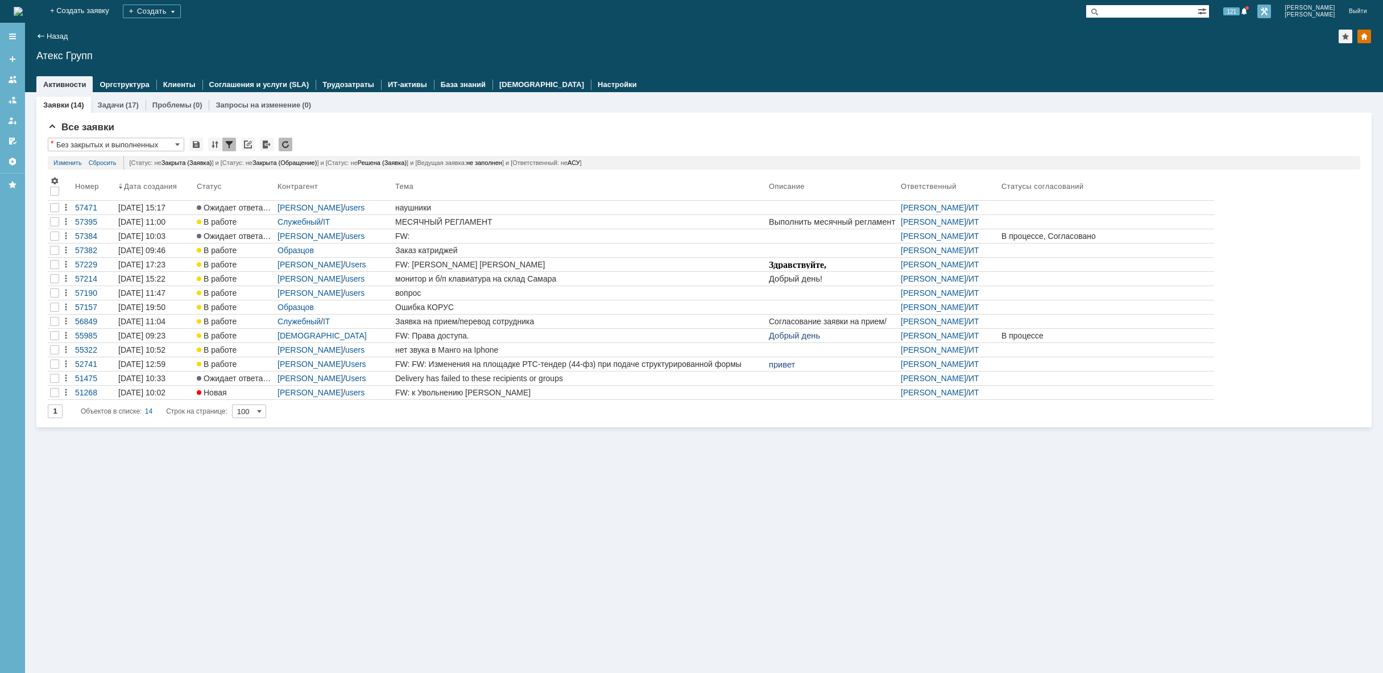
click at [1271, 10] on link at bounding box center [1264, 12] width 14 height 14
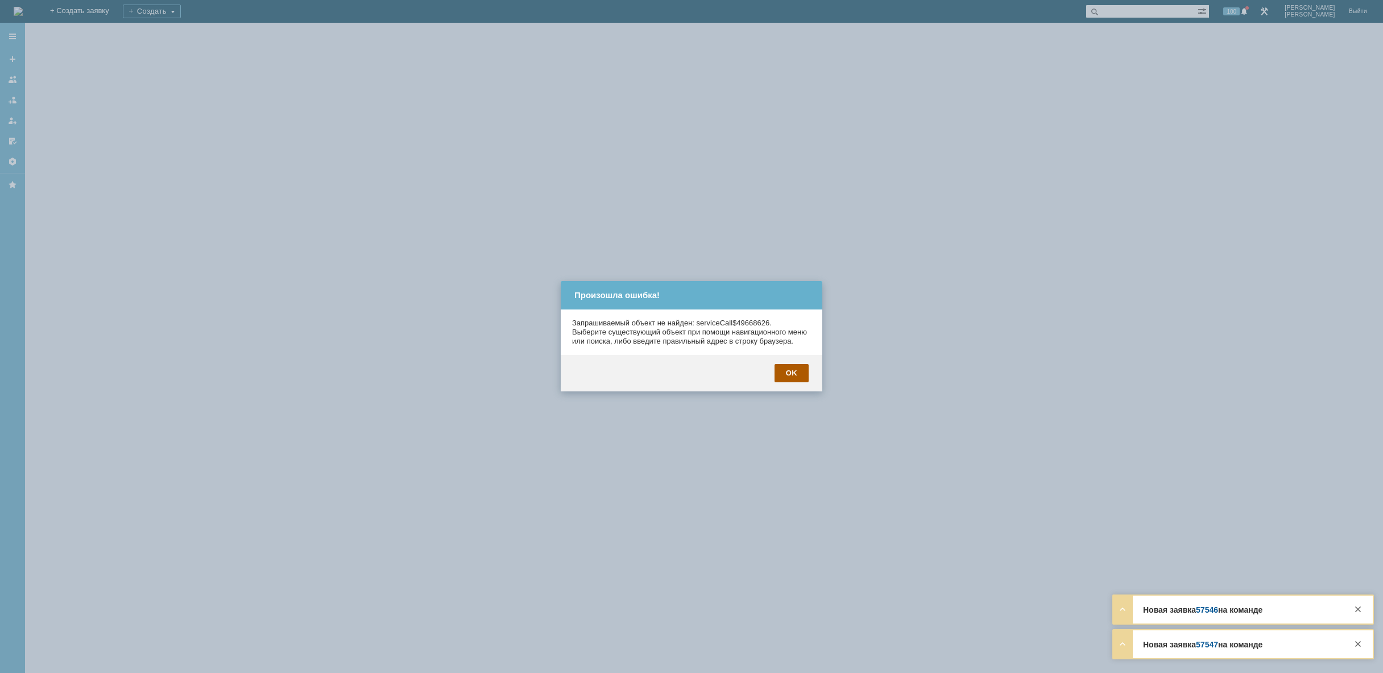
click at [798, 382] on div "OK" at bounding box center [791, 373] width 34 height 18
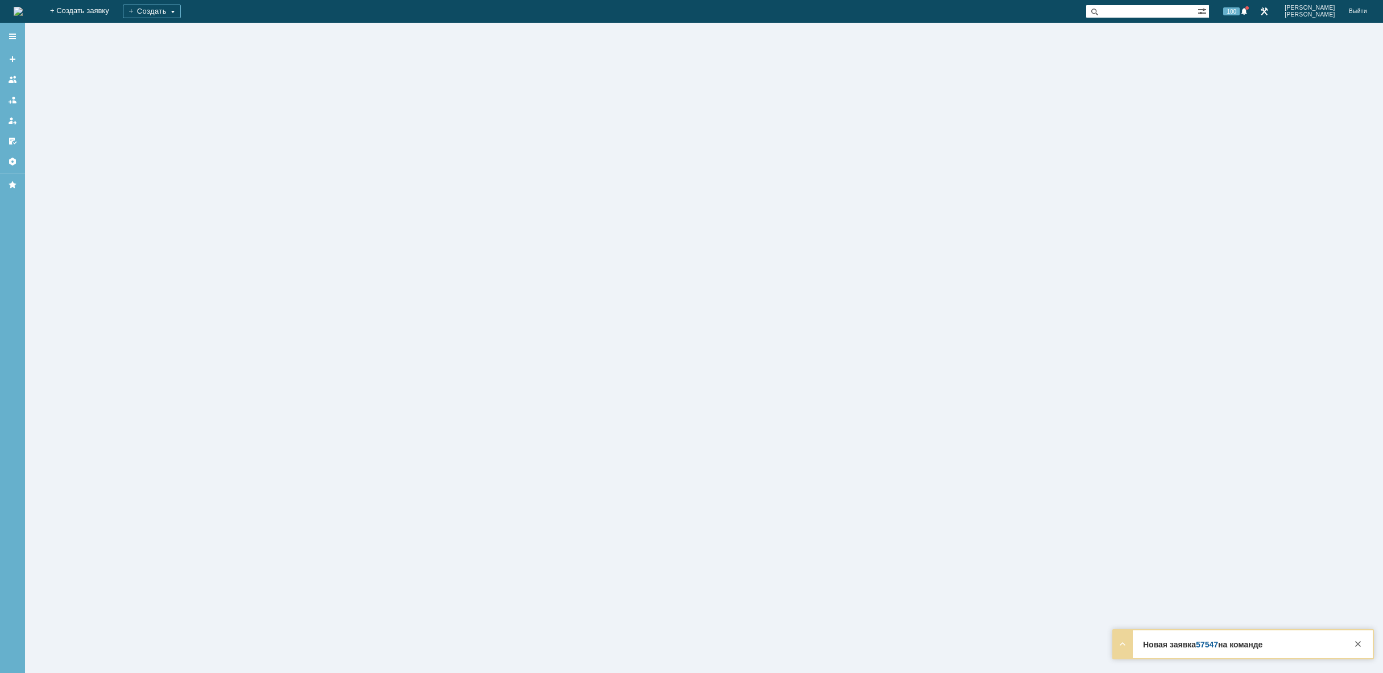
click at [23, 7] on img at bounding box center [18, 11] width 9 height 9
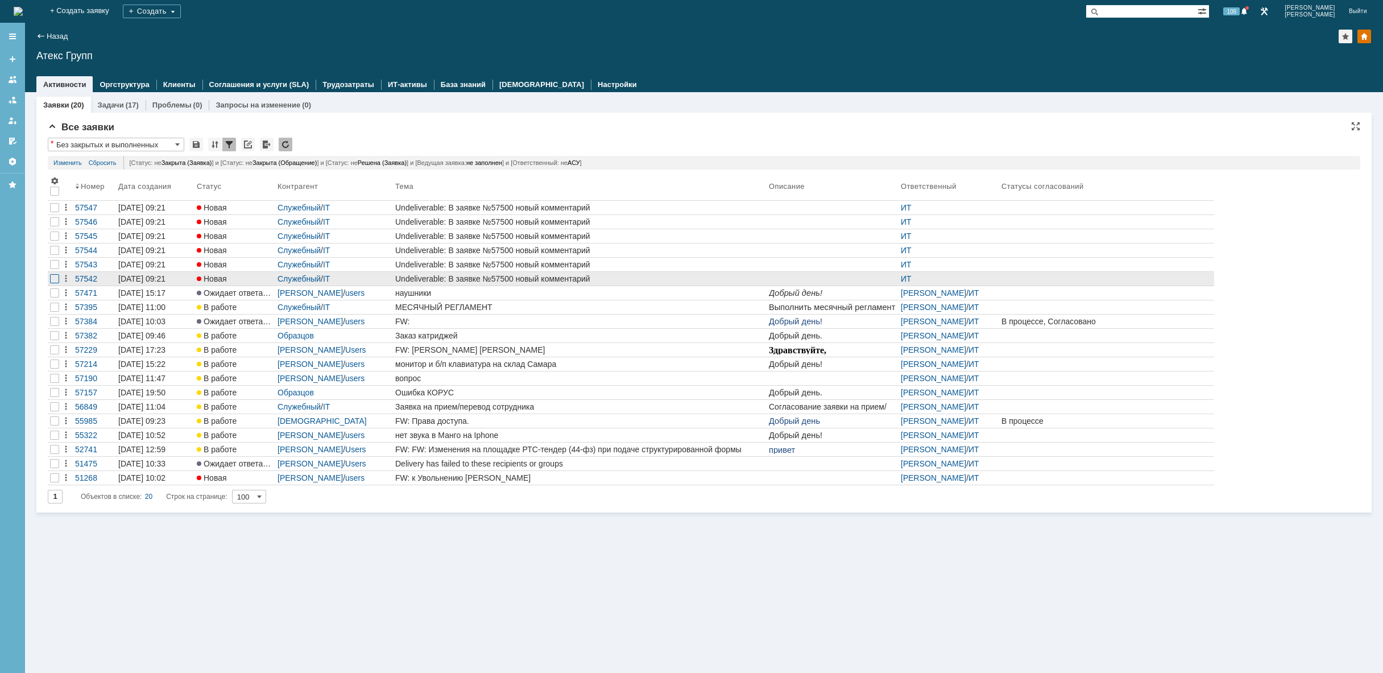
click at [59, 226] on div at bounding box center [54, 221] width 9 height 9
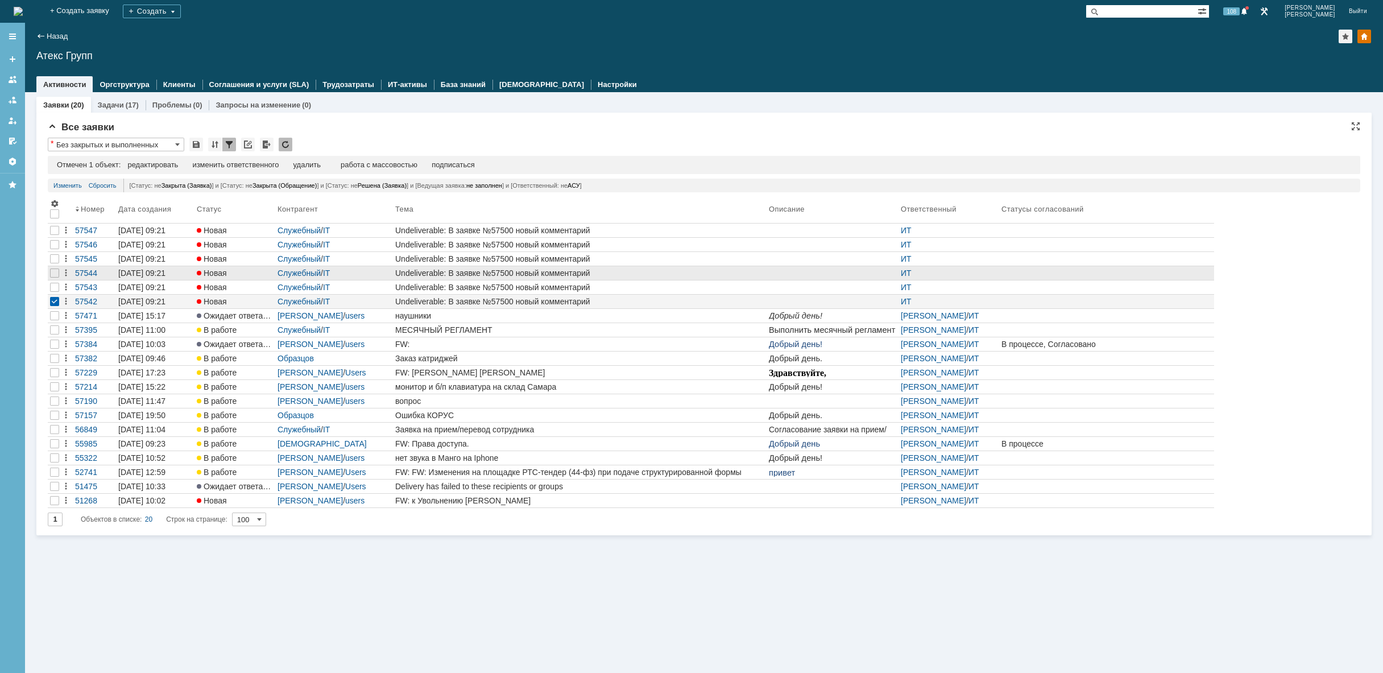
click at [54, 235] on div at bounding box center [54, 230] width 9 height 9
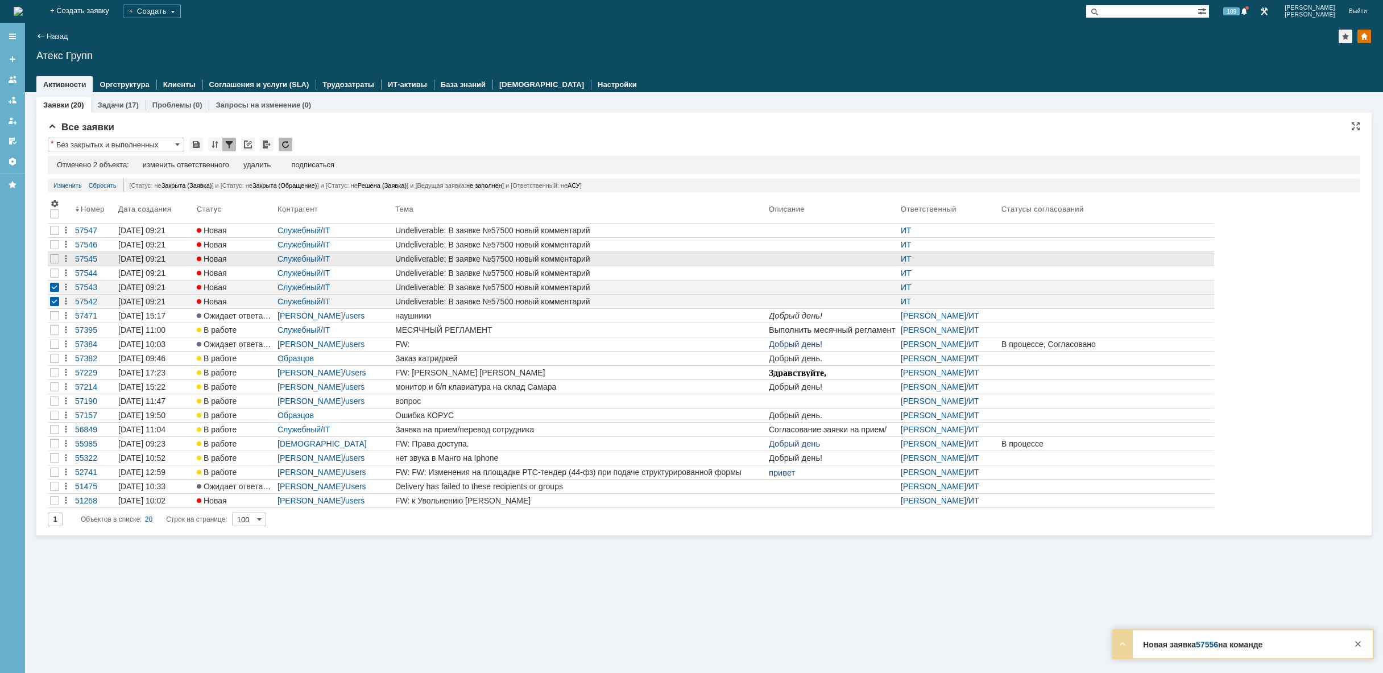
drag, startPoint x: 54, startPoint y: 276, endPoint x: 57, endPoint y: 264, distance: 12.3
click at [55, 249] on div at bounding box center [54, 244] width 9 height 9
drag, startPoint x: 57, startPoint y: 263, endPoint x: 58, endPoint y: 252, distance: 10.9
click at [58, 235] on div at bounding box center [54, 230] width 9 height 9
click at [57, 247] on div at bounding box center [54, 244] width 9 height 9
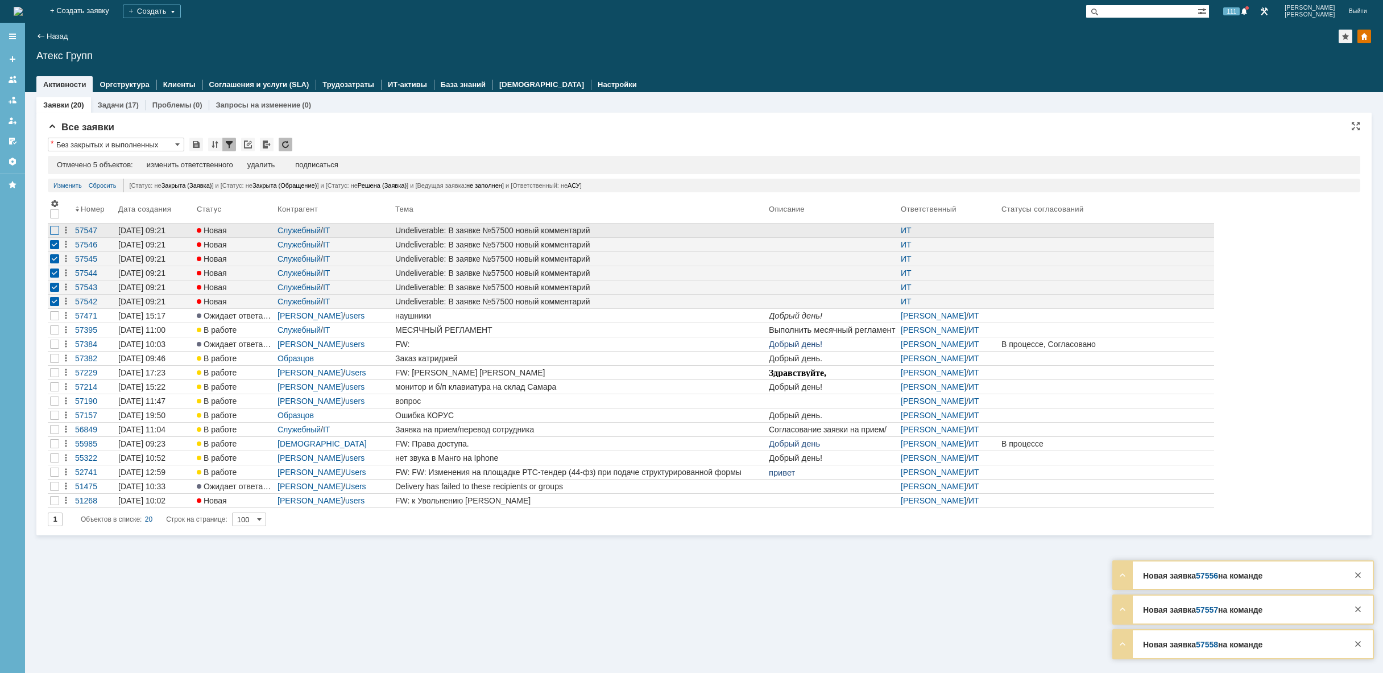
click at [53, 233] on div at bounding box center [54, 230] width 9 height 9
click at [255, 166] on div "удалить" at bounding box center [260, 164] width 27 height 9
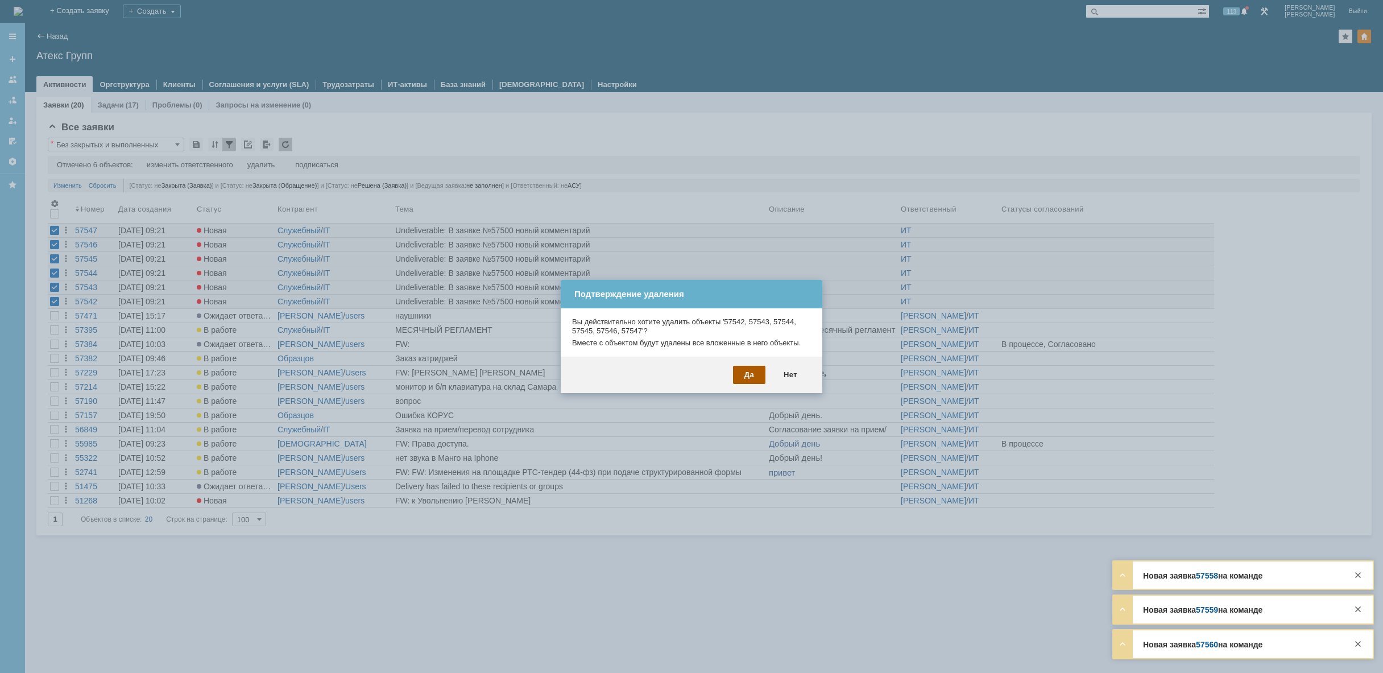
click at [741, 376] on div "Да" at bounding box center [749, 375] width 32 height 18
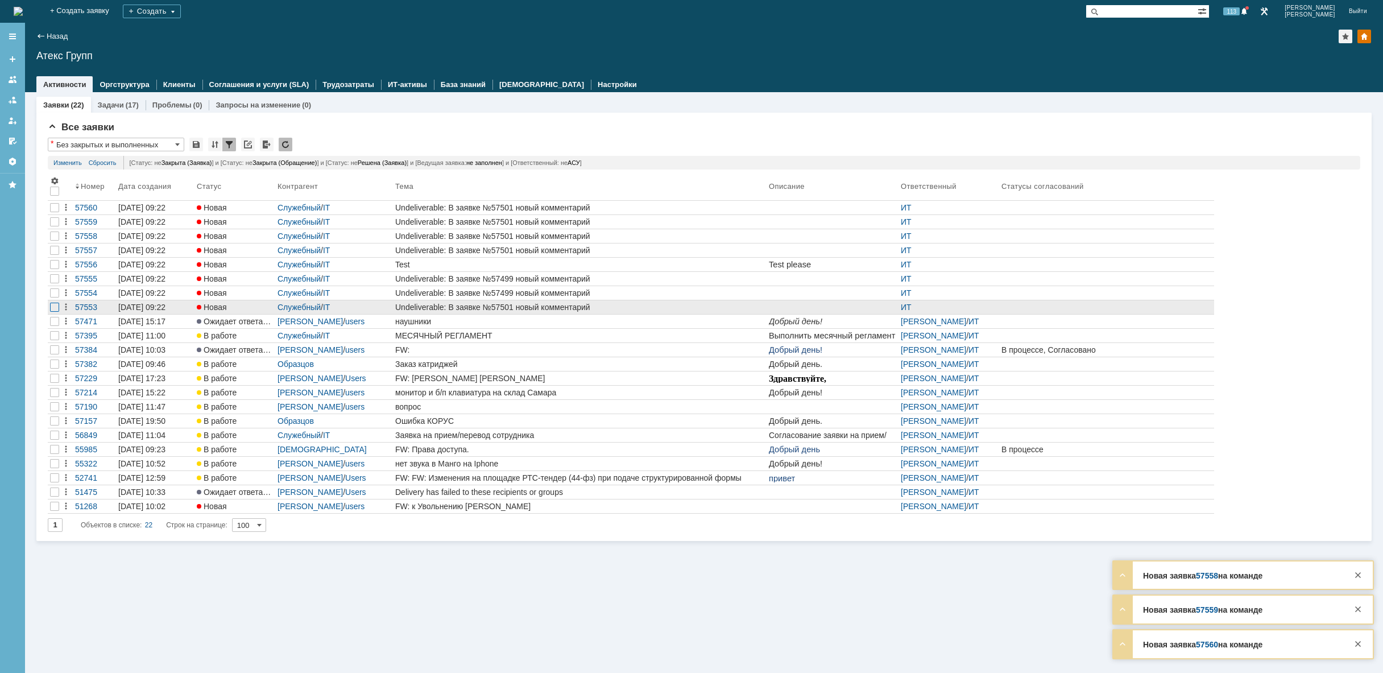
click at [55, 226] on div at bounding box center [54, 221] width 9 height 9
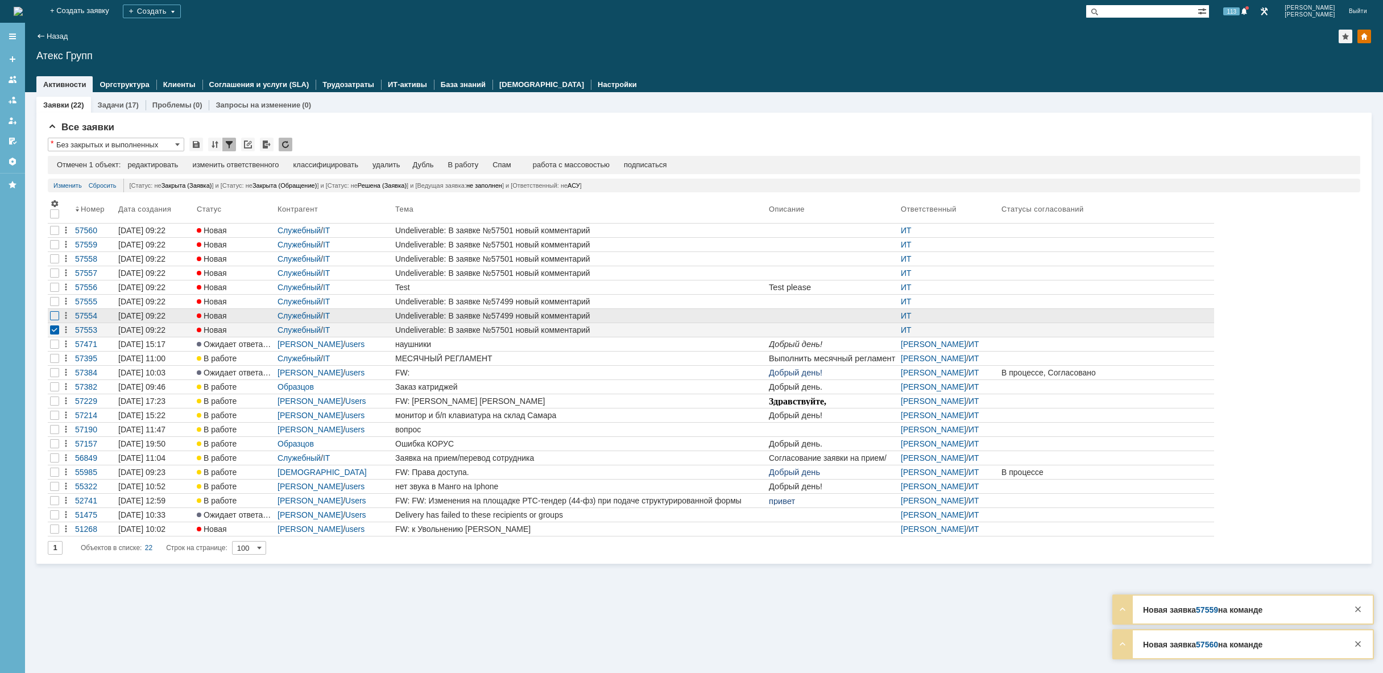
click at [56, 235] on div at bounding box center [54, 230] width 9 height 9
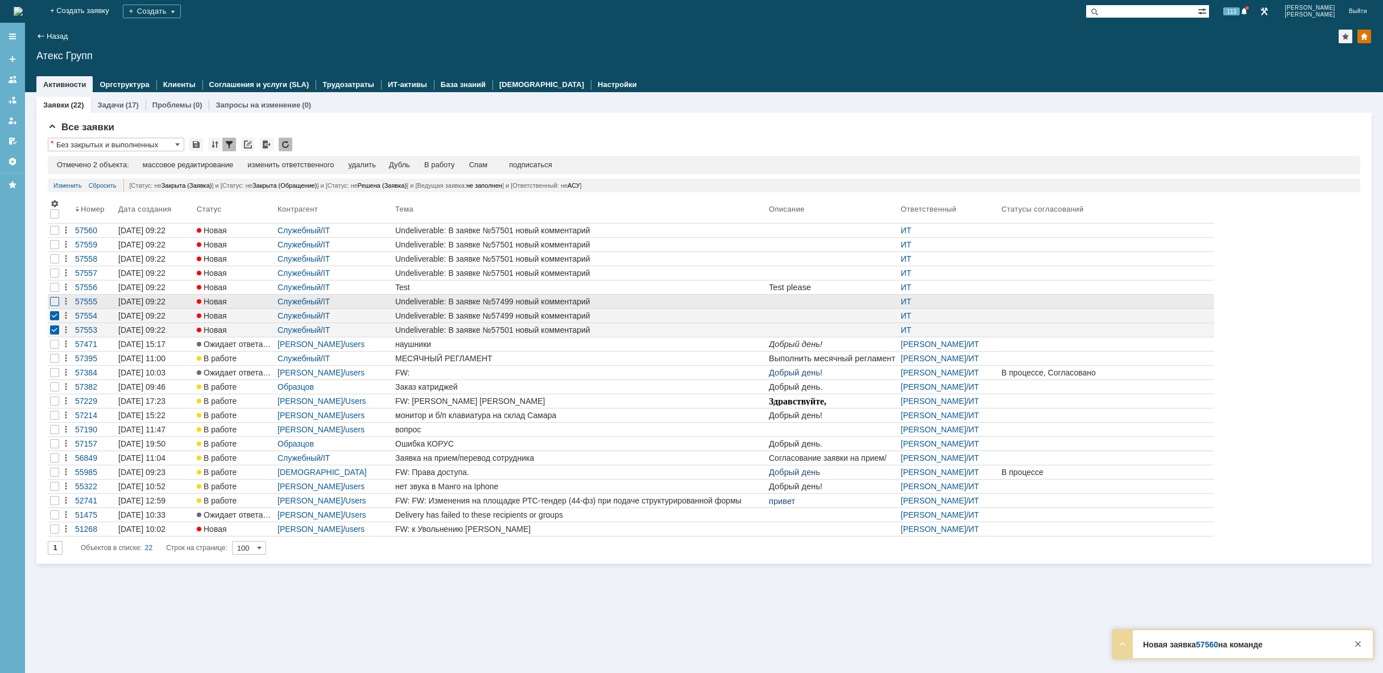
click at [53, 249] on div at bounding box center [54, 244] width 9 height 9
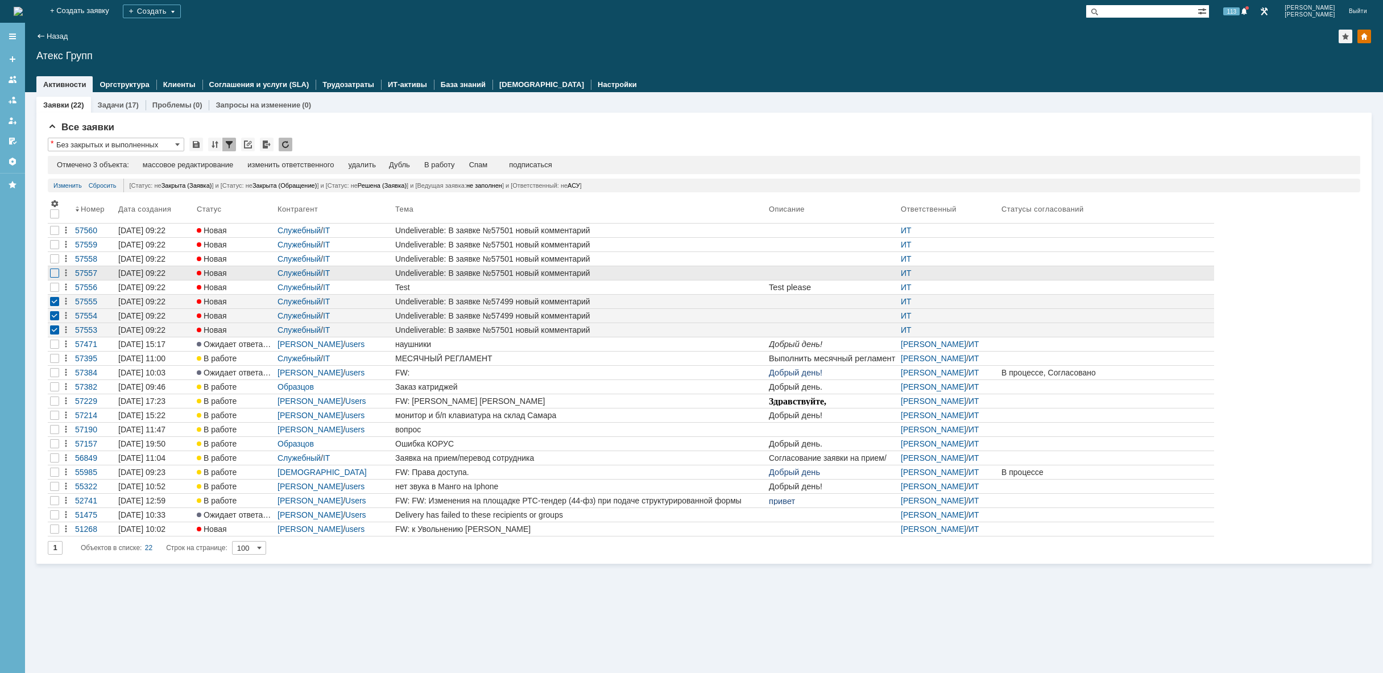
click at [52, 249] on div at bounding box center [54, 244] width 9 height 9
click at [52, 235] on div at bounding box center [54, 230] width 9 height 9
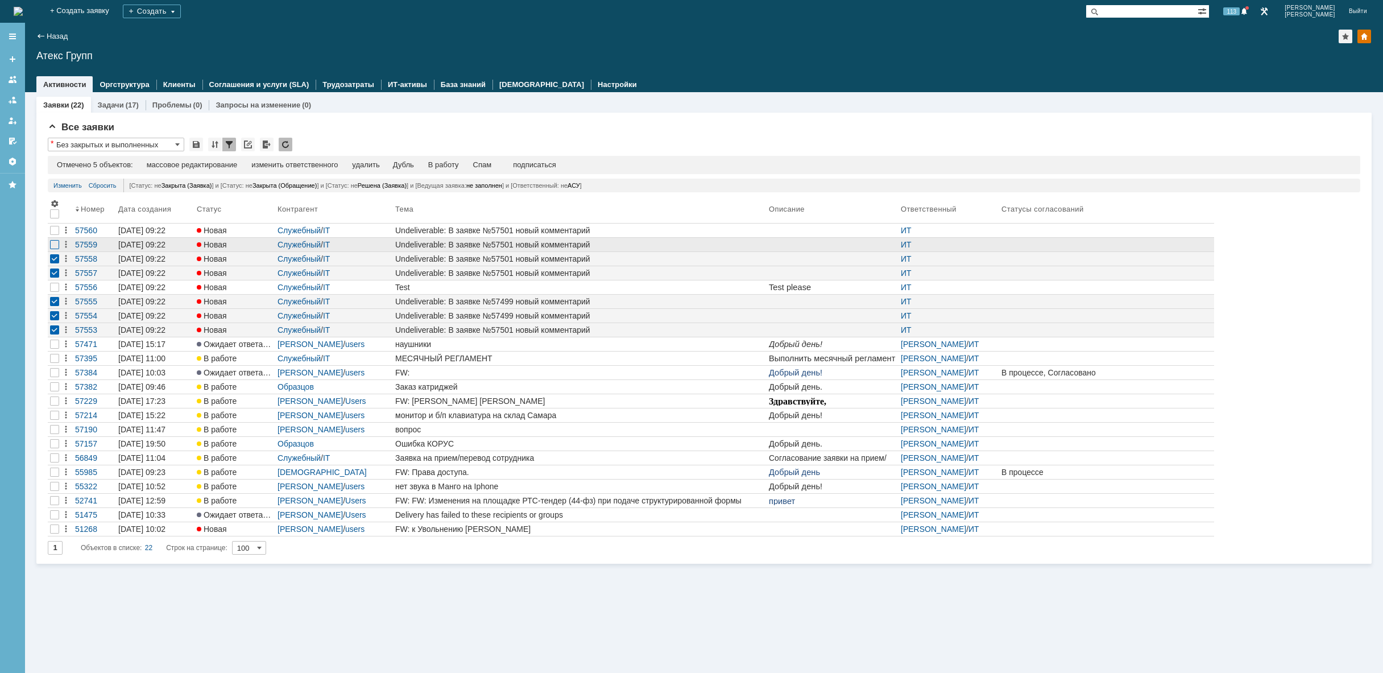
drag, startPoint x: 52, startPoint y: 243, endPoint x: 54, endPoint y: 234, distance: 9.9
click at [53, 242] on div at bounding box center [54, 244] width 9 height 9
click at [55, 233] on div at bounding box center [54, 230] width 9 height 9
click at [370, 164] on div "удалить" at bounding box center [365, 164] width 27 height 9
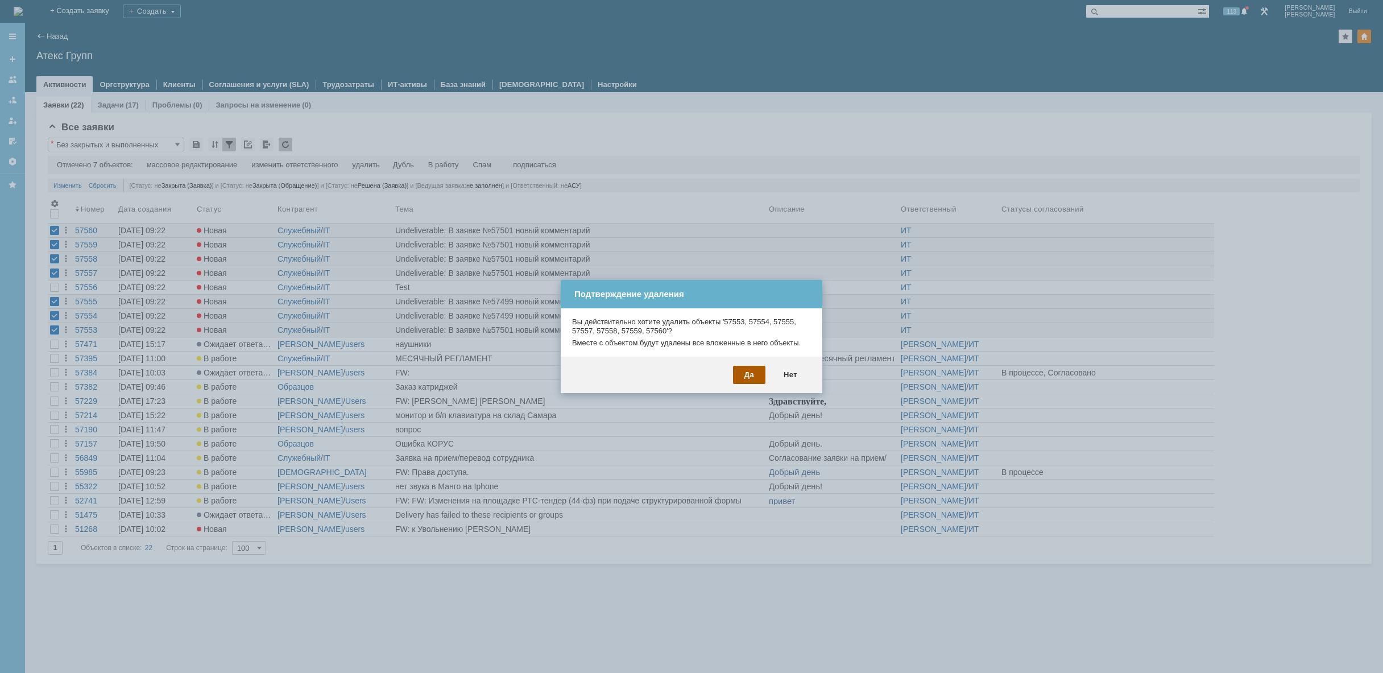
click at [749, 371] on div "Да" at bounding box center [749, 375] width 32 height 18
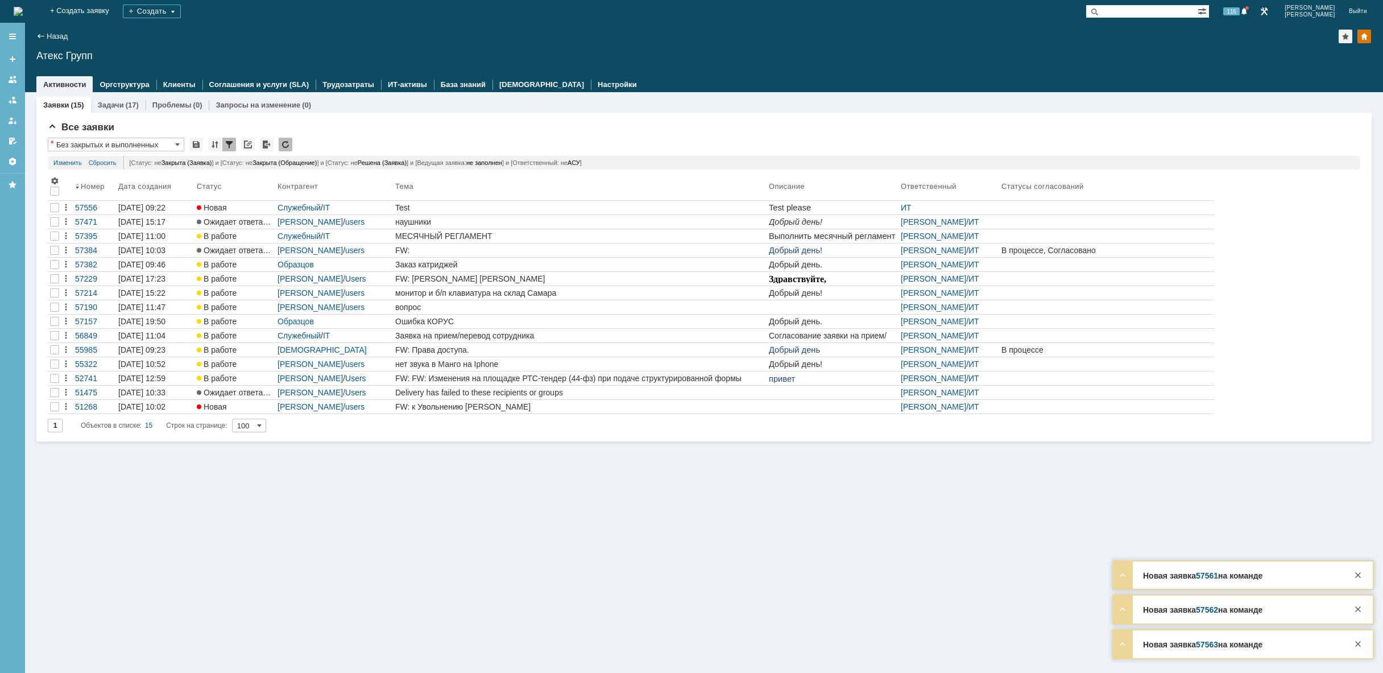
click at [497, 537] on div "Заявки (15) Задачи (17) Проблемы (0) Запросы на изменение (0) Все заявки * Без …" at bounding box center [704, 382] width 1358 height 580
click at [23, 10] on img at bounding box center [18, 11] width 9 height 9
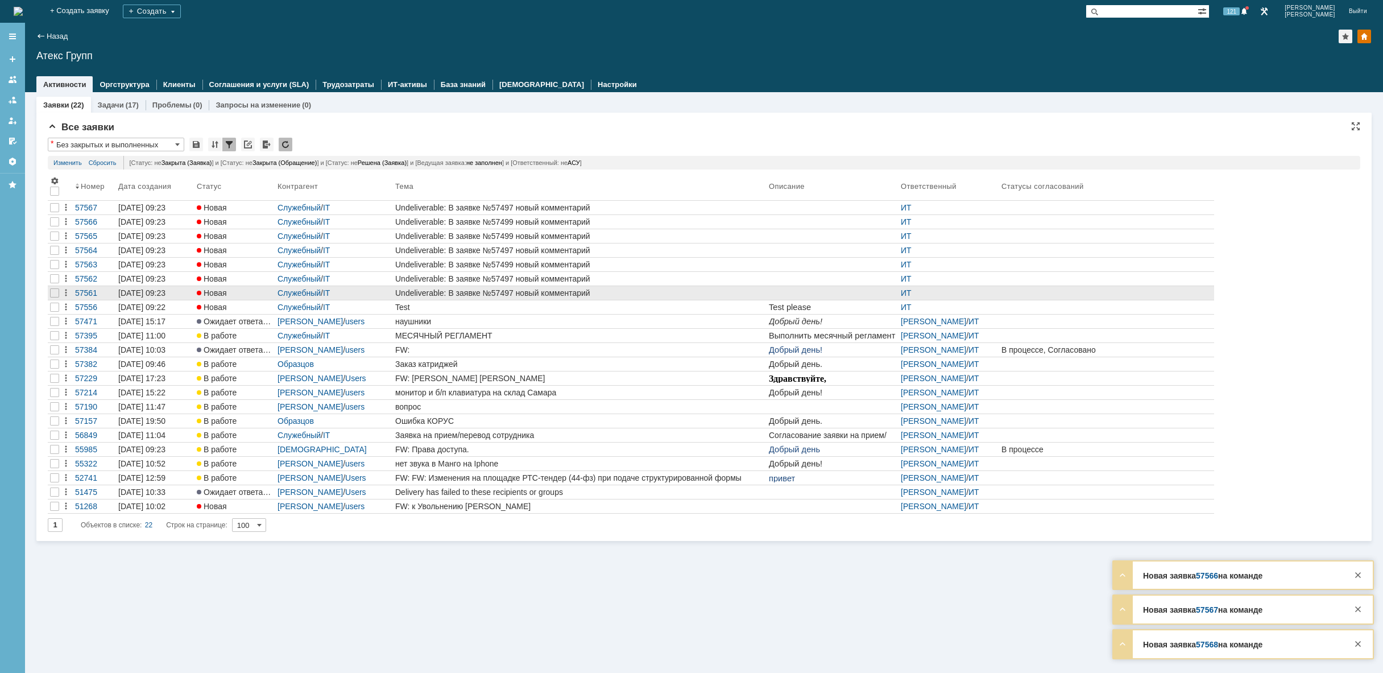
click at [48, 294] on div at bounding box center [55, 293] width 14 height 14
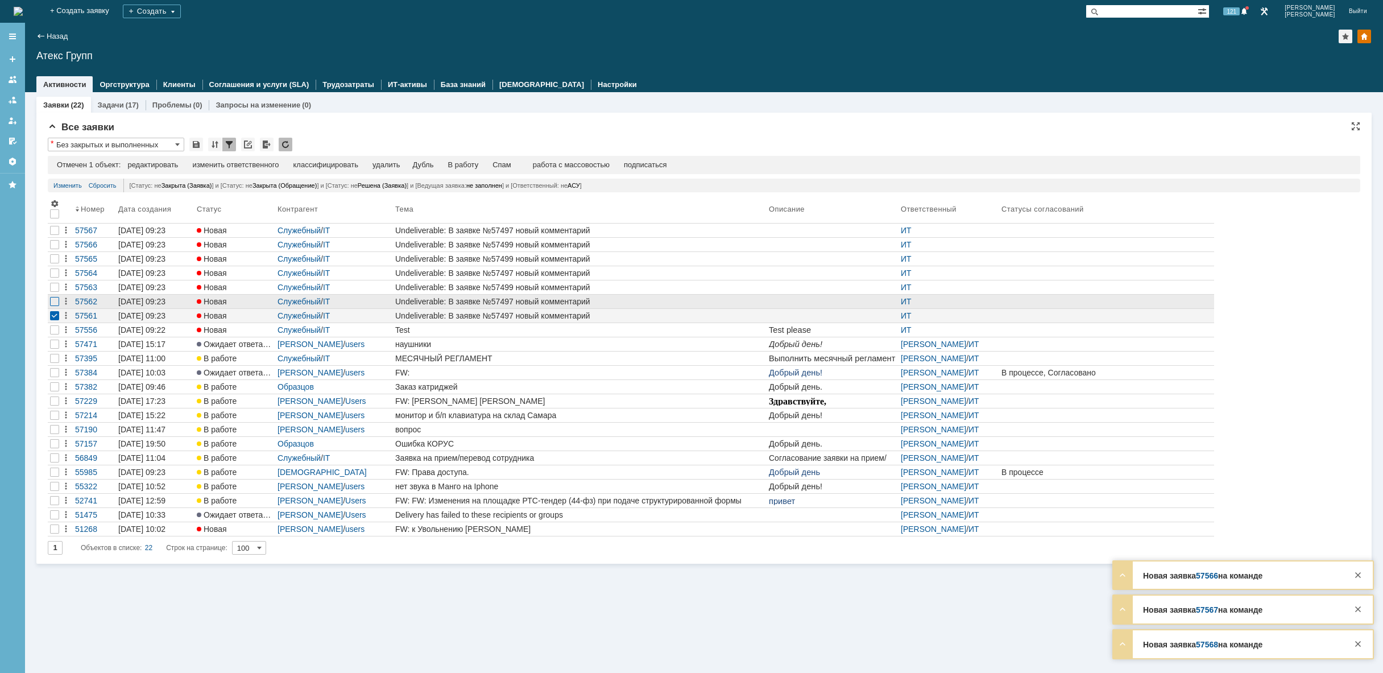
click at [55, 249] on div at bounding box center [54, 244] width 9 height 9
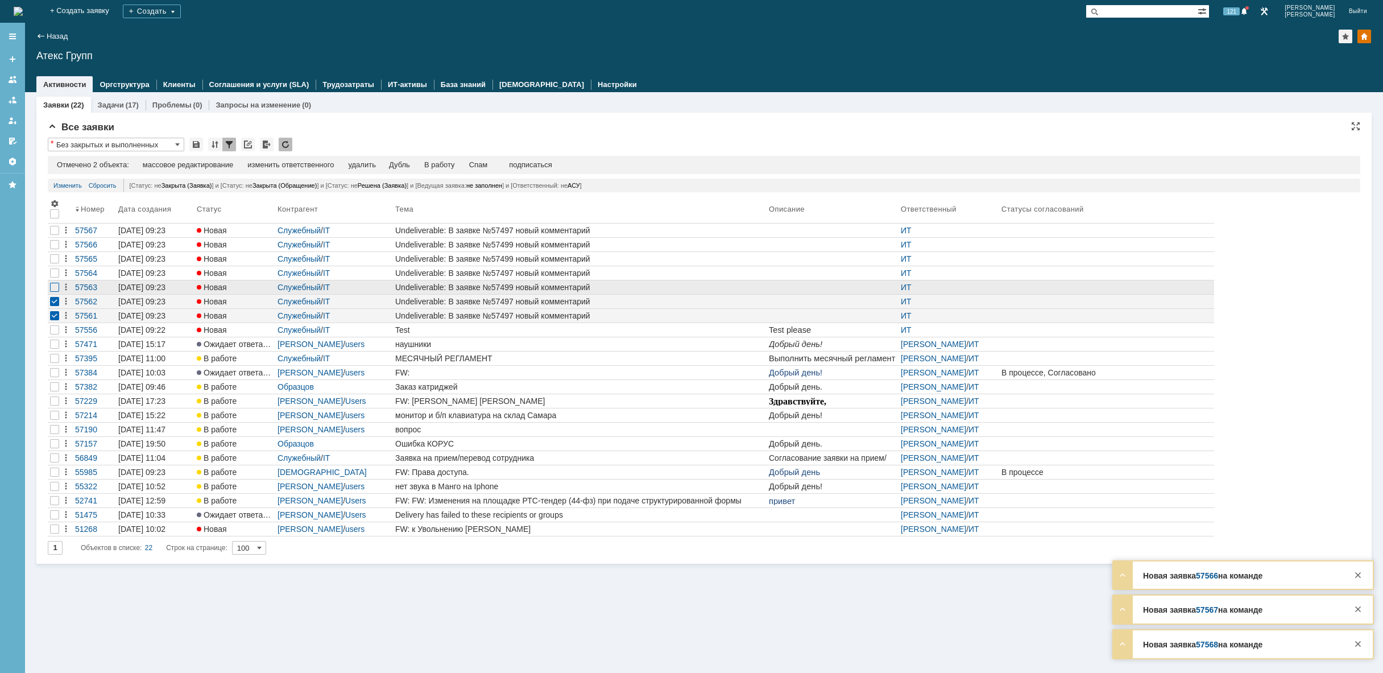
click at [55, 235] on div at bounding box center [54, 230] width 9 height 9
click at [56, 249] on div at bounding box center [54, 244] width 9 height 9
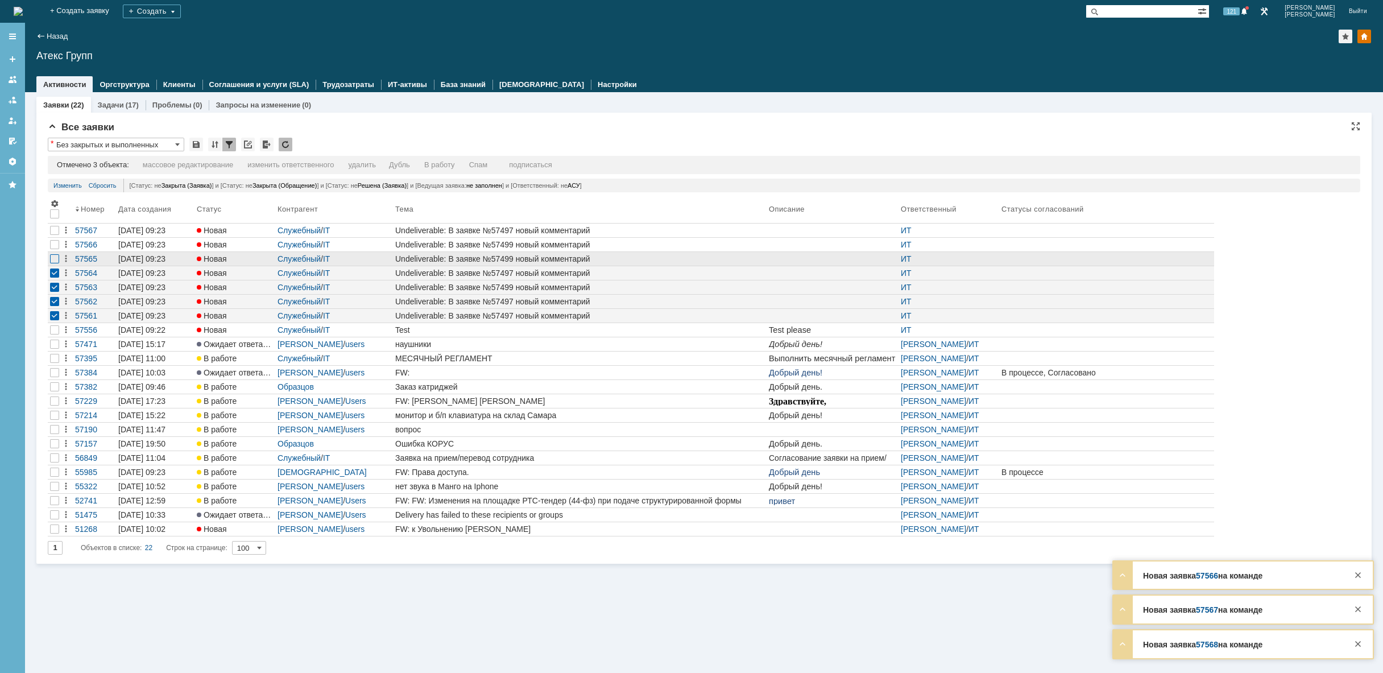
click at [52, 235] on div at bounding box center [54, 230] width 9 height 9
click at [55, 244] on div at bounding box center [54, 244] width 9 height 9
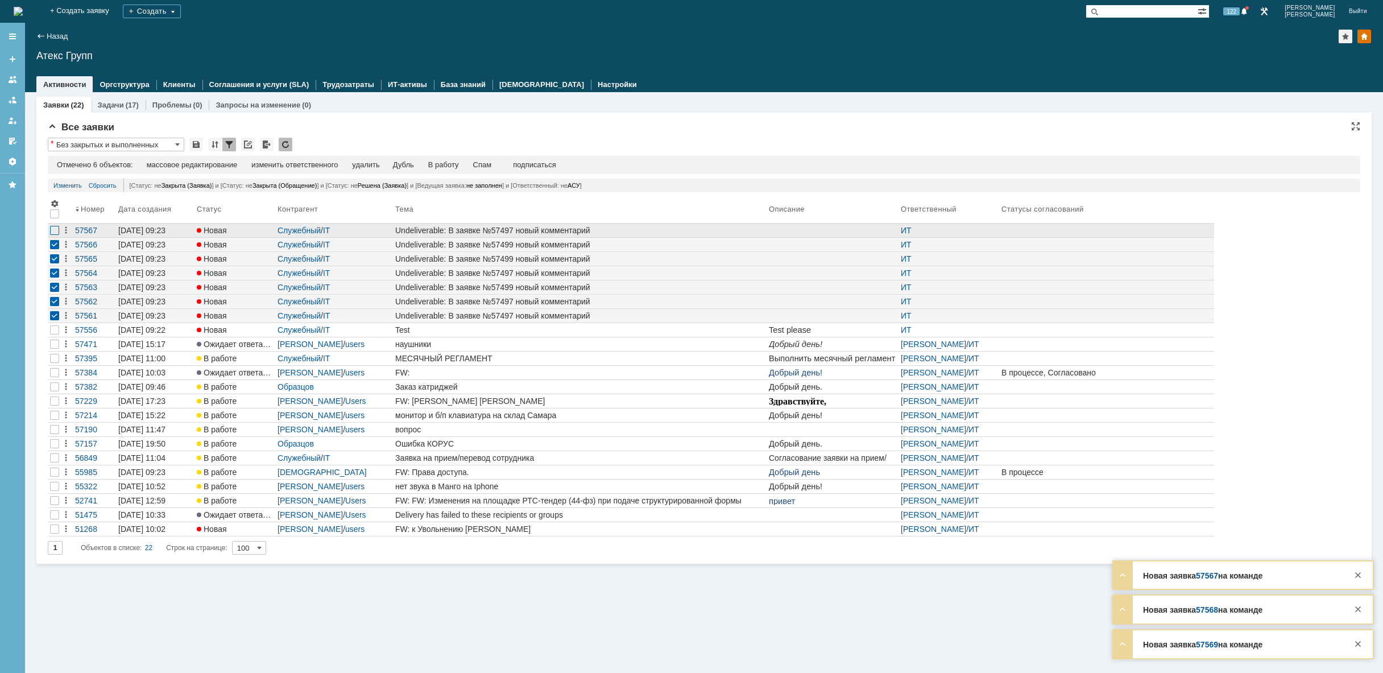
click at [56, 233] on div at bounding box center [54, 230] width 9 height 9
click at [371, 166] on div "удалить" at bounding box center [365, 164] width 27 height 9
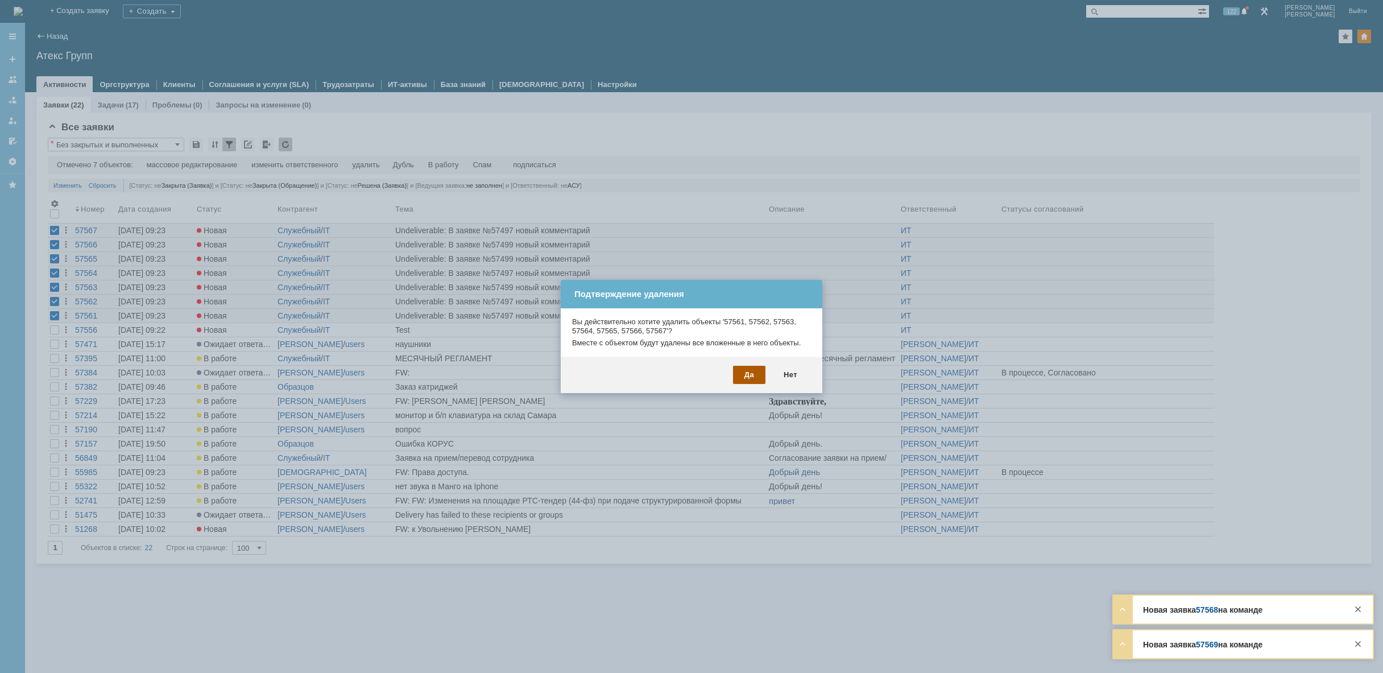
click at [752, 375] on div "Да" at bounding box center [749, 375] width 32 height 18
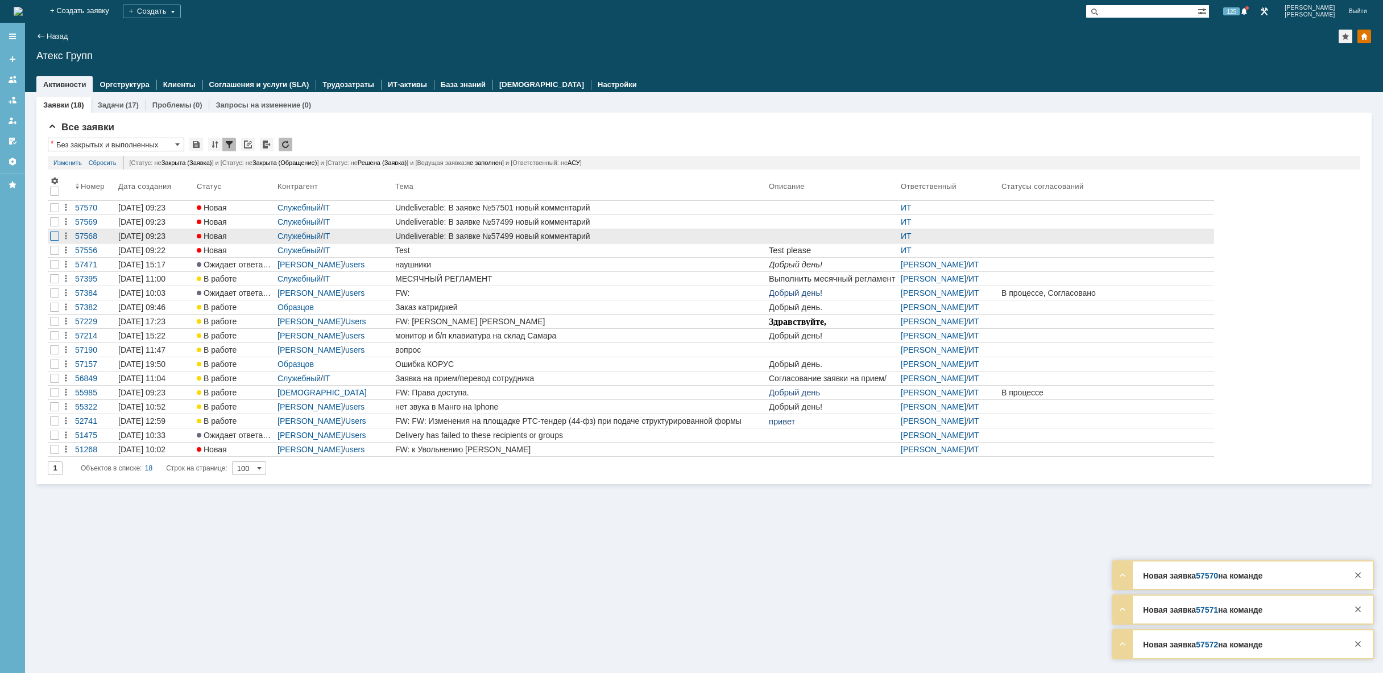
click at [52, 212] on div at bounding box center [54, 207] width 9 height 9
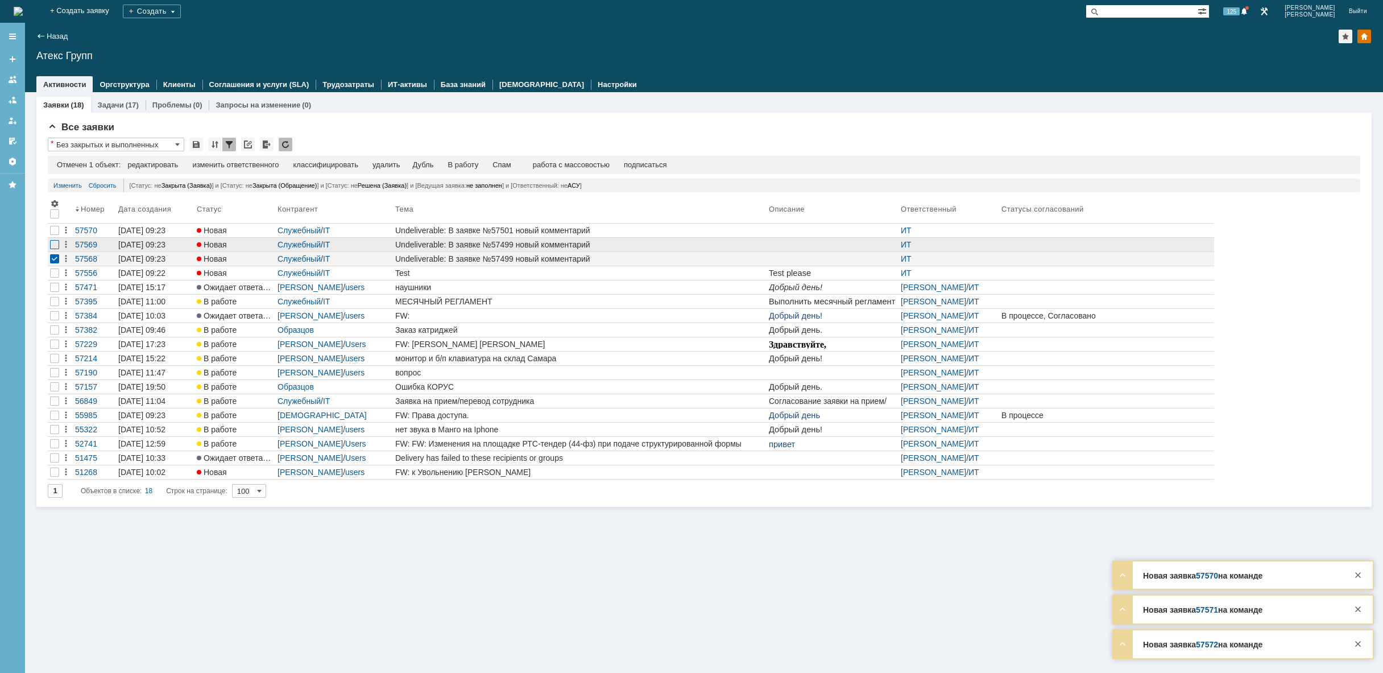
click at [51, 243] on div at bounding box center [54, 244] width 9 height 9
click at [55, 233] on div at bounding box center [54, 230] width 9 height 9
click at [368, 167] on div "удалить" at bounding box center [361, 164] width 27 height 9
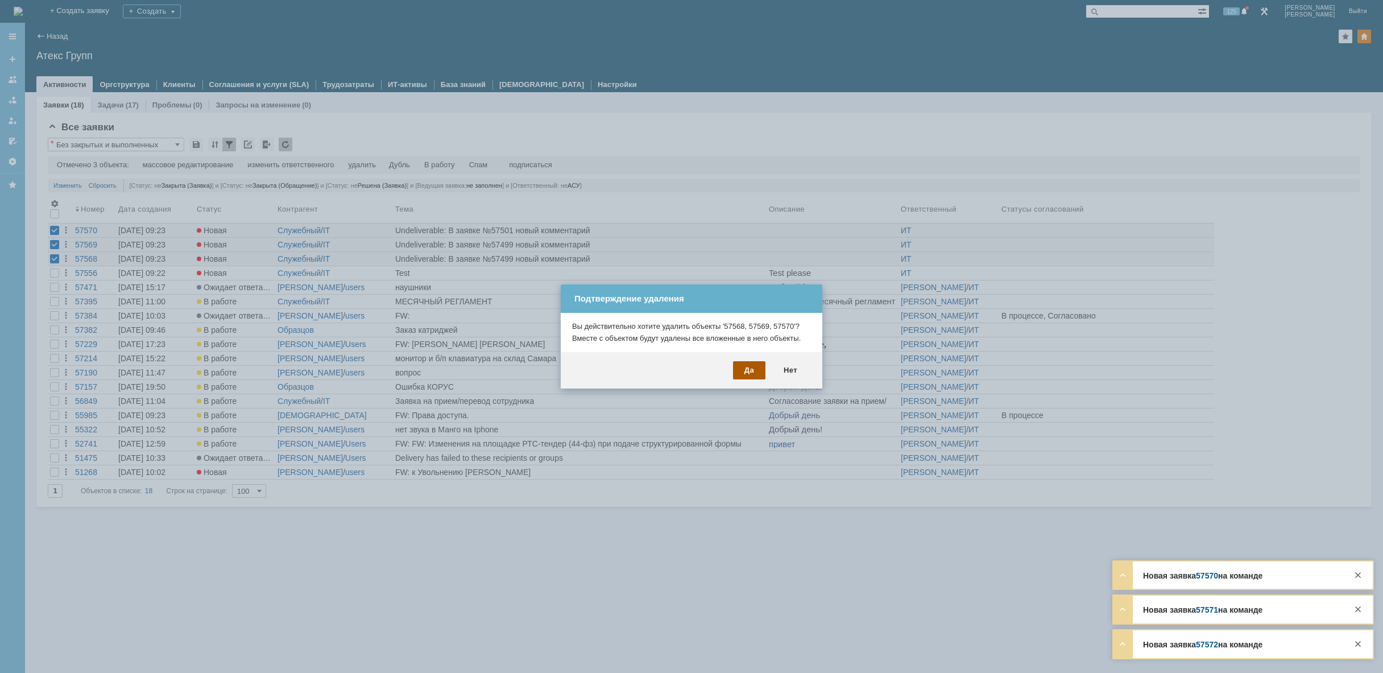
click at [741, 373] on div "Да" at bounding box center [749, 370] width 32 height 18
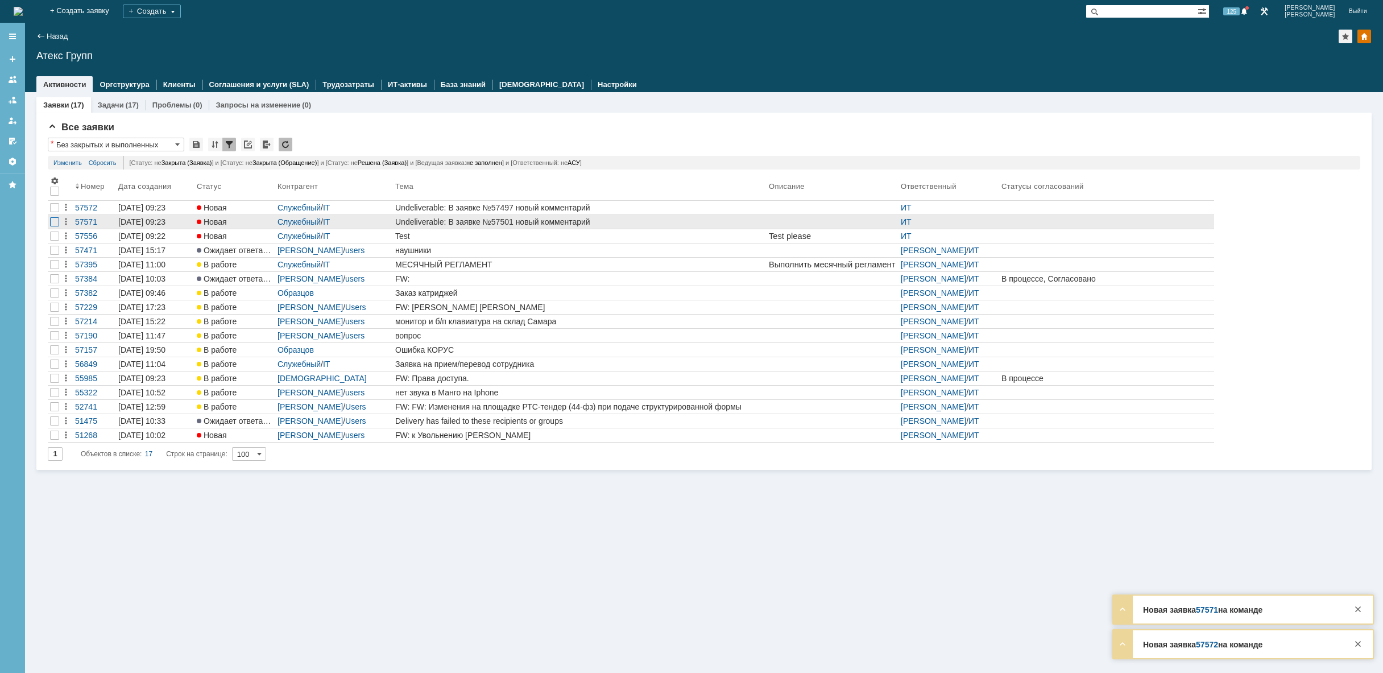
click at [52, 222] on div at bounding box center [54, 221] width 9 height 9
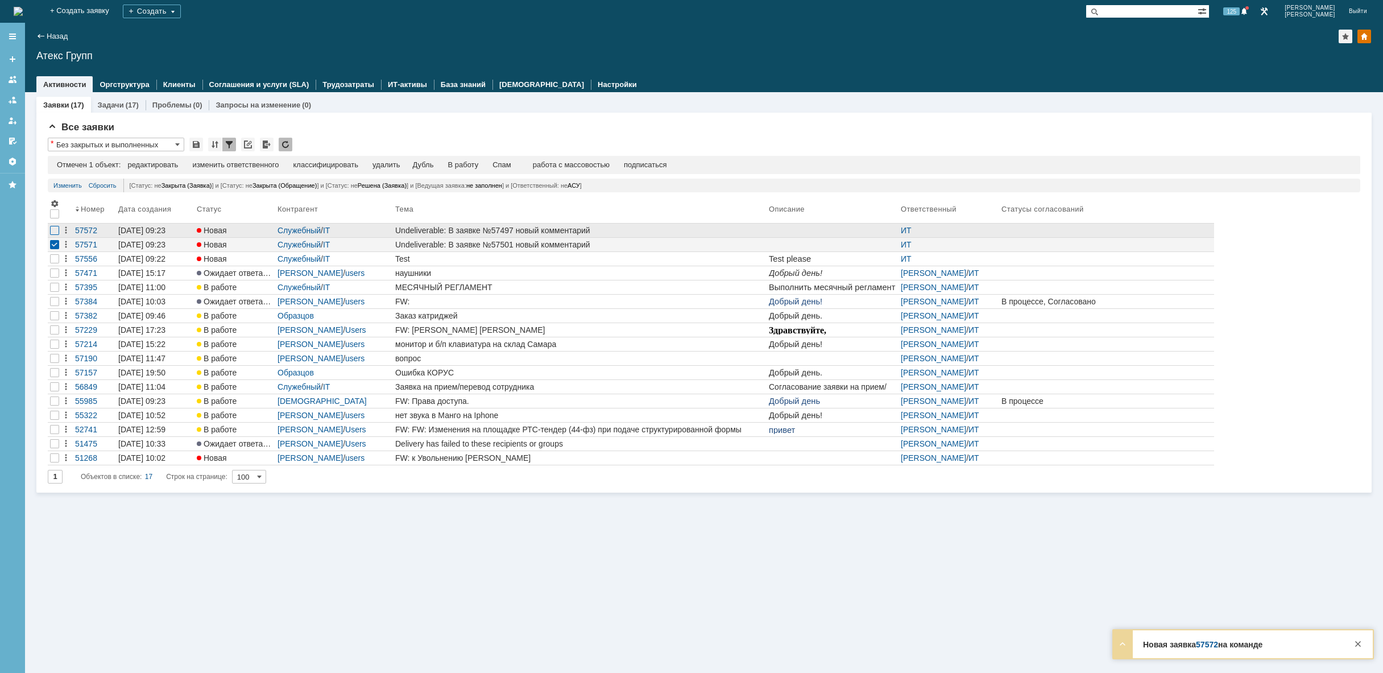
click at [56, 231] on div at bounding box center [54, 230] width 9 height 9
click at [368, 164] on div "удалить" at bounding box center [361, 164] width 27 height 9
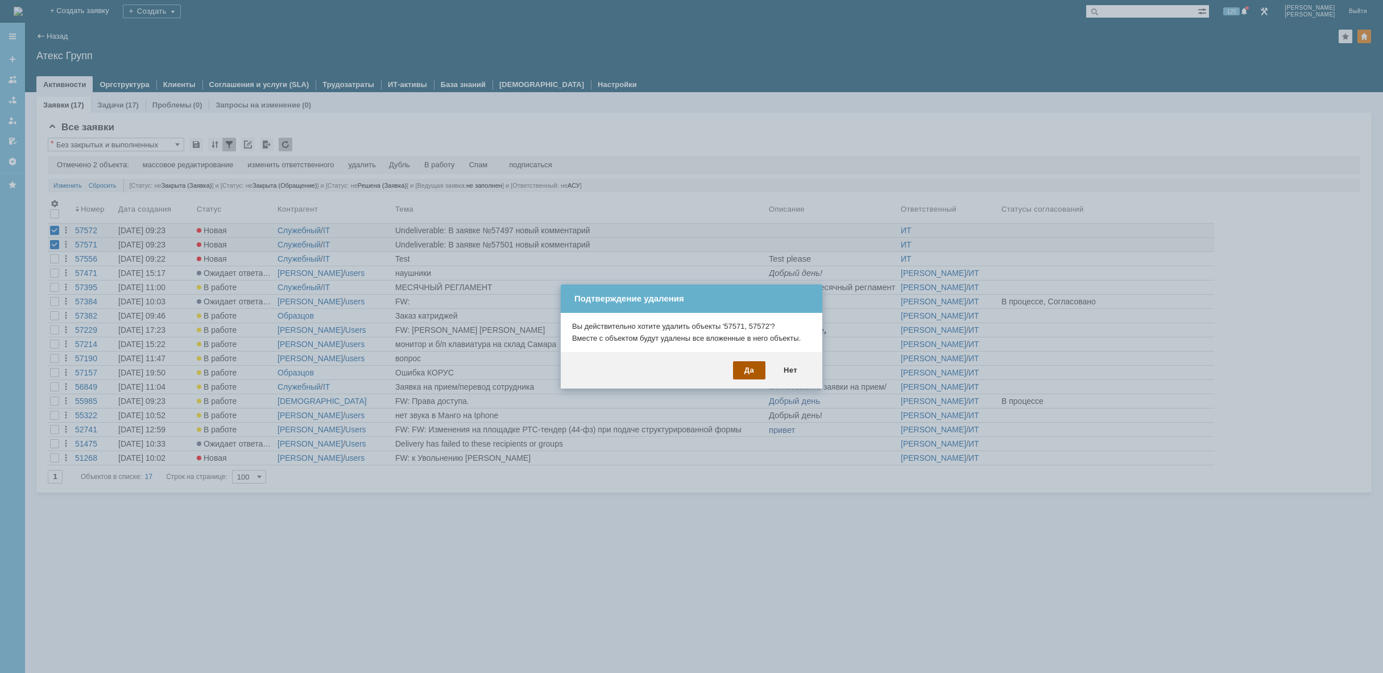
click at [745, 367] on div "Да" at bounding box center [749, 370] width 32 height 18
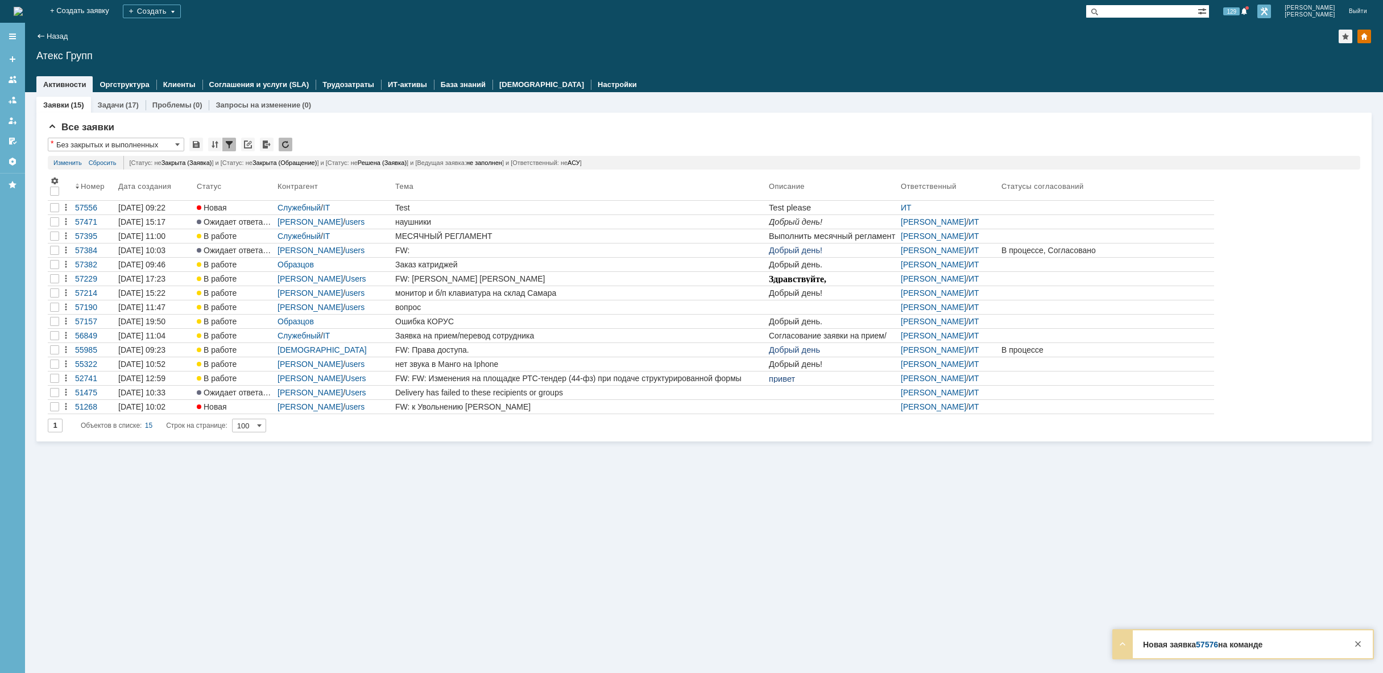
click at [1271, 10] on link at bounding box center [1264, 12] width 14 height 14
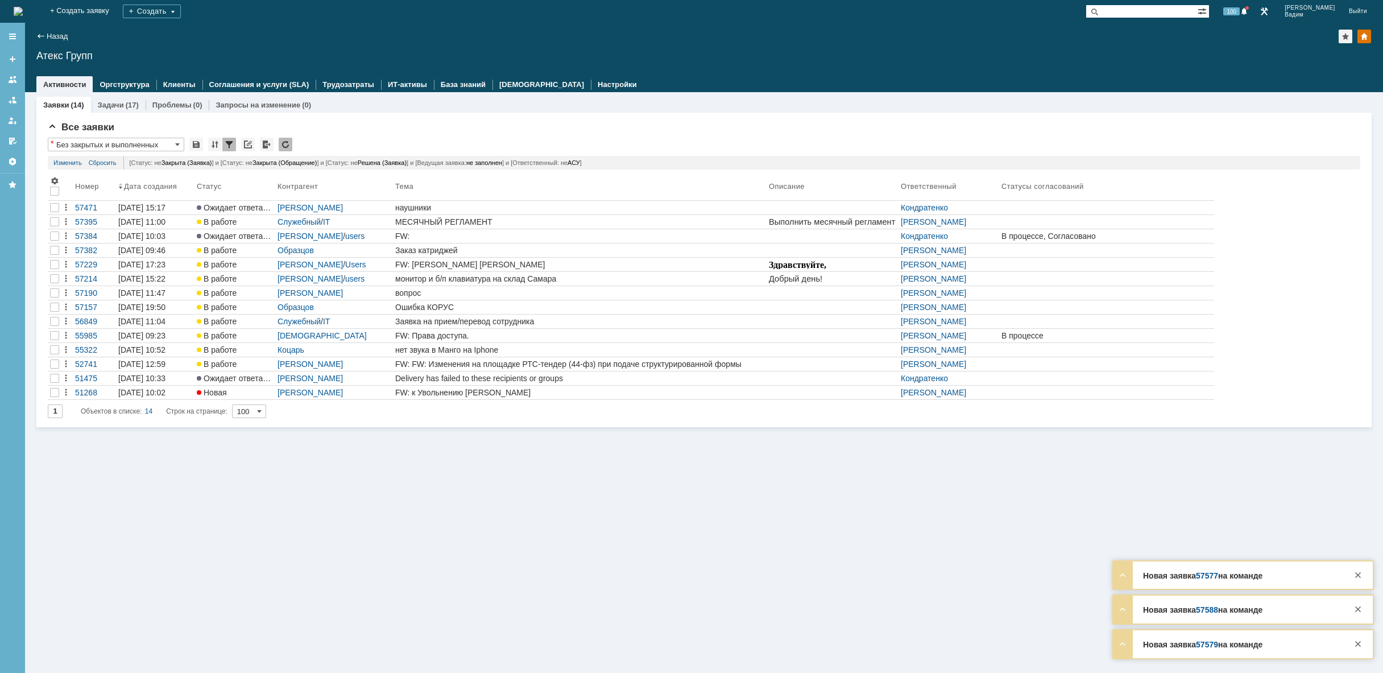
click at [23, 7] on img at bounding box center [18, 11] width 9 height 9
click at [1361, 582] on div at bounding box center [1358, 575] width 14 height 14
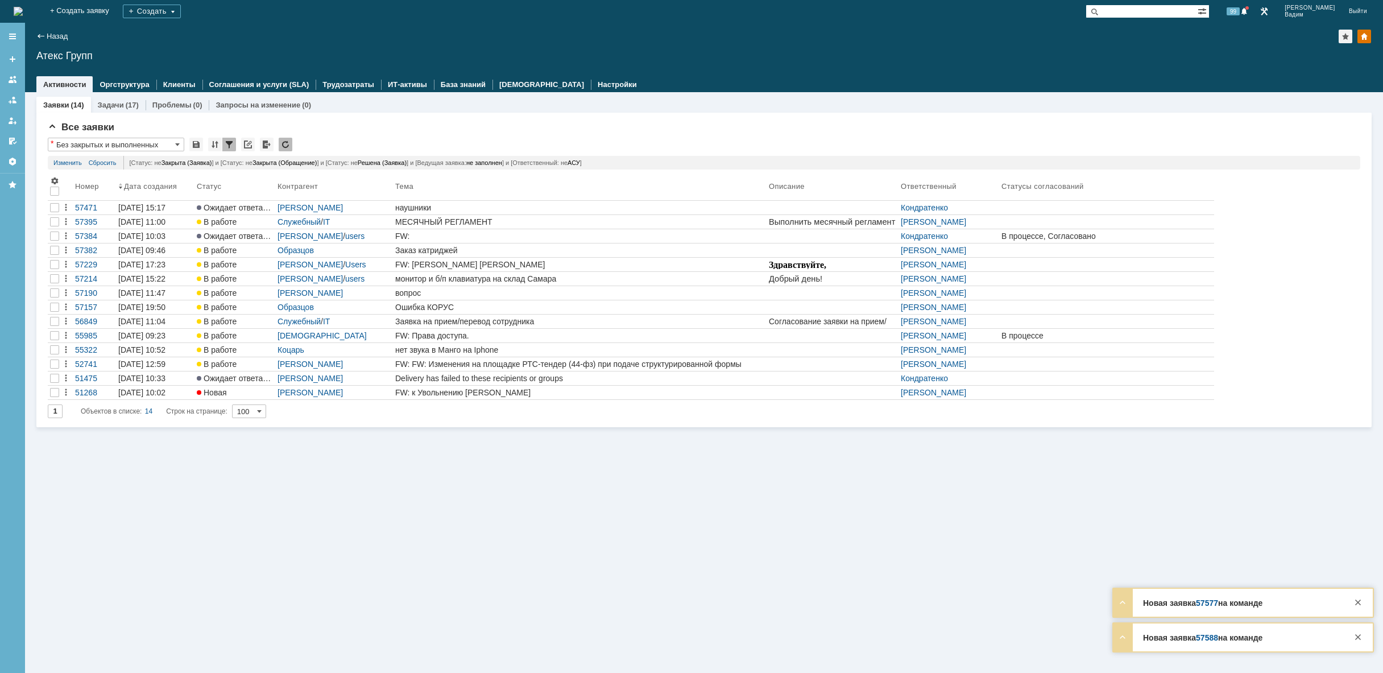
click at [1363, 607] on div "Новая заявка 57588 на команде Тема Undeliverable: От вас зарегистрирована заявк…" at bounding box center [1242, 602] width 259 height 28
click at [1357, 580] on div "Заявки (14) Задачи (17) Проблемы (0) Запросы на изменение (0) Все заявки * Без …" at bounding box center [704, 382] width 1358 height 580
click at [1362, 613] on div at bounding box center [1358, 609] width 14 height 14
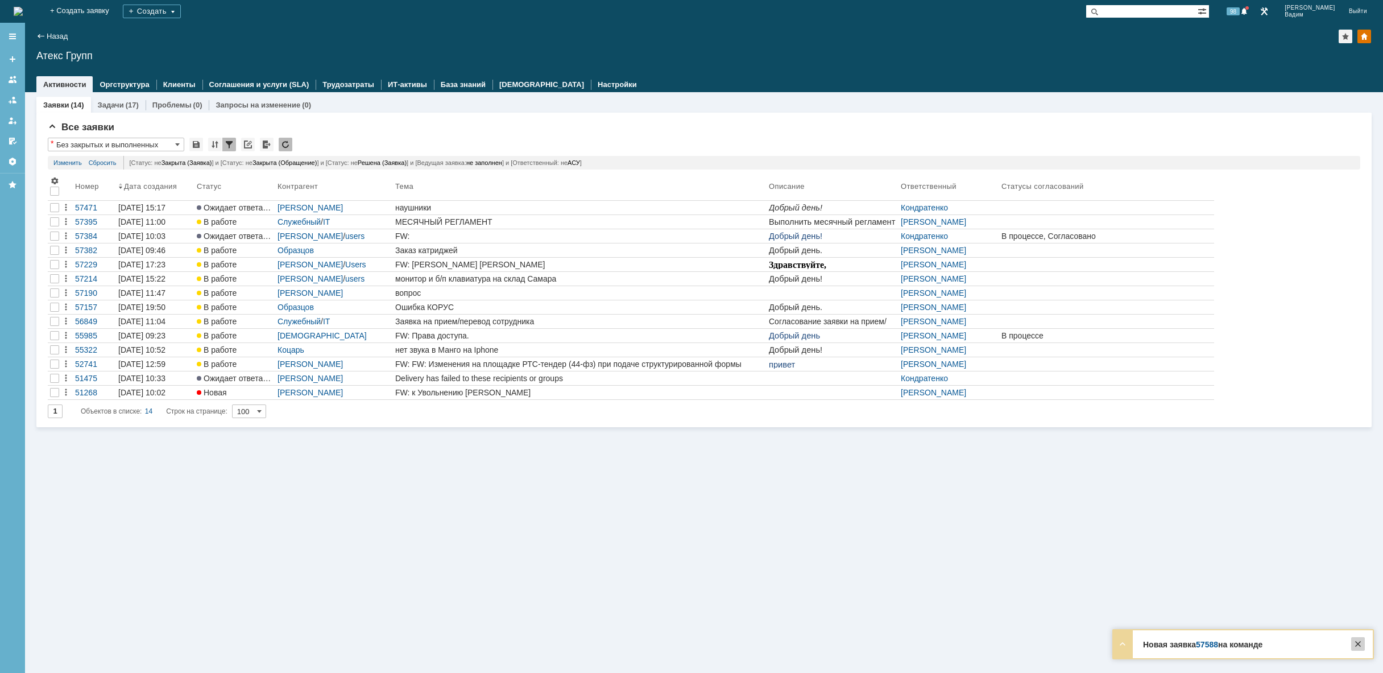
click at [1358, 644] on div at bounding box center [1358, 644] width 14 height 14
click at [1267, 588] on div "Заявки (14) Задачи (17) Проблемы (0) Запросы на изменение (0) Все заявки * Без …" at bounding box center [704, 382] width 1358 height 580
click at [23, 13] on img at bounding box center [18, 11] width 9 height 9
click at [23, 8] on img at bounding box center [18, 11] width 9 height 9
click at [23, 9] on img at bounding box center [18, 11] width 9 height 9
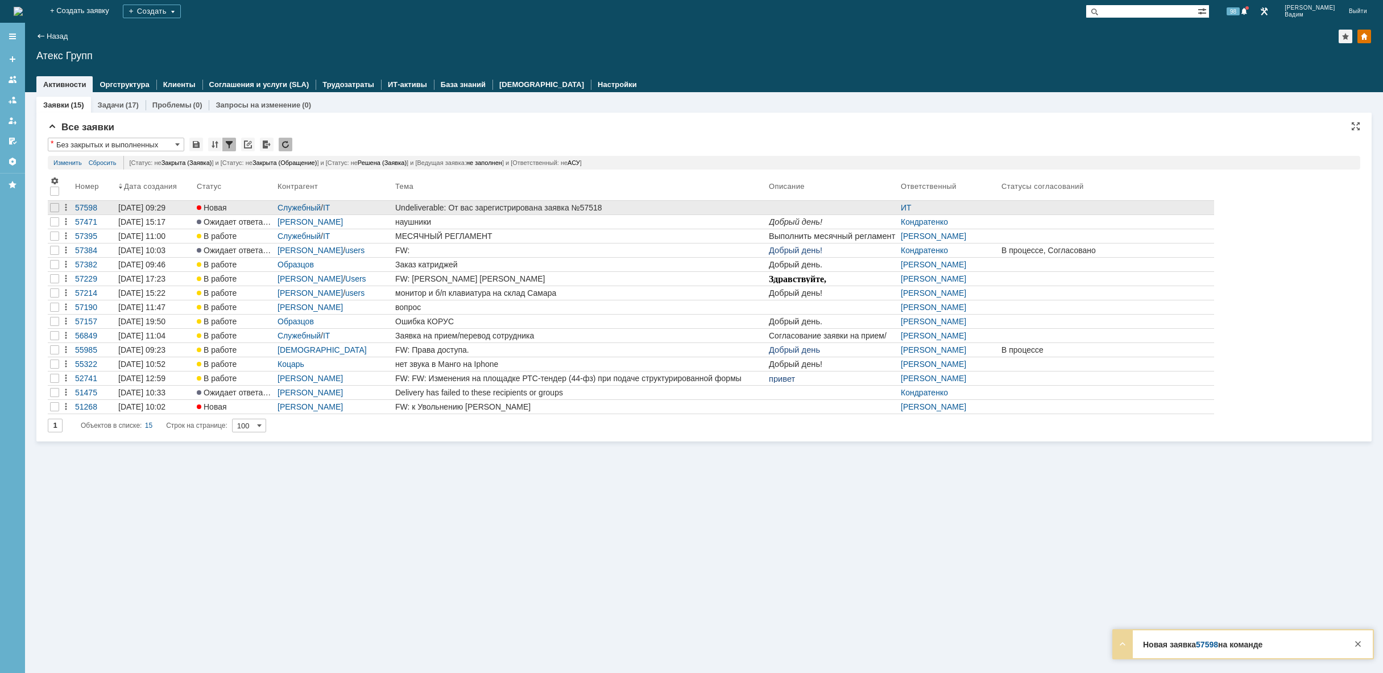
click at [548, 206] on div "Undeliverable: От вас зарегистрирована заявка №57518" at bounding box center [579, 207] width 369 height 9
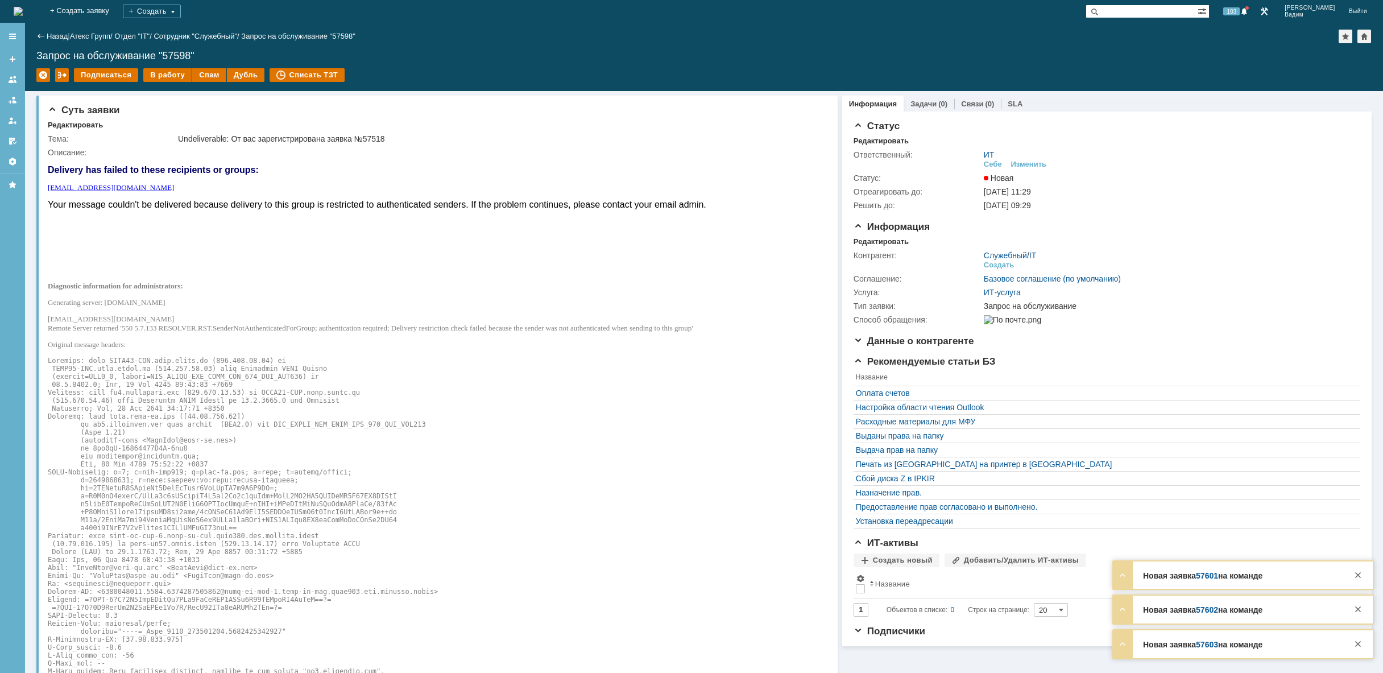
click at [23, 7] on img at bounding box center [18, 11] width 9 height 9
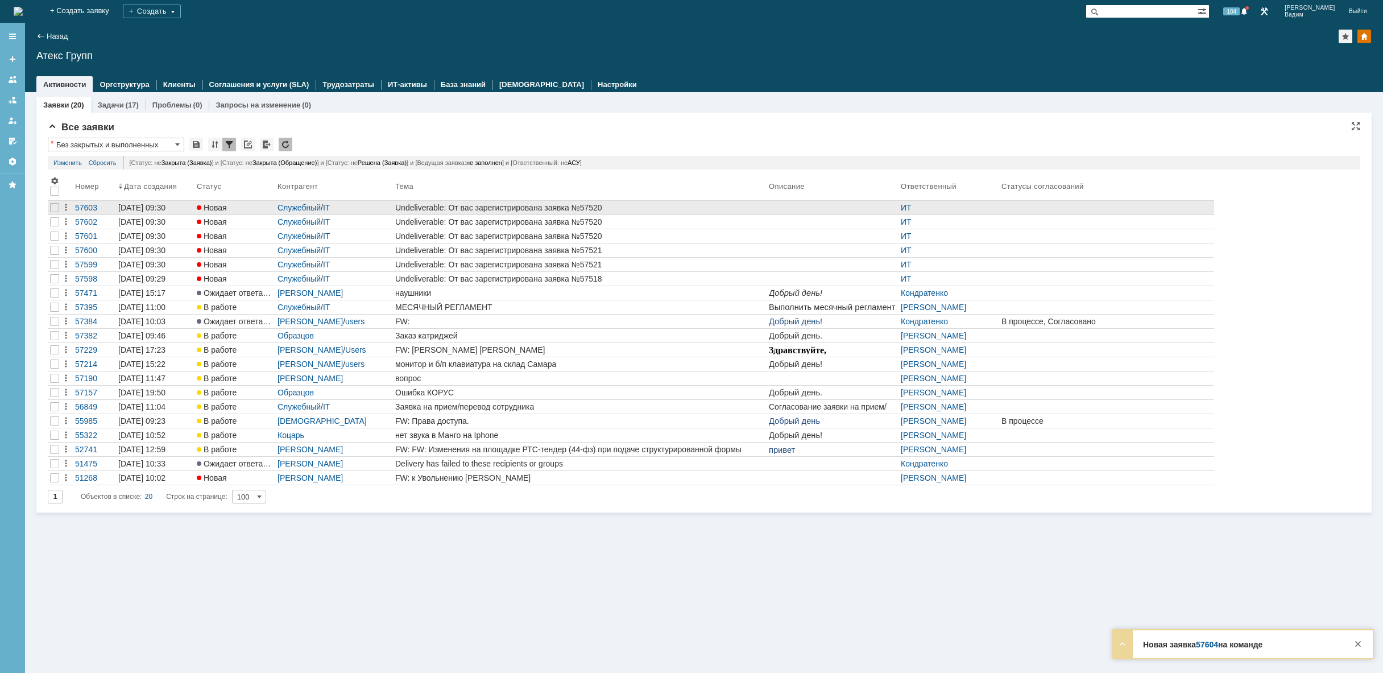
click at [614, 211] on div "Undeliverable: От вас зарегистрирована заявка №57520" at bounding box center [579, 207] width 369 height 9
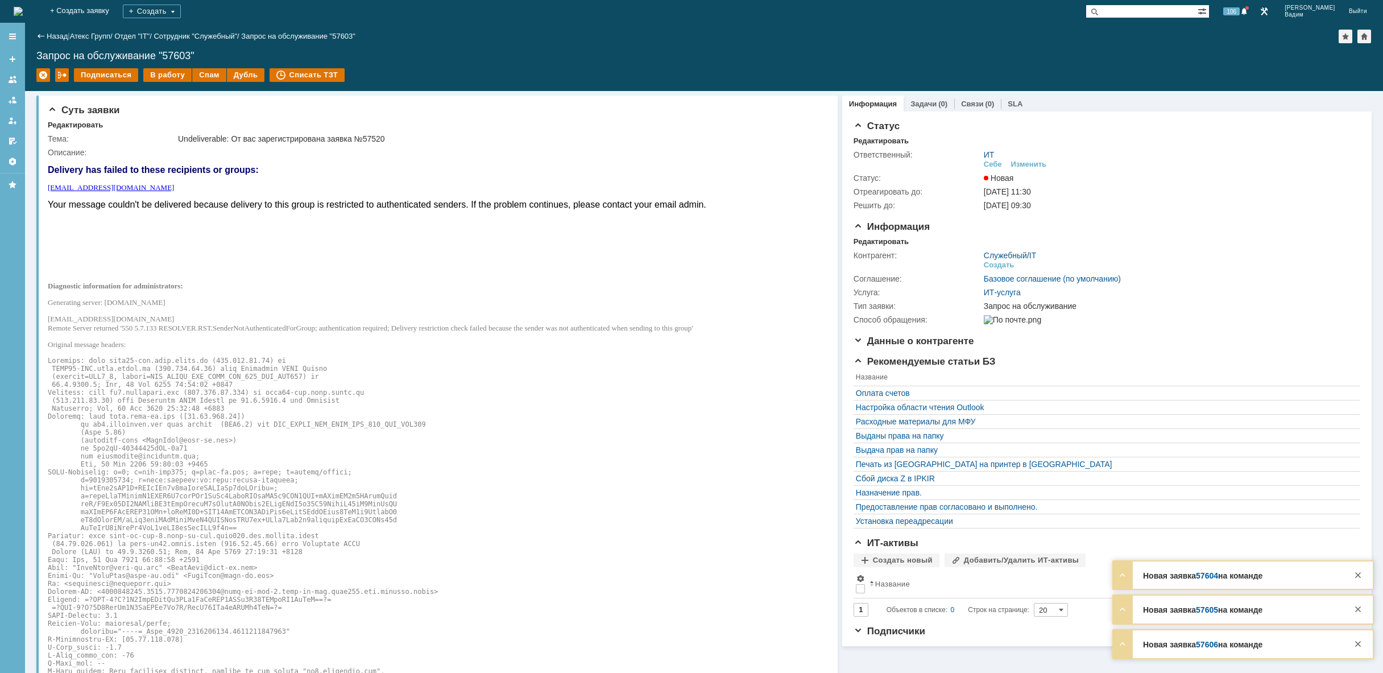
click at [23, 11] on img at bounding box center [18, 11] width 9 height 9
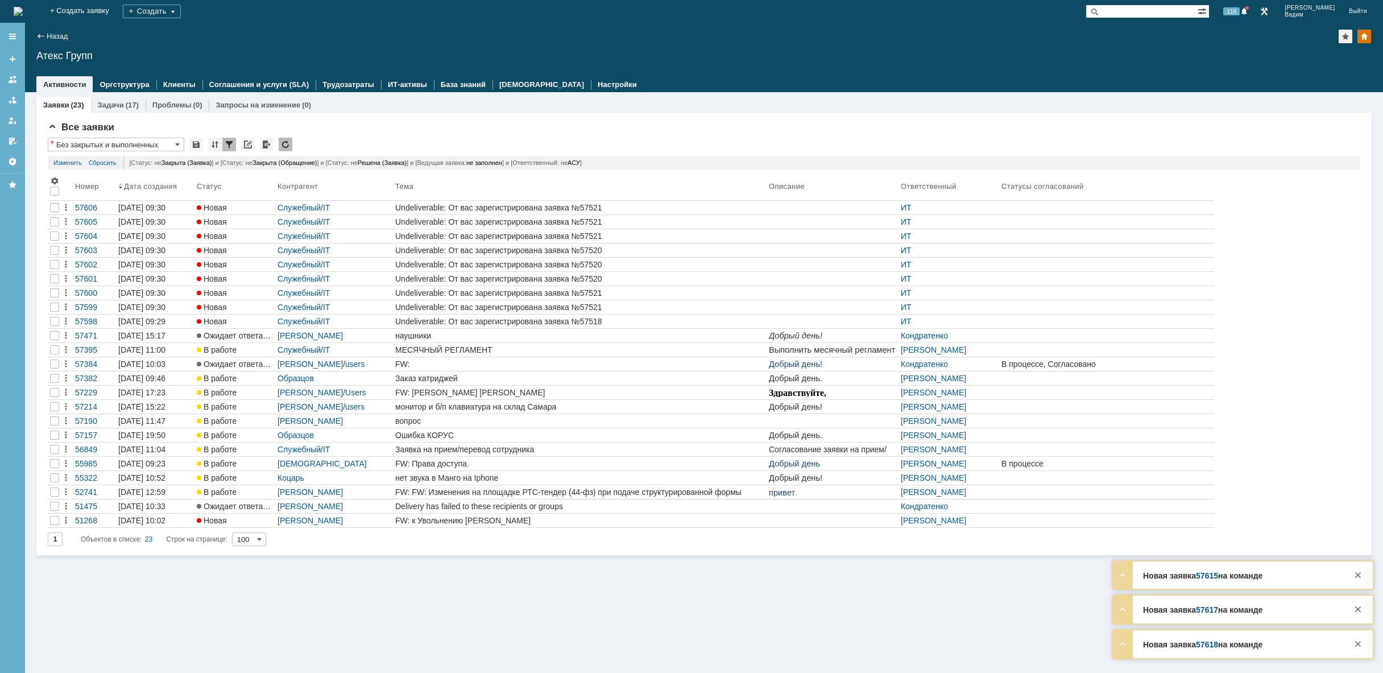
click at [23, 13] on img at bounding box center [18, 11] width 9 height 9
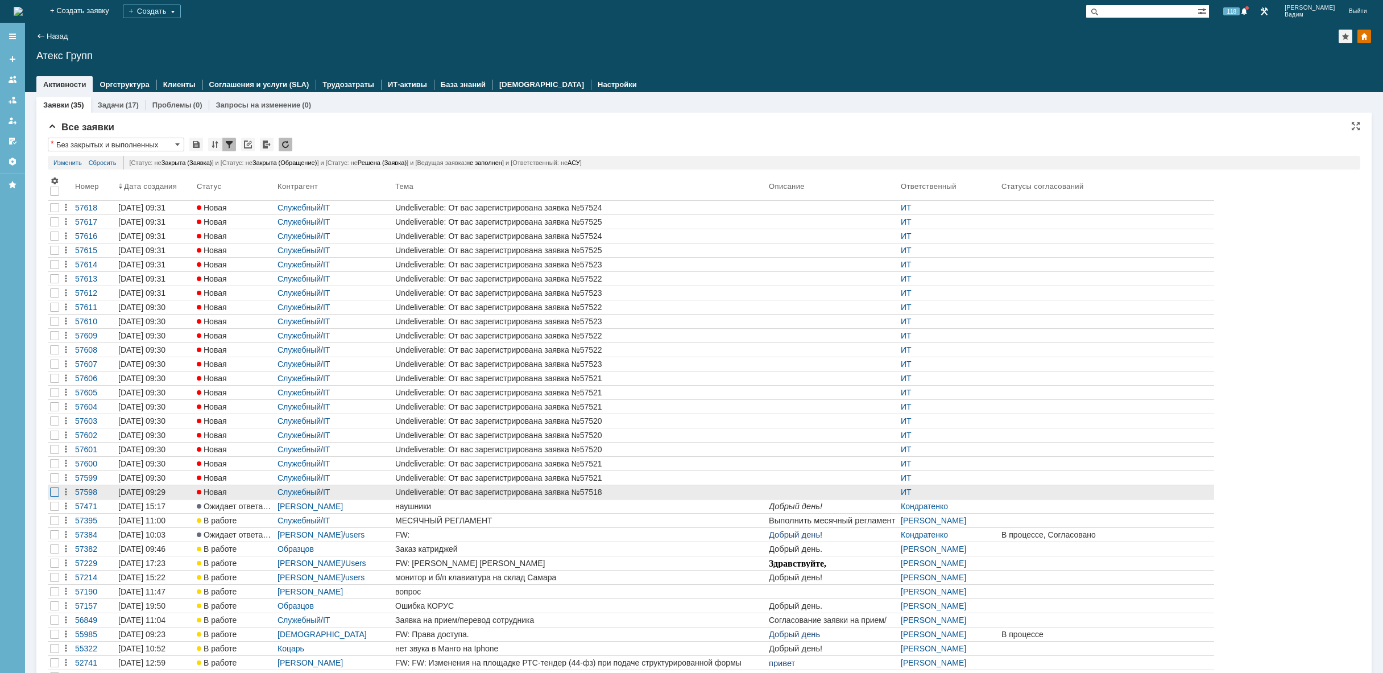
click at [56, 212] on div at bounding box center [54, 207] width 9 height 9
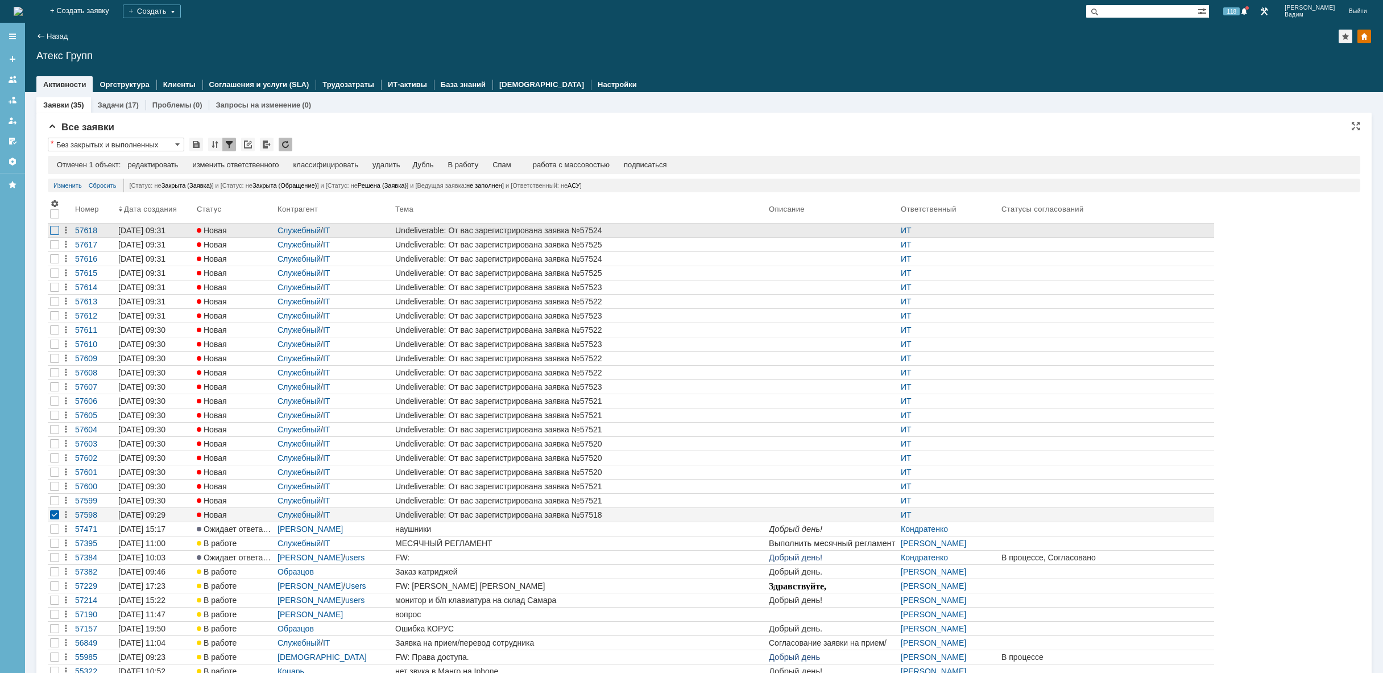
click at [58, 231] on div at bounding box center [54, 230] width 9 height 9
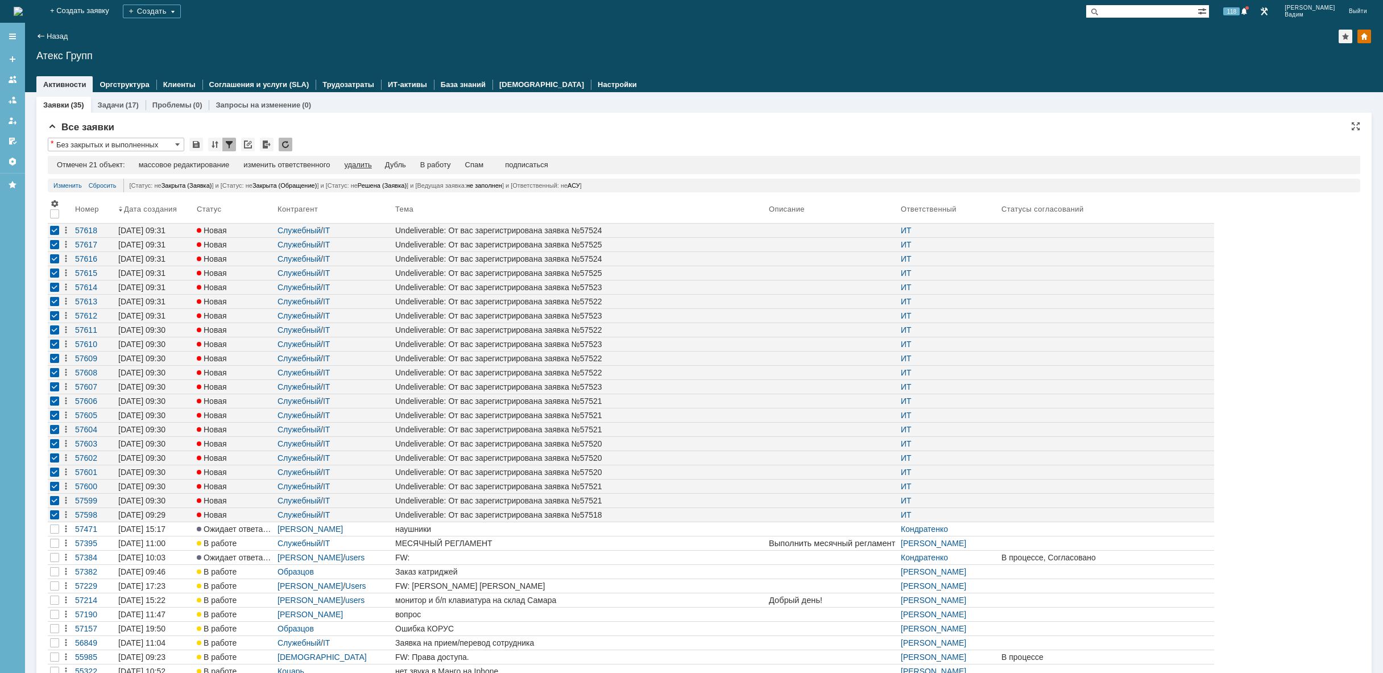
click at [362, 161] on div "удалить" at bounding box center [357, 164] width 27 height 9
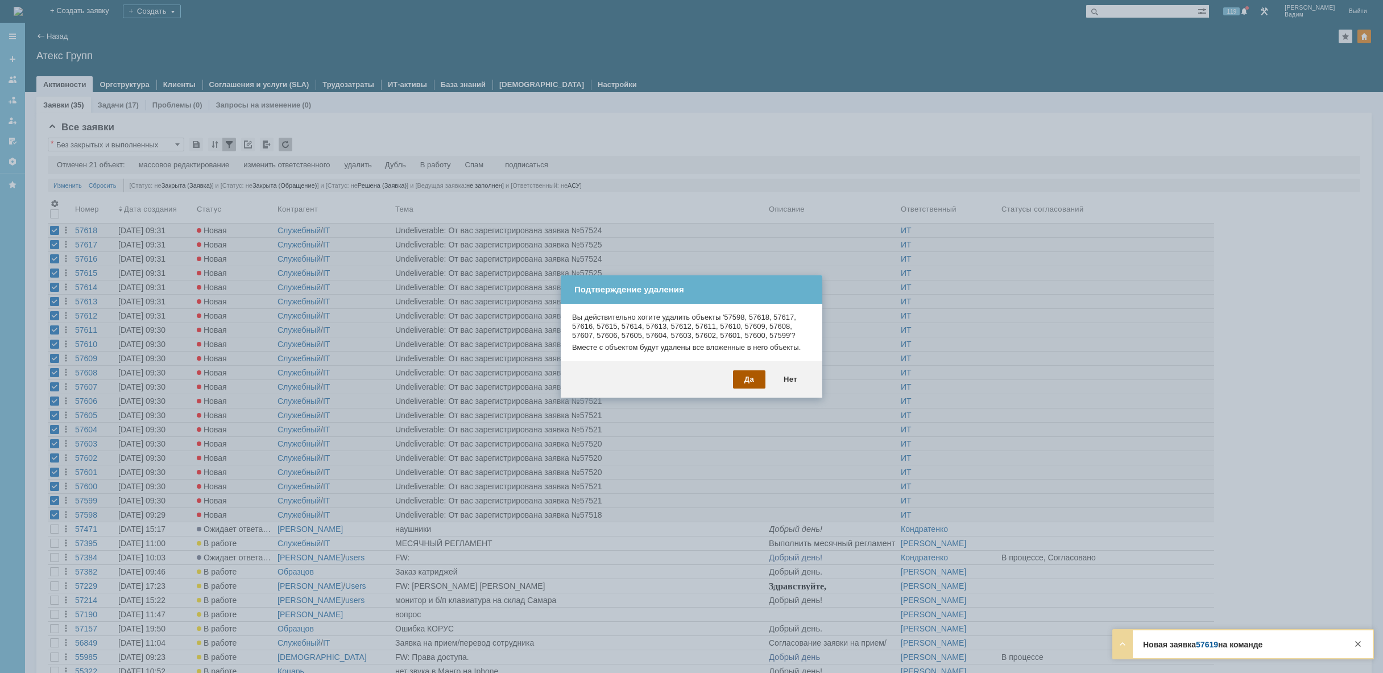
click at [739, 380] on div "Да" at bounding box center [749, 379] width 32 height 18
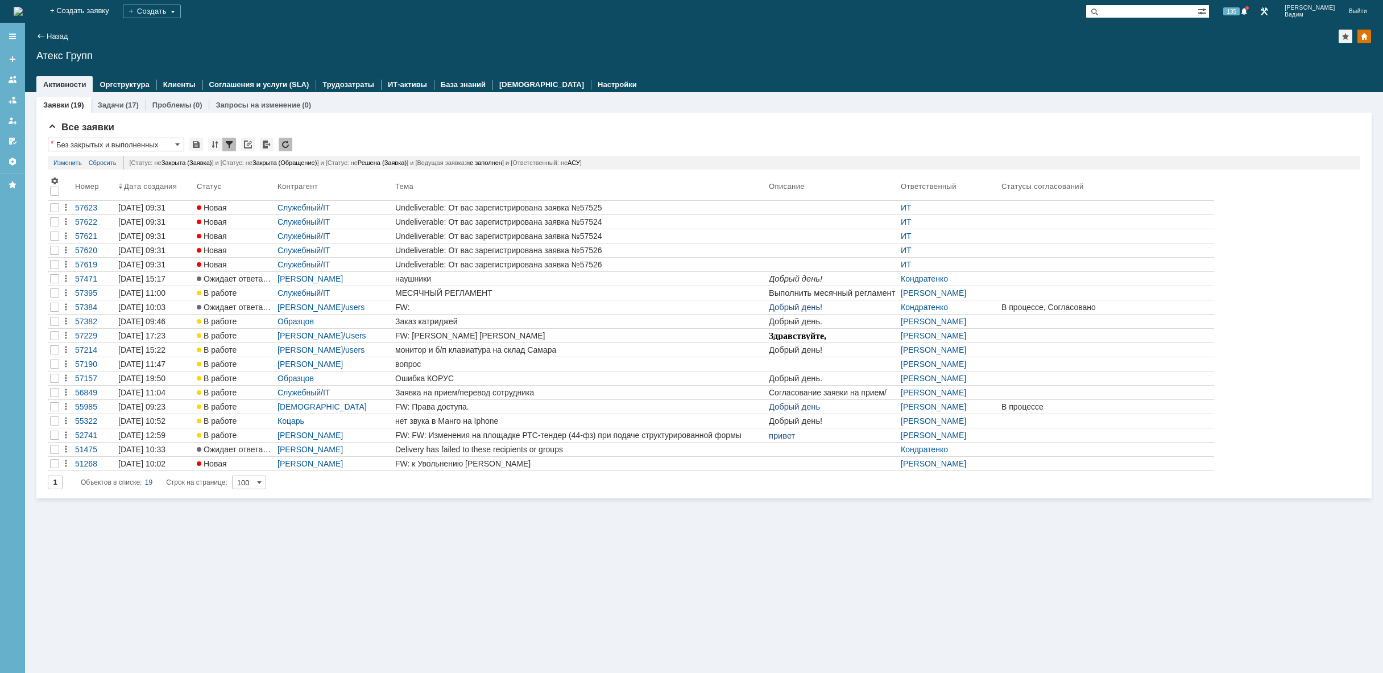
click at [23, 8] on img at bounding box center [18, 11] width 9 height 9
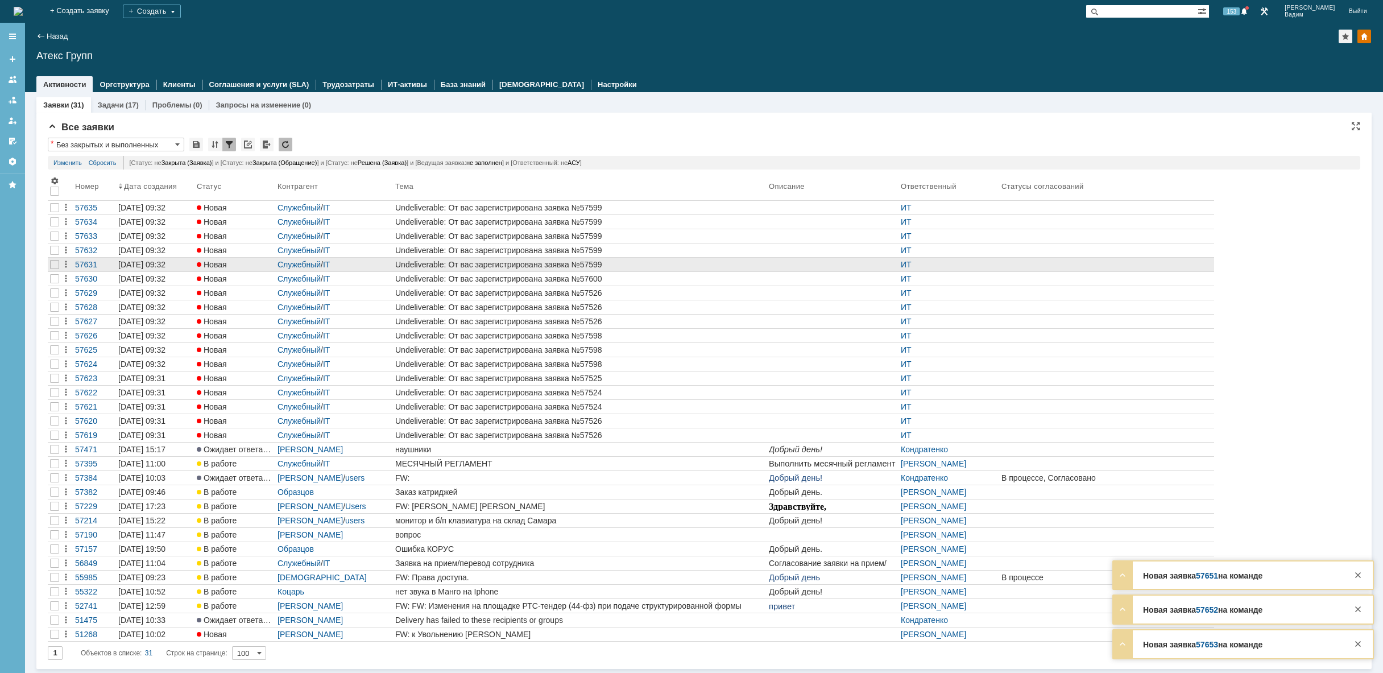
click at [492, 268] on div "Undeliverable: От вас зарегистрирована заявка №57599" at bounding box center [579, 264] width 369 height 9
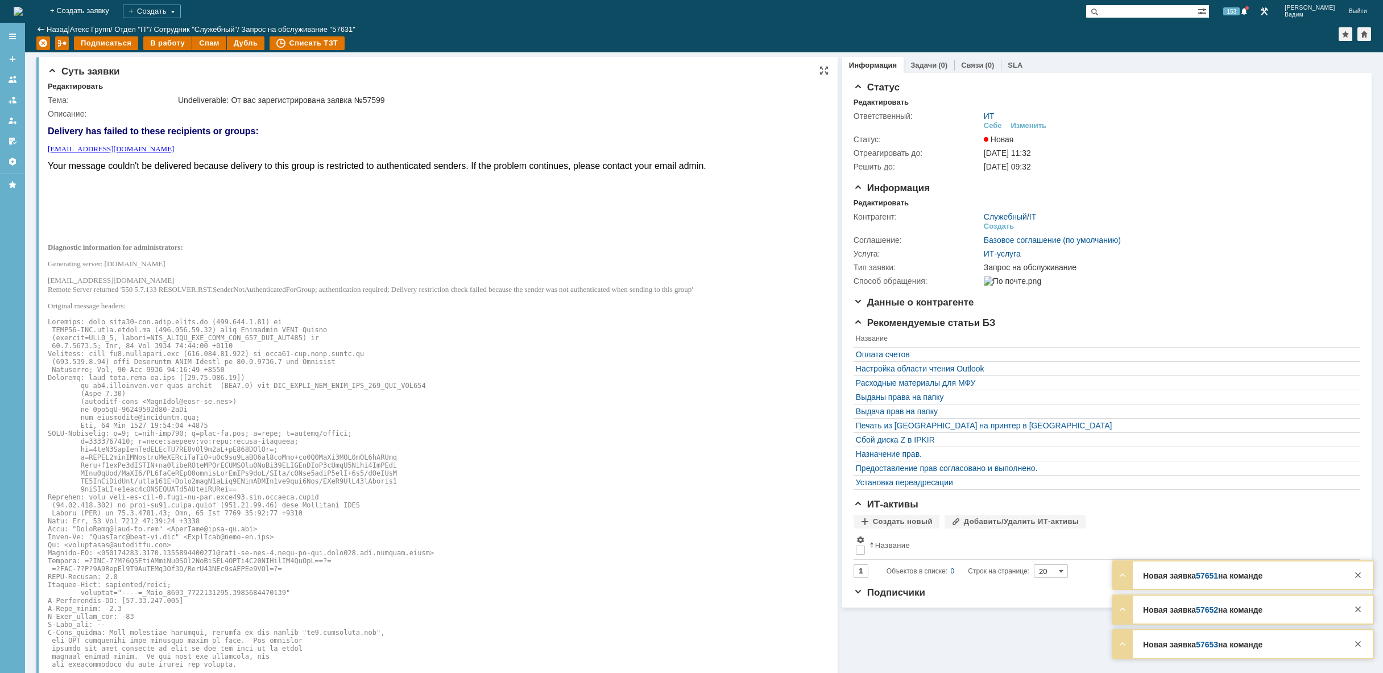
scroll to position [175, 0]
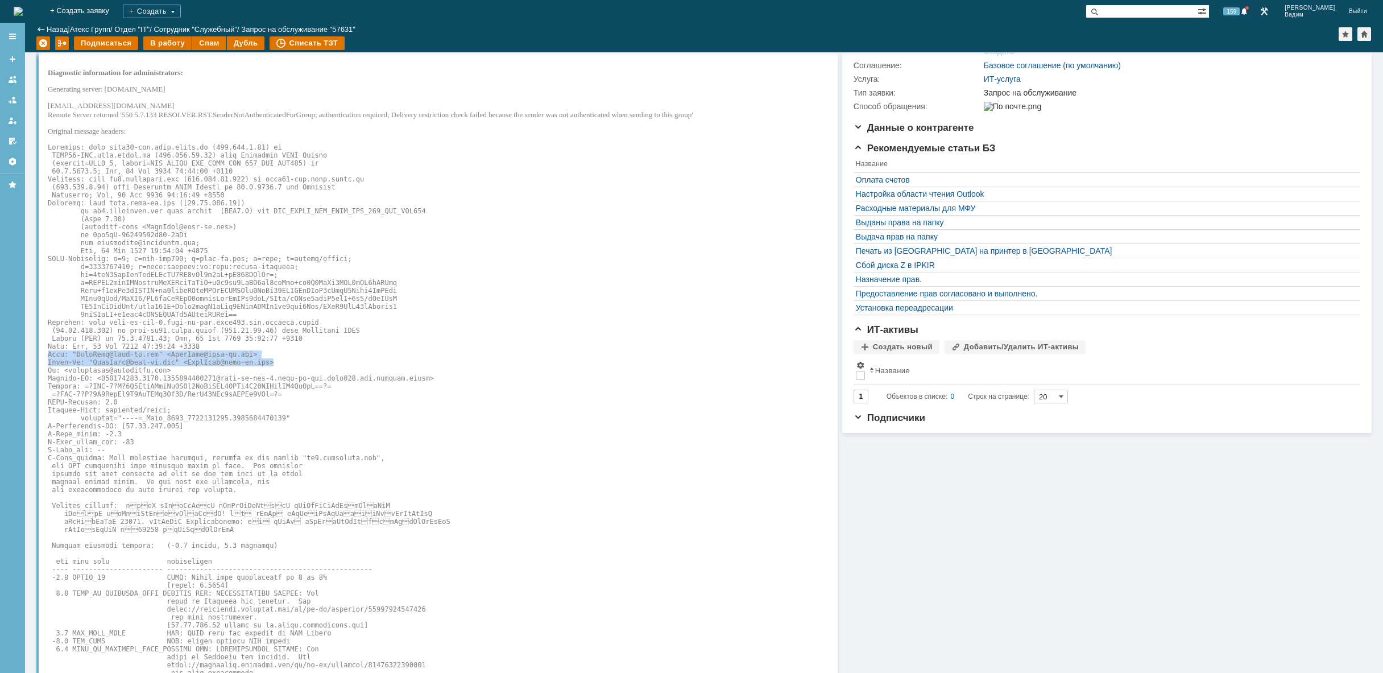
drag, startPoint x: 48, startPoint y: 360, endPoint x: 264, endPoint y: 370, distance: 216.2
click at [264, 370] on pre at bounding box center [377, 477] width 658 height 669
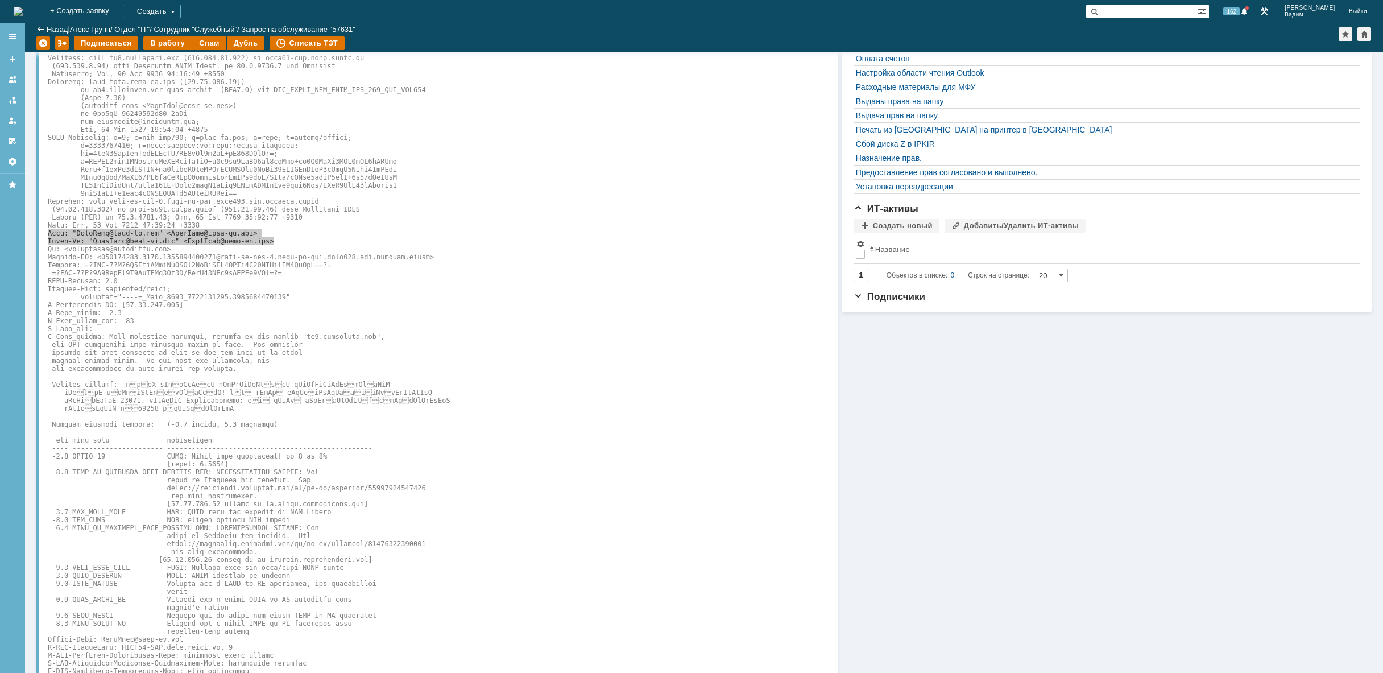
scroll to position [259, 0]
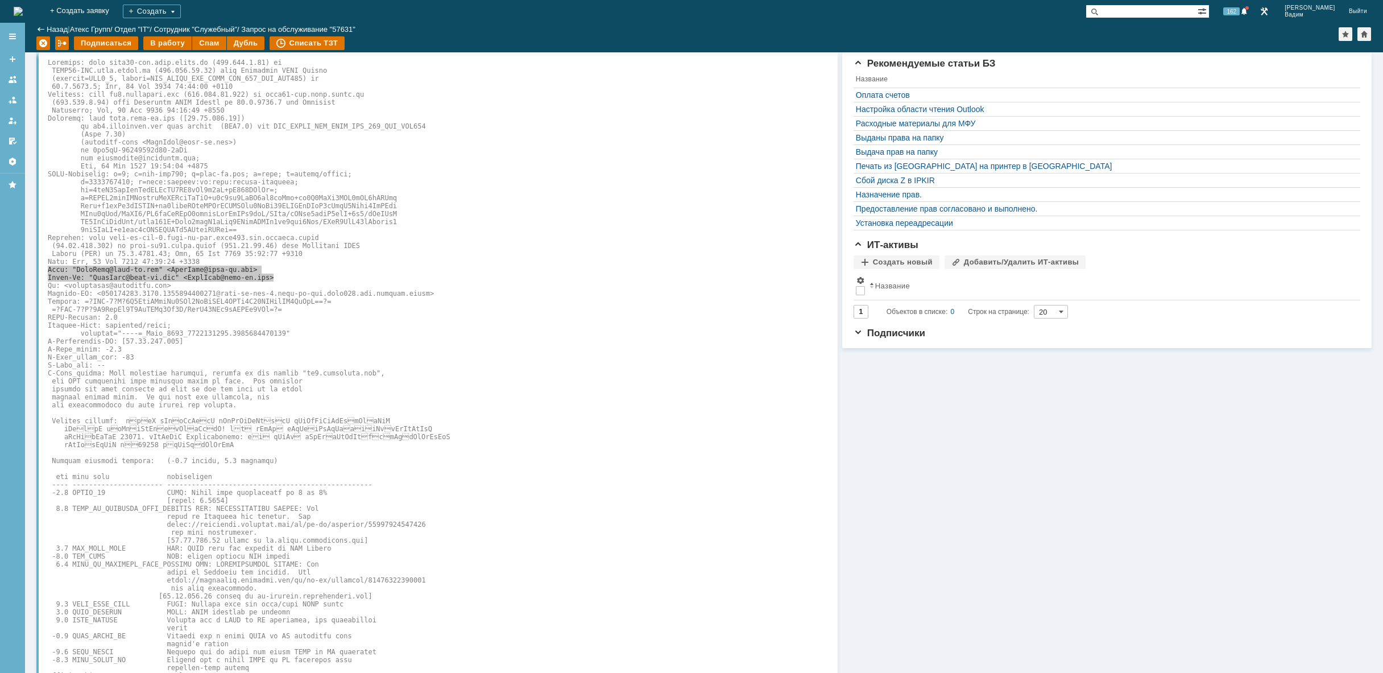
click at [23, 14] on img at bounding box center [18, 11] width 9 height 9
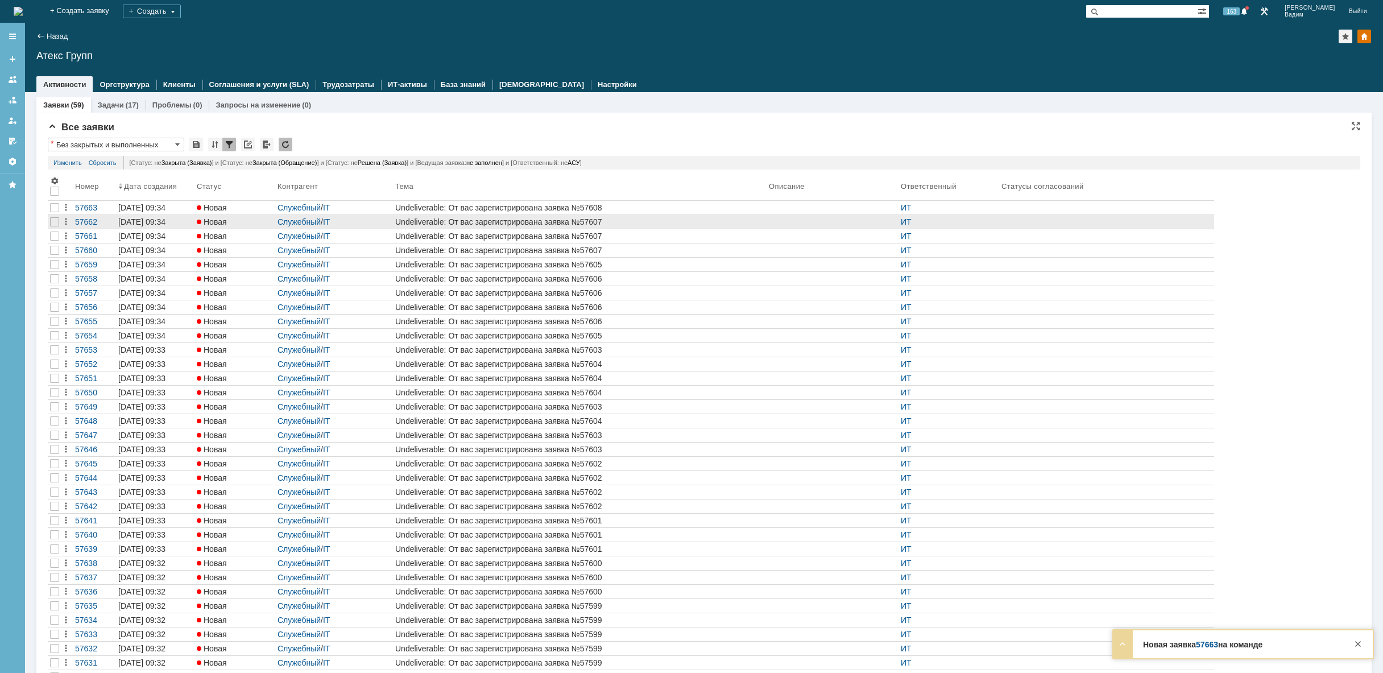
click at [484, 222] on div "Undeliverable: От вас зарегистрирована заявка №57607" at bounding box center [579, 221] width 369 height 9
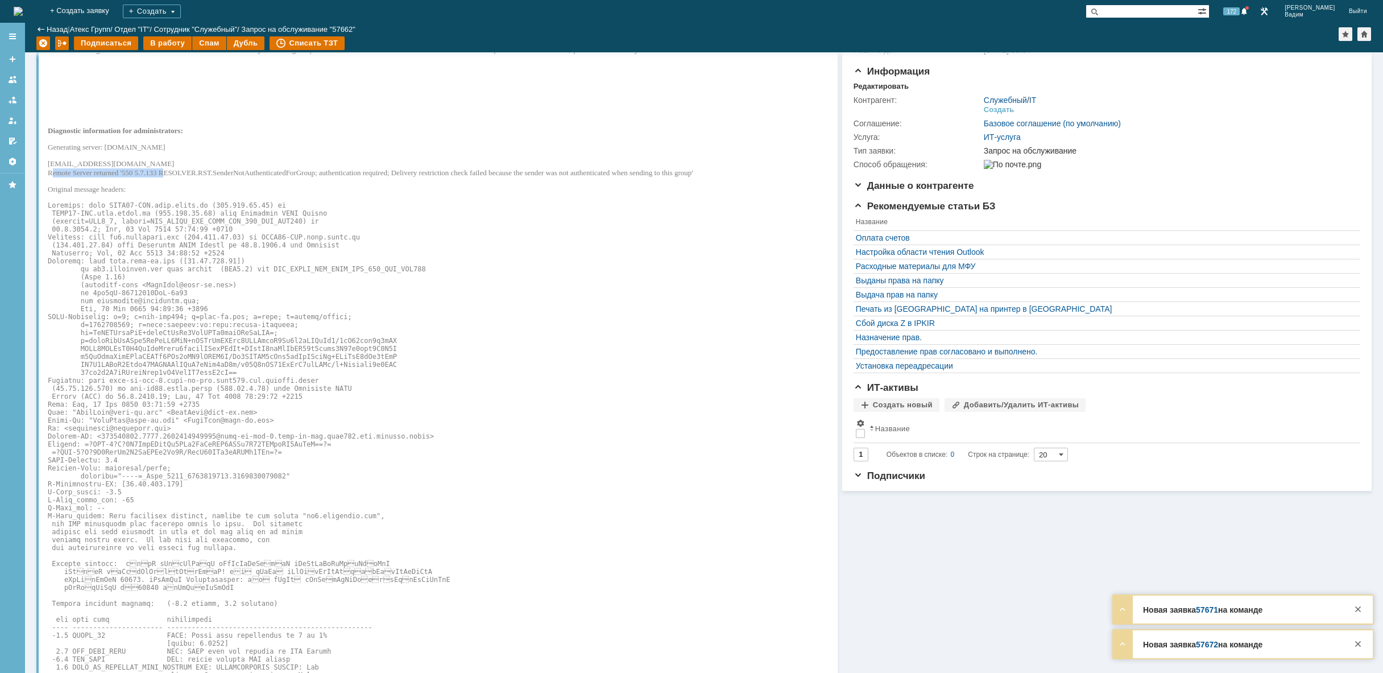
drag, startPoint x: 49, startPoint y: 176, endPoint x: 170, endPoint y: 174, distance: 121.1
click at [170, 174] on p "postmaster@mangotele.com Remote Server returned '550 5.7.133 RESOLVER.RST.Sende…" at bounding box center [377, 168] width 658 height 18
copy p "Remote Server returned '550 5.7.133"
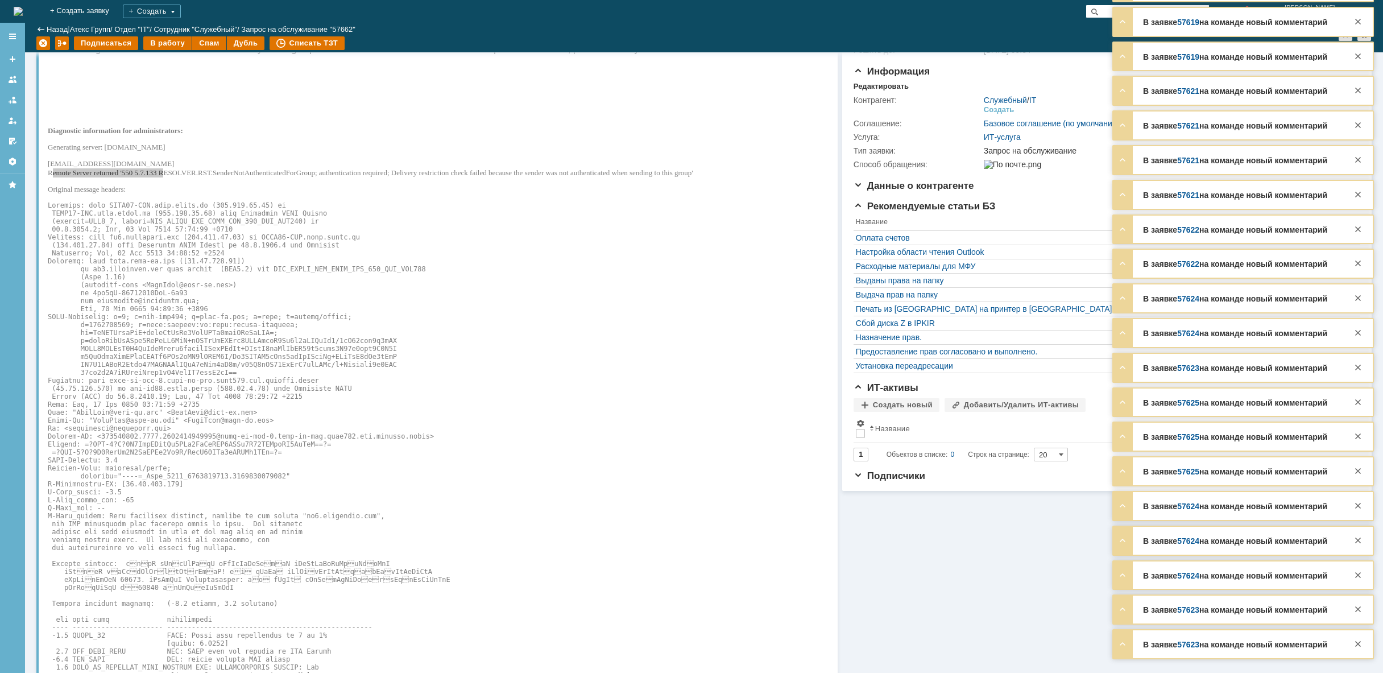
click at [23, 9] on img at bounding box center [18, 11] width 9 height 9
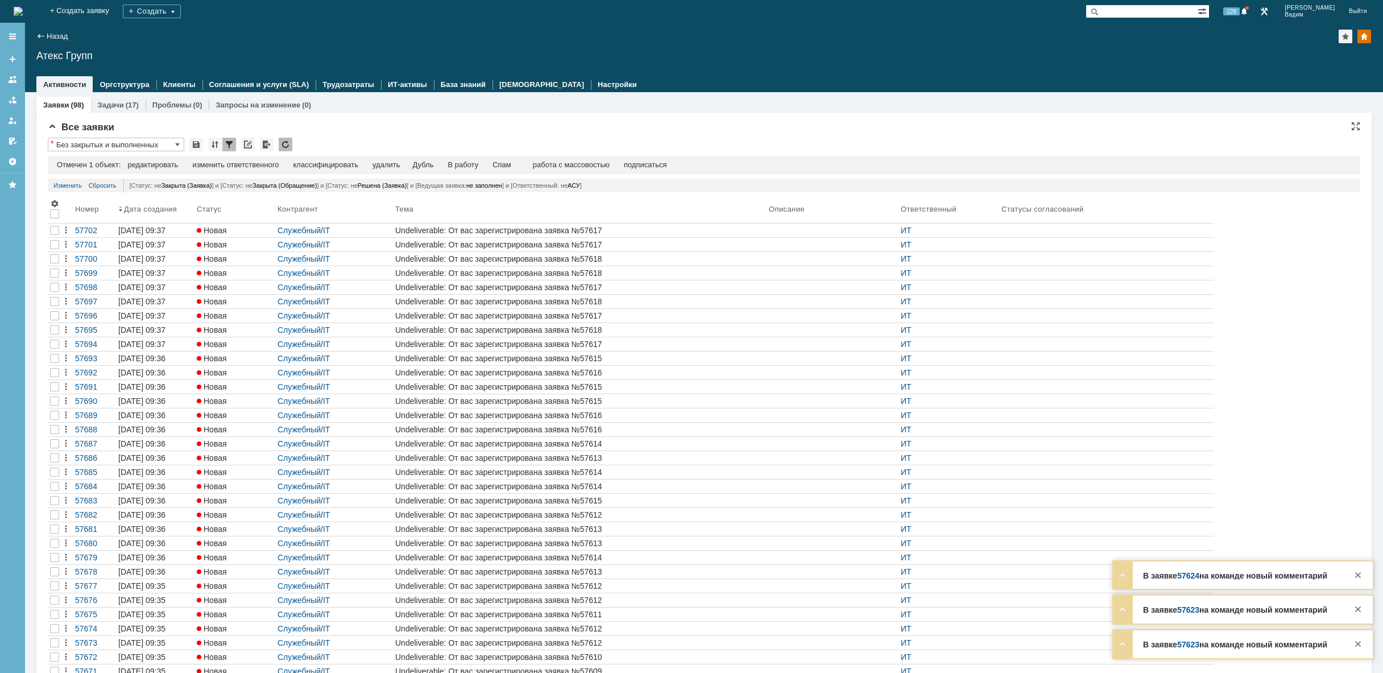
drag, startPoint x: 53, startPoint y: 230, endPoint x: 359, endPoint y: 170, distance: 311.6
click at [53, 230] on div at bounding box center [54, 230] width 9 height 9
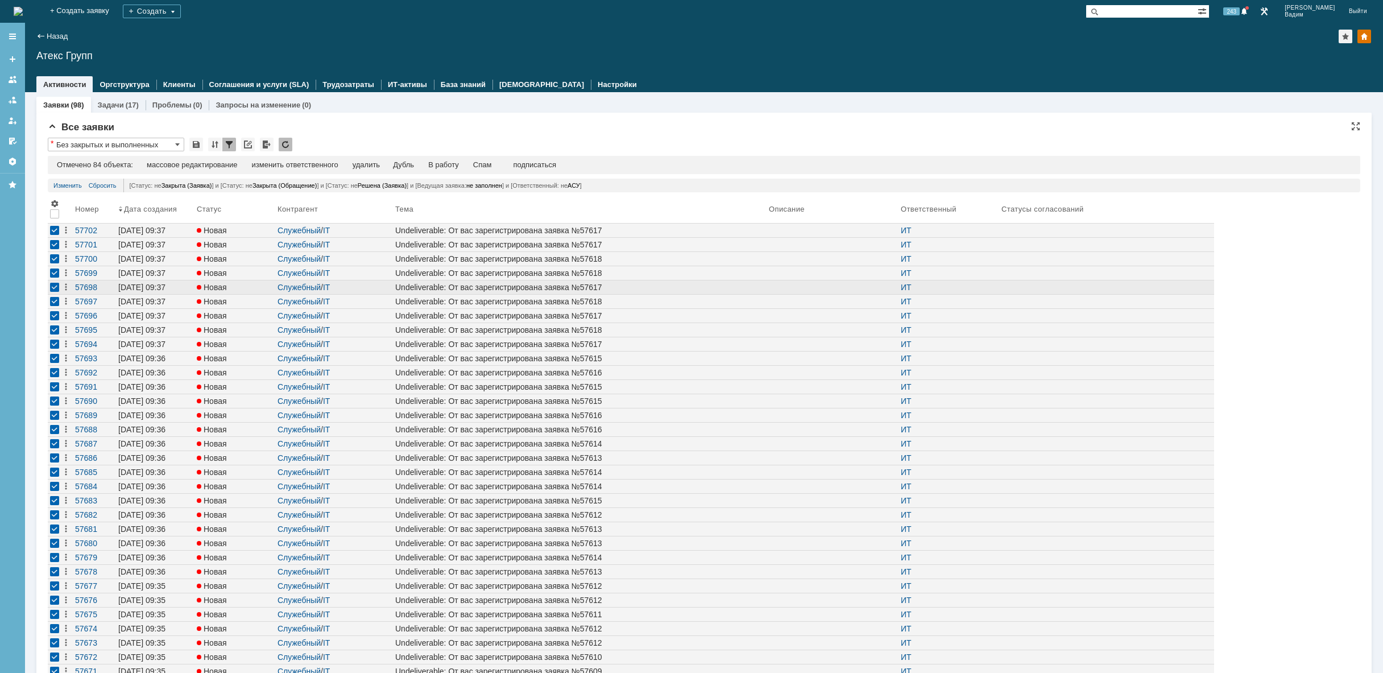
click at [485, 293] on link "Undeliverable: От вас зарегистрирована заявка №57617" at bounding box center [580, 287] width 374 height 14
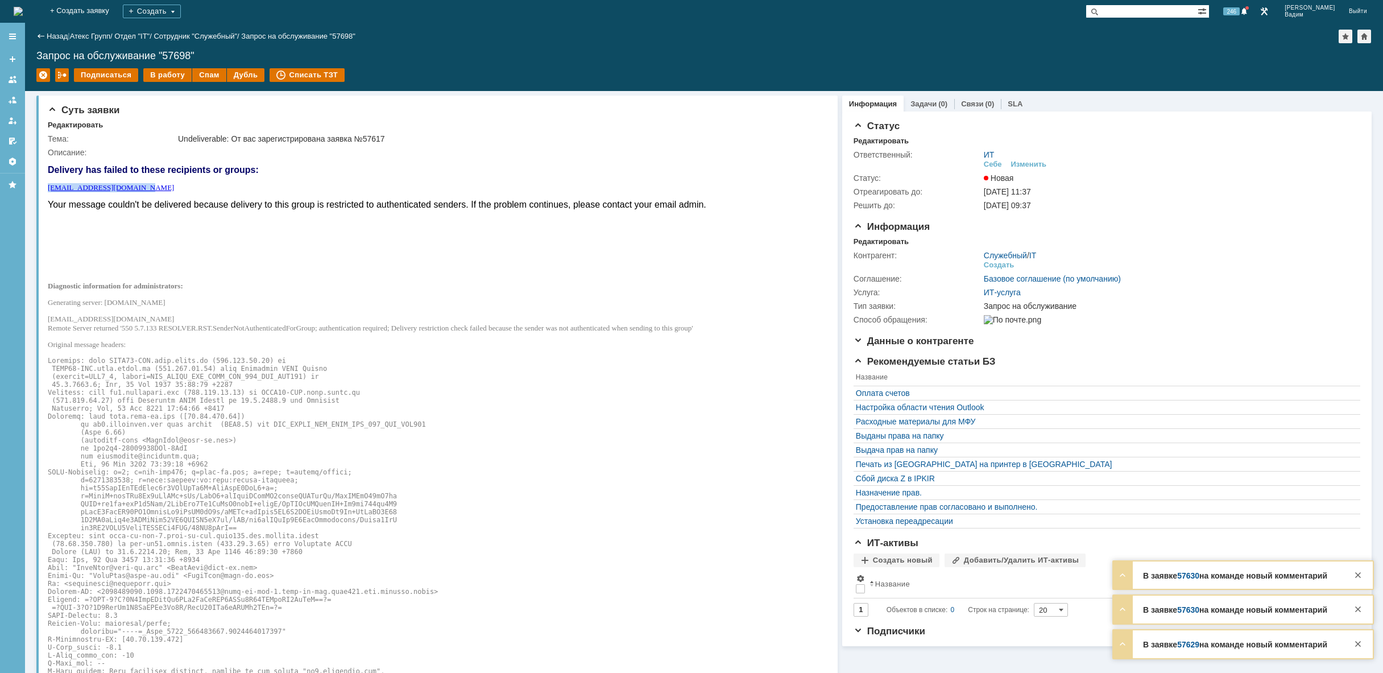
drag, startPoint x: 129, startPoint y: 191, endPoint x: 48, endPoint y: 194, distance: 81.4
click at [48, 194] on html "Delivery has failed to these recipients or groups: postmaster@mangotele.com You…" at bounding box center [434, 594] width 772 height 875
copy link "postmaster@mangotele.com"
click at [23, 9] on img at bounding box center [18, 11] width 9 height 9
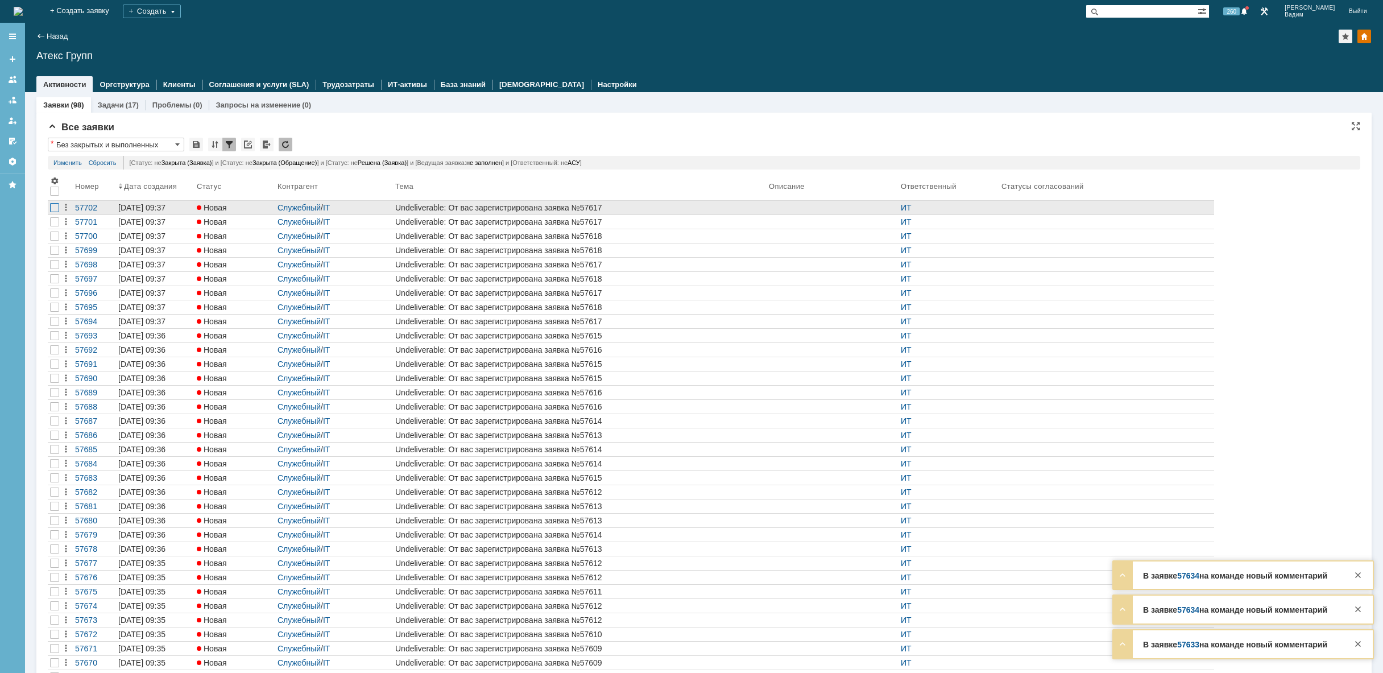
click at [57, 210] on div at bounding box center [54, 207] width 9 height 9
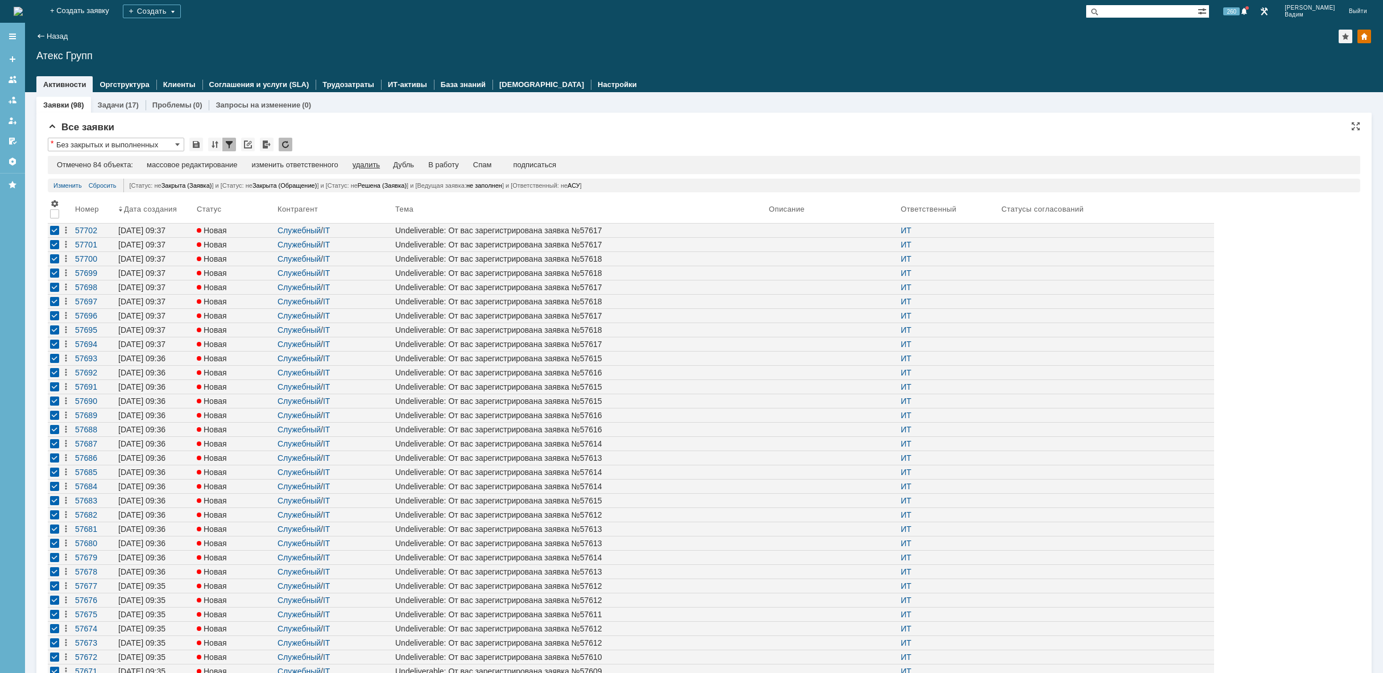
click at [373, 164] on div "удалить" at bounding box center [365, 164] width 27 height 9
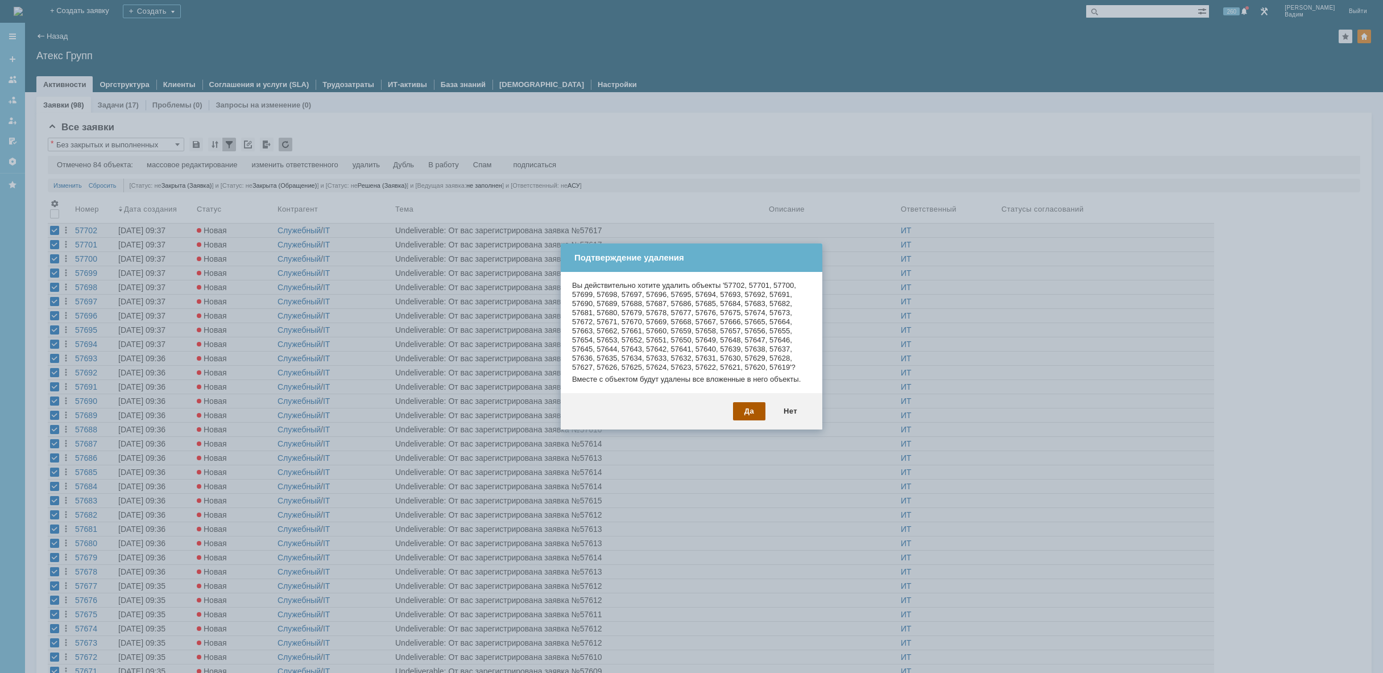
click at [746, 412] on div "Да" at bounding box center [749, 411] width 32 height 18
click at [746, 408] on div "Да" at bounding box center [749, 411] width 32 height 18
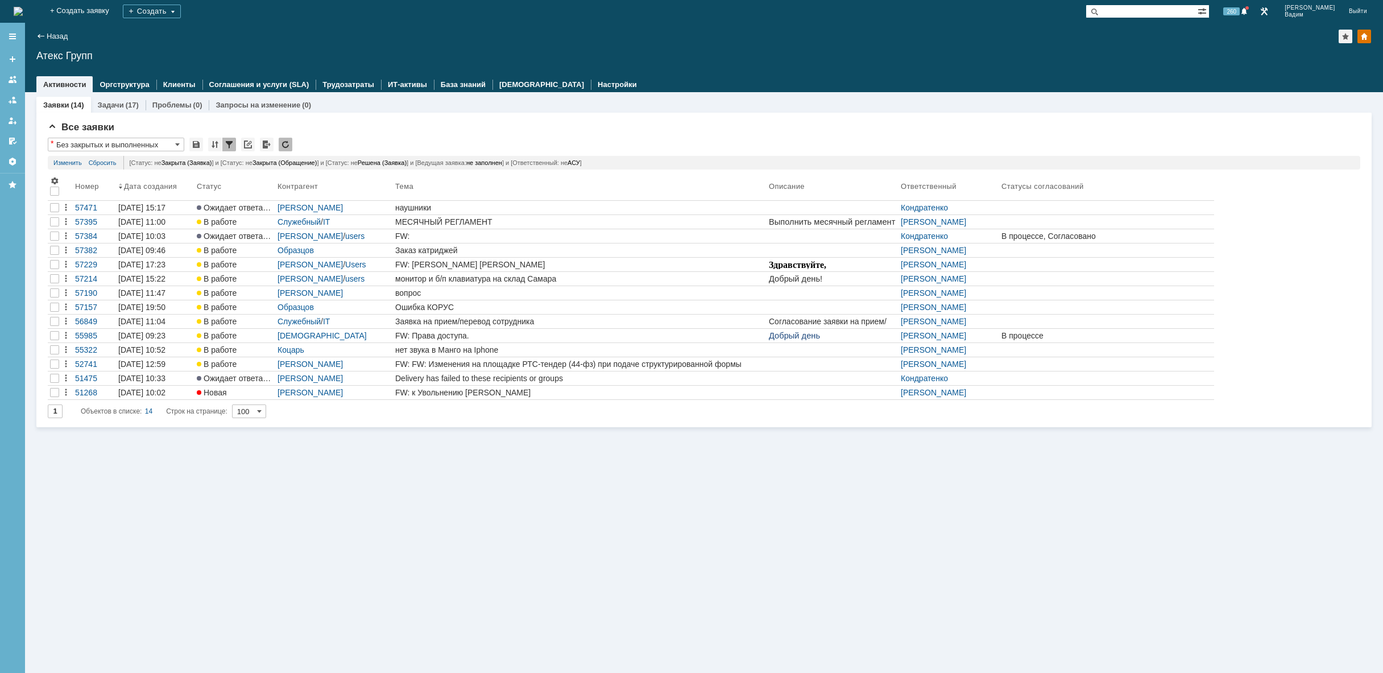
click at [23, 13] on img at bounding box center [18, 11] width 9 height 9
click at [23, 14] on img at bounding box center [18, 11] width 9 height 9
click at [23, 7] on img at bounding box center [18, 11] width 9 height 9
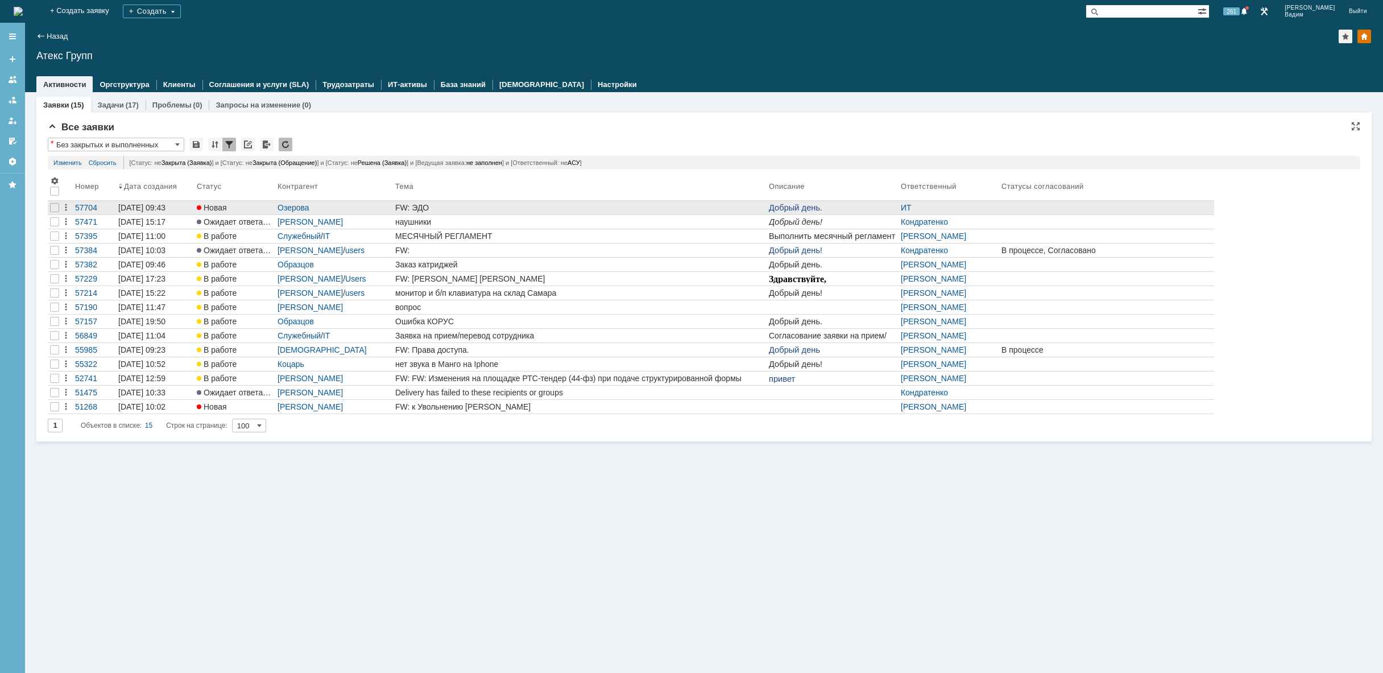
click at [613, 209] on div "FW: ЭДО" at bounding box center [579, 207] width 369 height 9
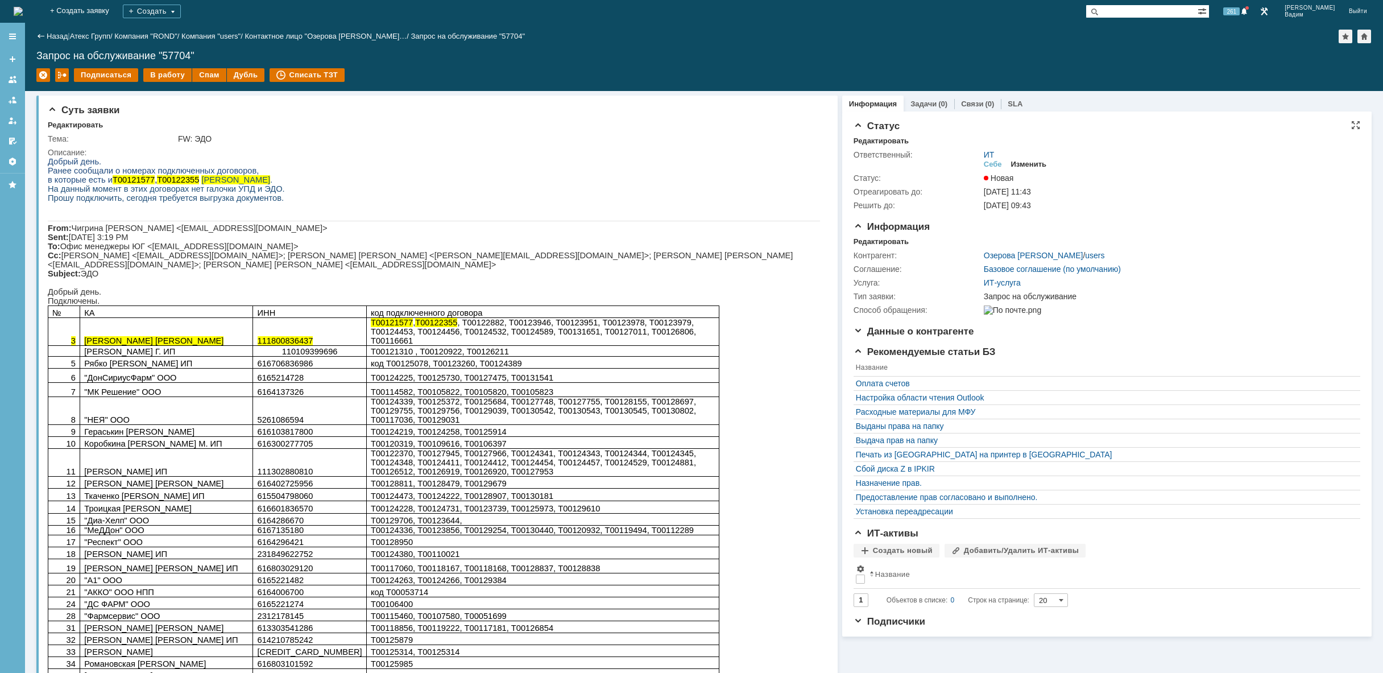
click at [1026, 164] on div "Изменить" at bounding box center [1029, 164] width 36 height 9
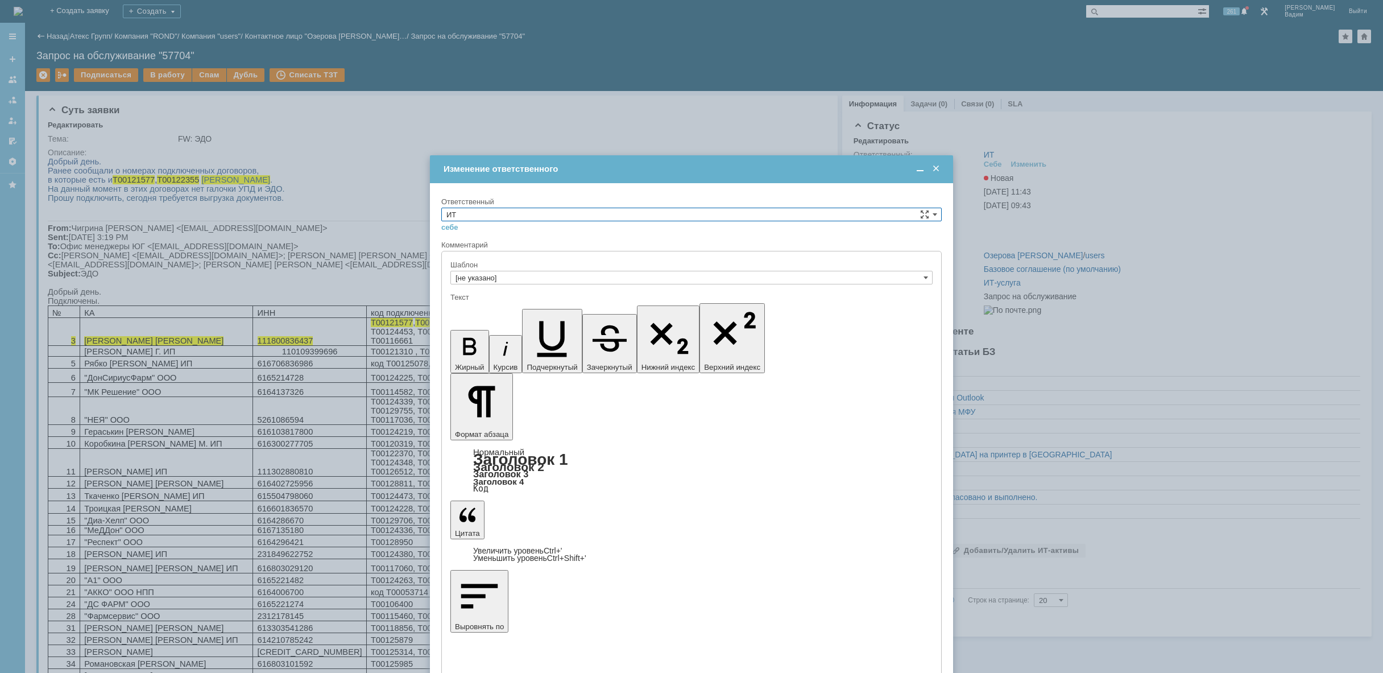
click at [526, 213] on input "ИТ" at bounding box center [691, 215] width 500 height 14
click at [502, 308] on span "АСУ" at bounding box center [691, 308] width 490 height 9
type input "АСУ"
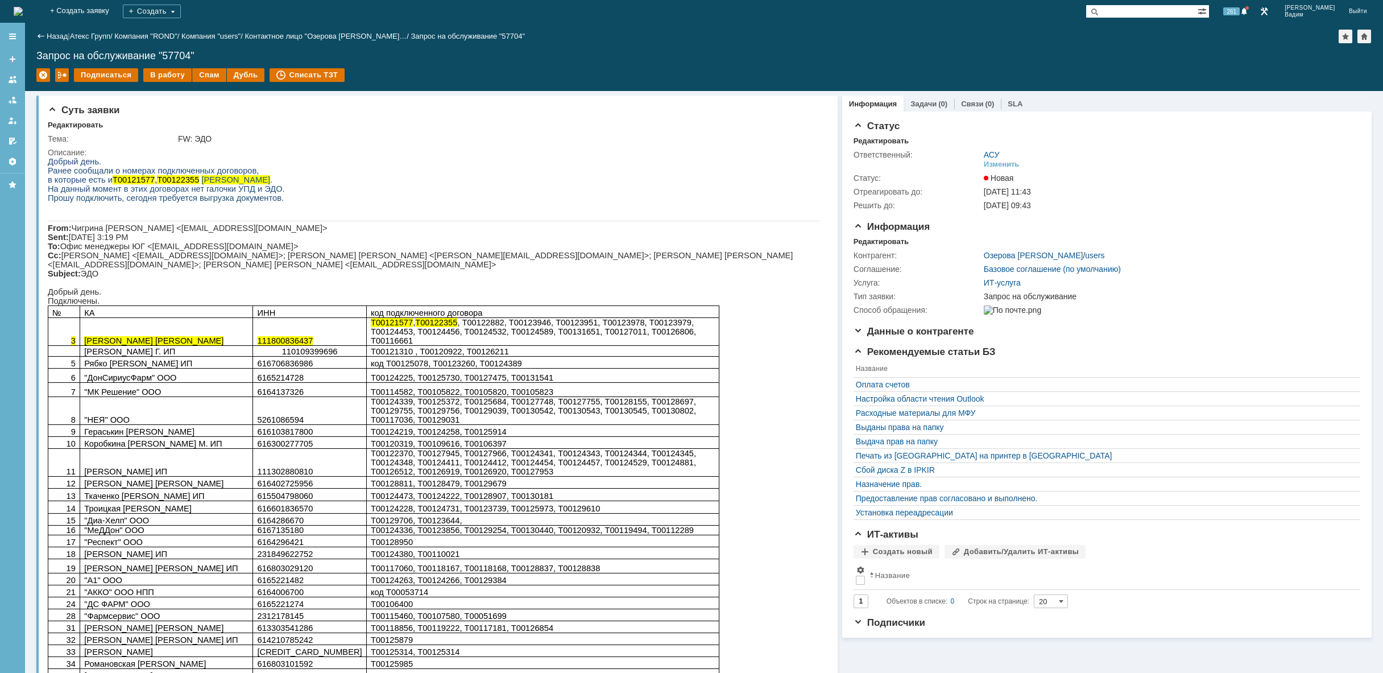
click at [23, 1] on div "На домашнюю" at bounding box center [18, 11] width 9 height 23
click at [23, 12] on img at bounding box center [18, 11] width 9 height 9
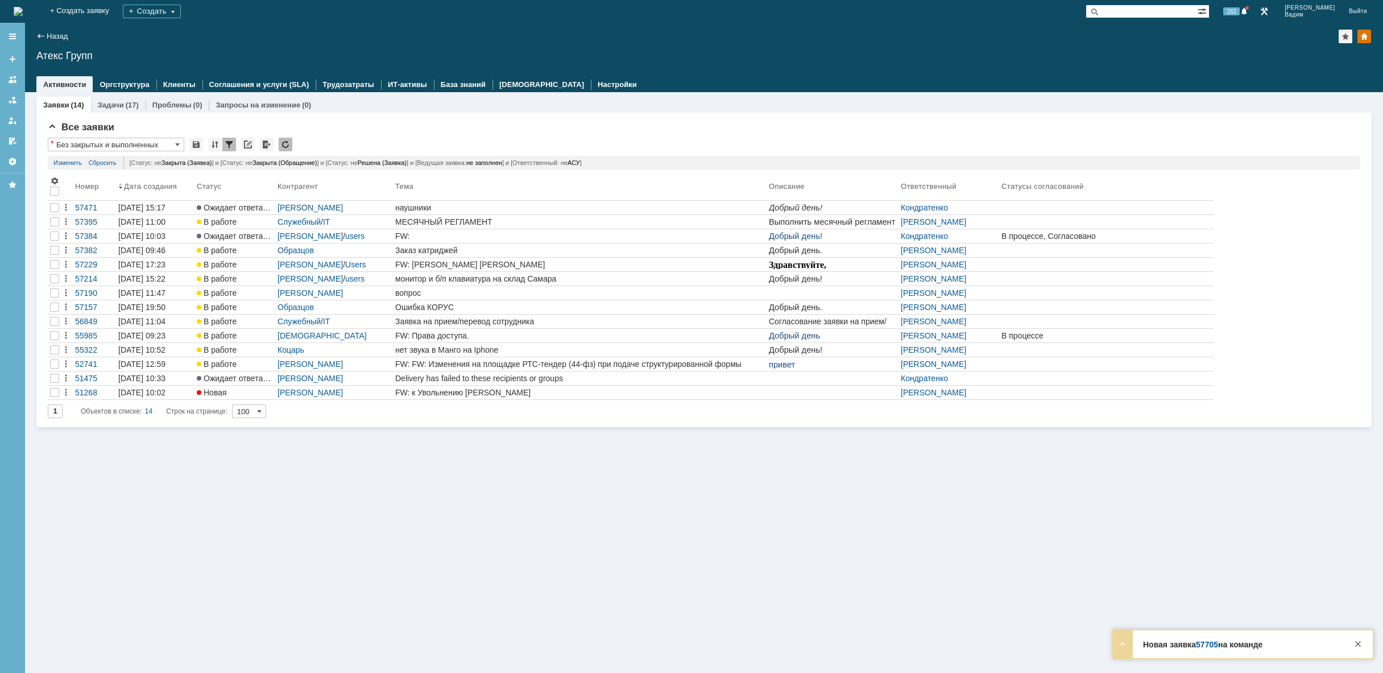
click at [23, 9] on img at bounding box center [18, 11] width 9 height 9
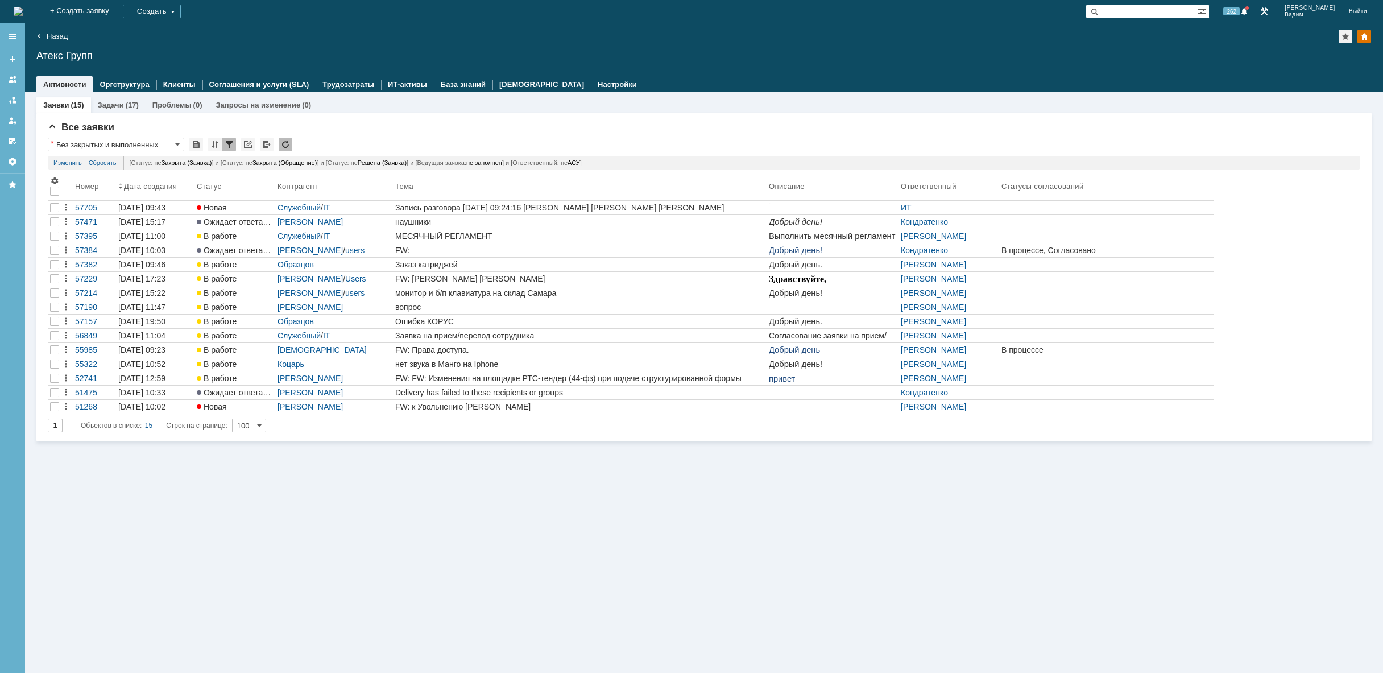
click at [23, 14] on img at bounding box center [18, 11] width 9 height 9
click at [23, 7] on img at bounding box center [18, 11] width 9 height 9
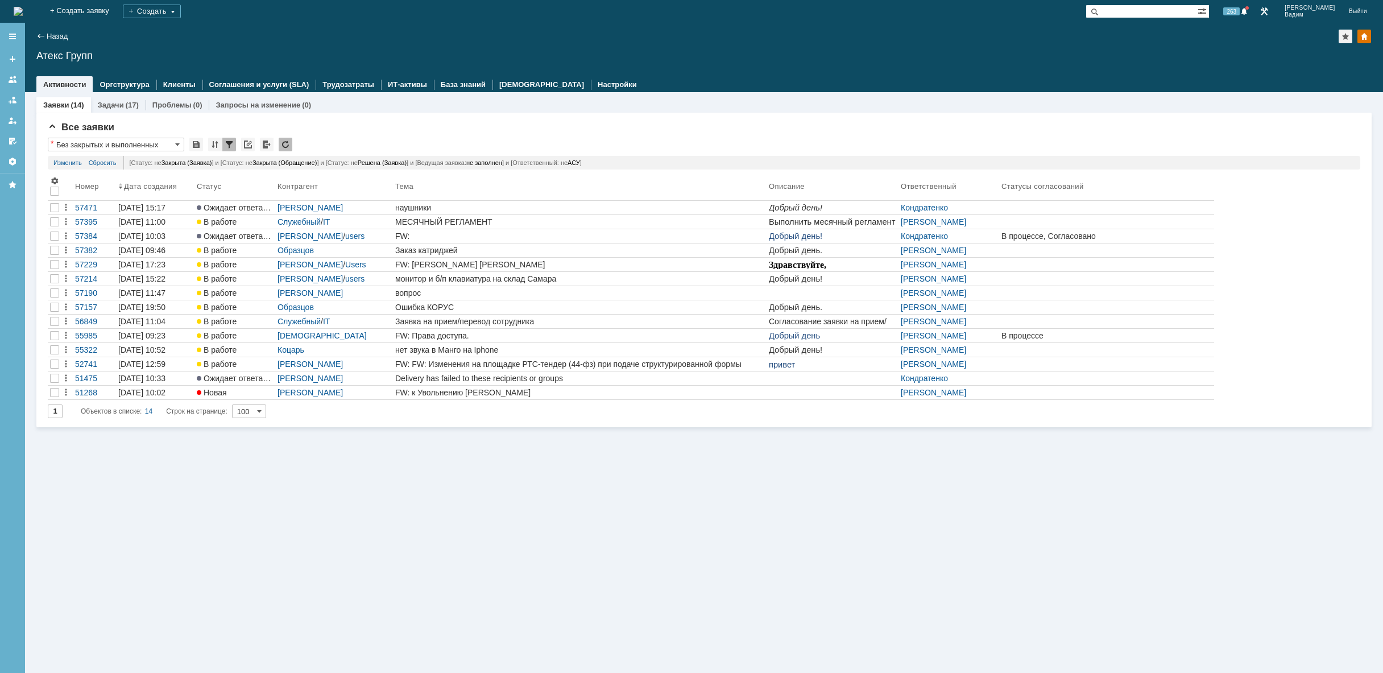
click at [23, 7] on img at bounding box center [18, 11] width 9 height 9
click at [23, 10] on img at bounding box center [18, 11] width 9 height 9
click at [23, 14] on img at bounding box center [18, 11] width 9 height 9
click at [23, 9] on img at bounding box center [18, 11] width 9 height 9
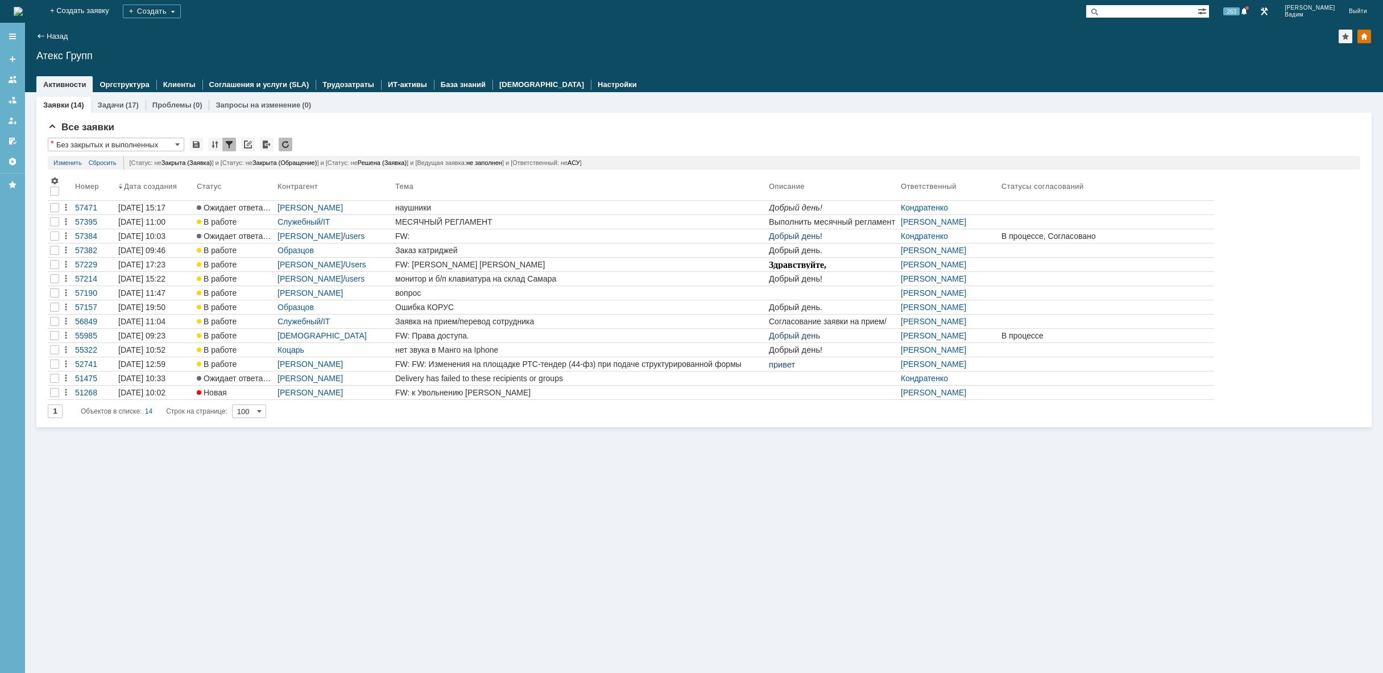
click at [23, 8] on img at bounding box center [18, 11] width 9 height 9
click at [23, 11] on img at bounding box center [18, 11] width 9 height 9
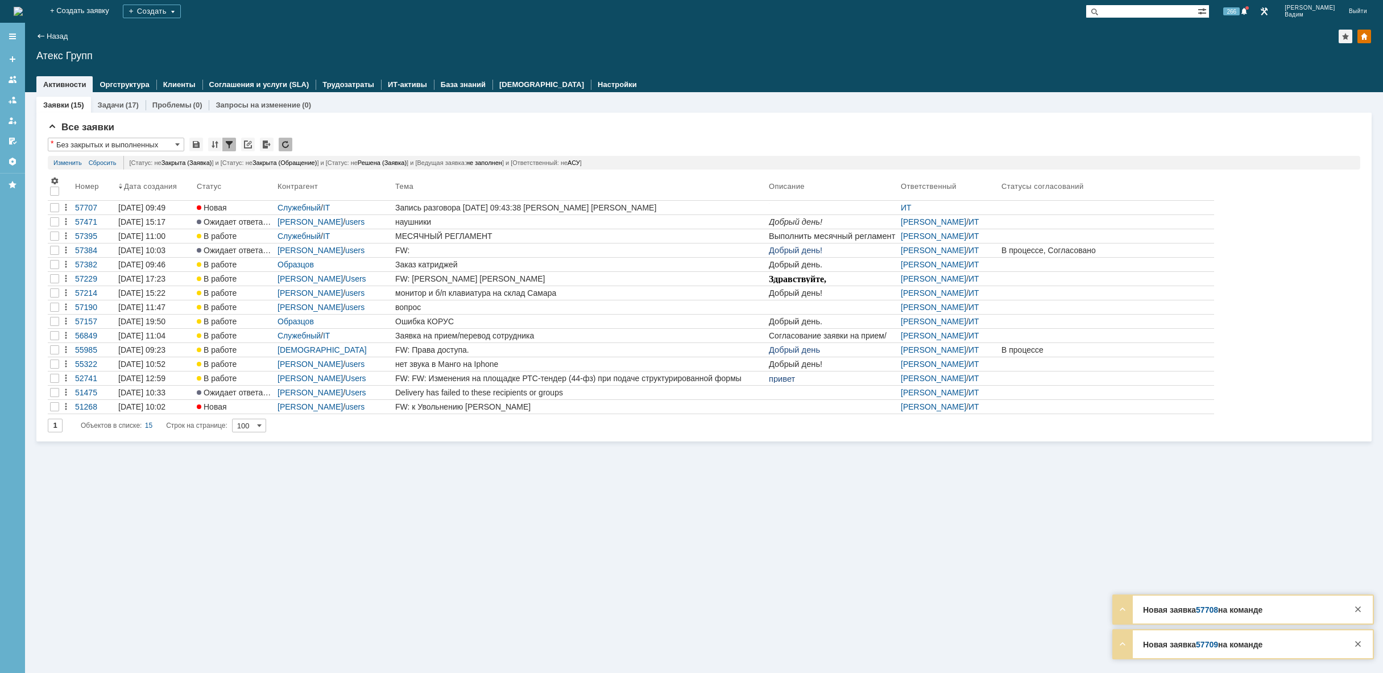
click at [23, 14] on img at bounding box center [18, 11] width 9 height 9
